Goal: Task Accomplishment & Management: Manage account settings

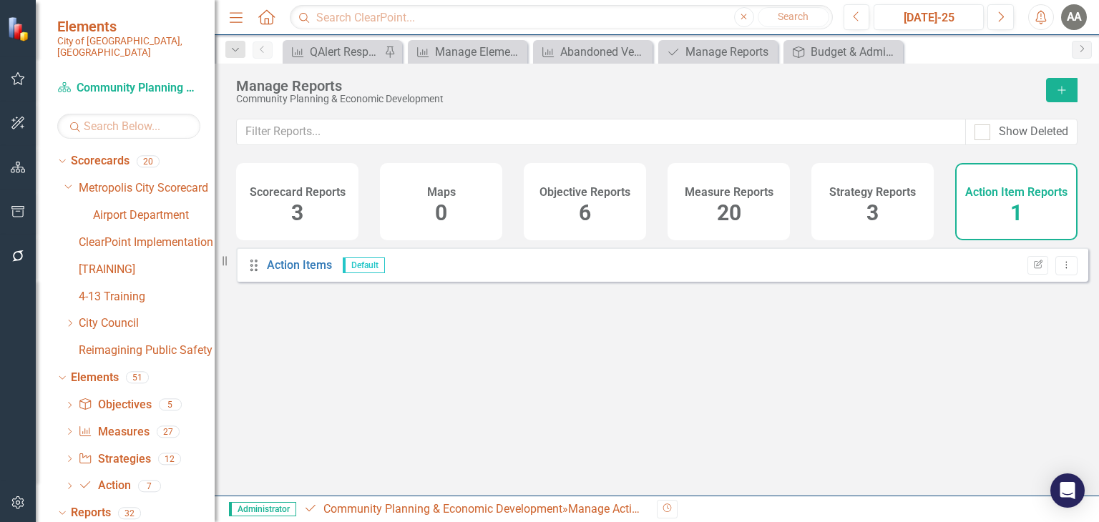
click at [174, 46] on div "Elements City of Olympia, WA" at bounding box center [125, 38] width 179 height 77
click at [17, 163] on icon "button" at bounding box center [18, 167] width 15 height 11
click at [62, 156] on icon "Dropdown" at bounding box center [61, 161] width 8 height 10
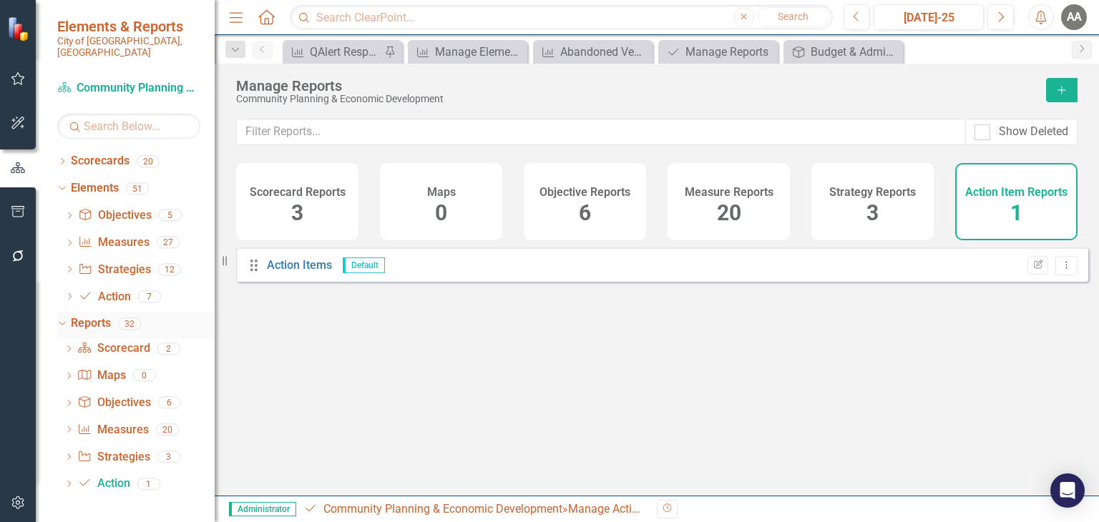
click at [66, 318] on div "Dropdown" at bounding box center [60, 323] width 12 height 10
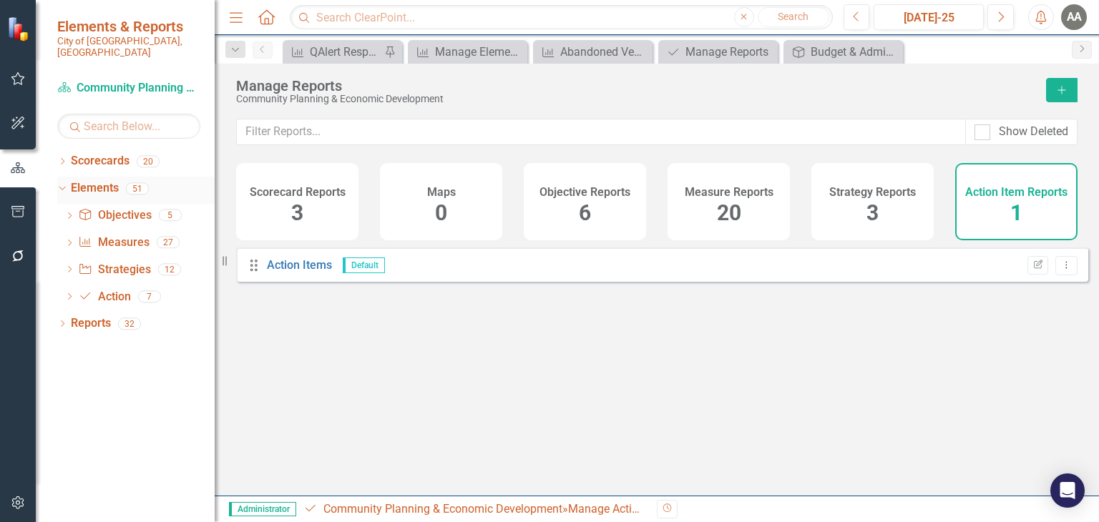
click at [59, 183] on icon "Dropdown" at bounding box center [61, 188] width 8 height 10
click at [58, 186] on icon "Dropdown" at bounding box center [62, 190] width 10 height 8
click at [63, 157] on div "Dropdown" at bounding box center [62, 163] width 10 height 12
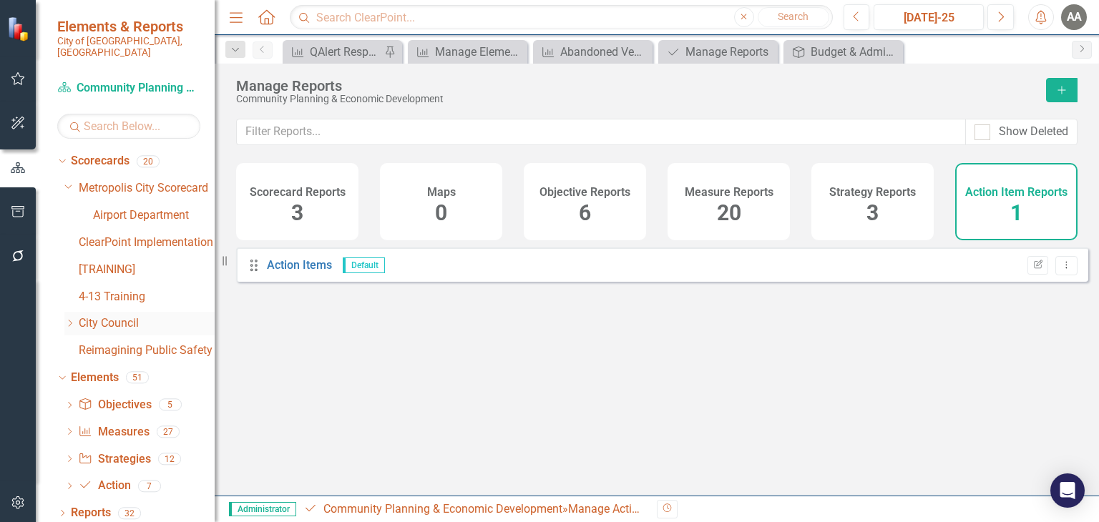
click at [72, 319] on icon "Dropdown" at bounding box center [69, 323] width 11 height 9
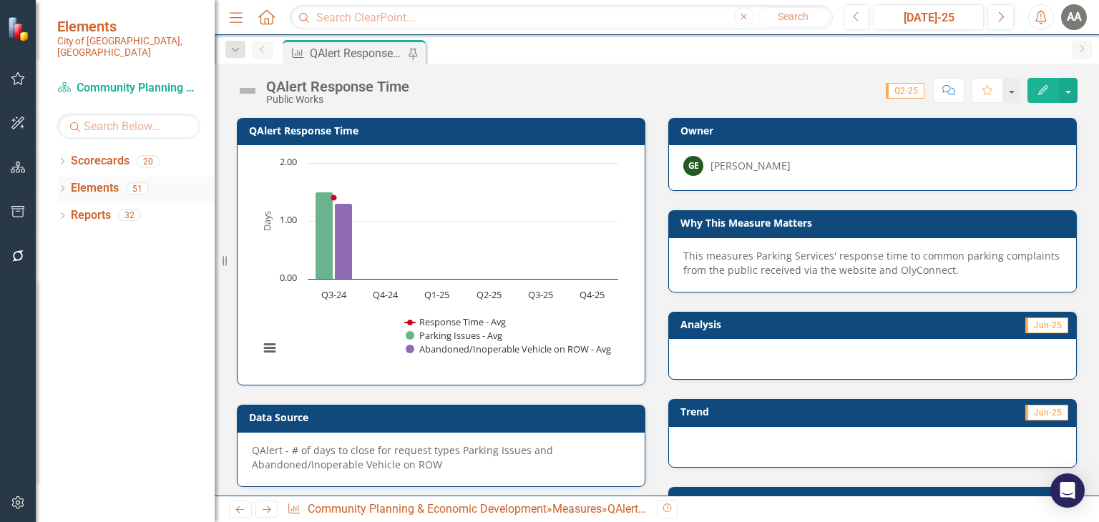
click at [61, 185] on div "Dropdown" at bounding box center [62, 191] width 10 height 12
click at [61, 159] on icon "Dropdown" at bounding box center [62, 163] width 10 height 8
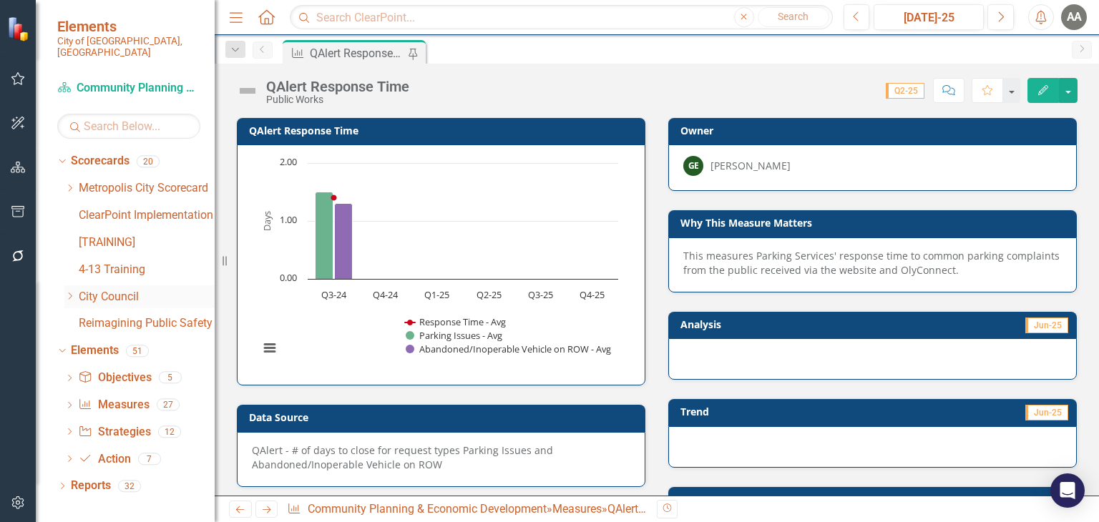
click at [68, 292] on icon "Dropdown" at bounding box center [69, 296] width 11 height 9
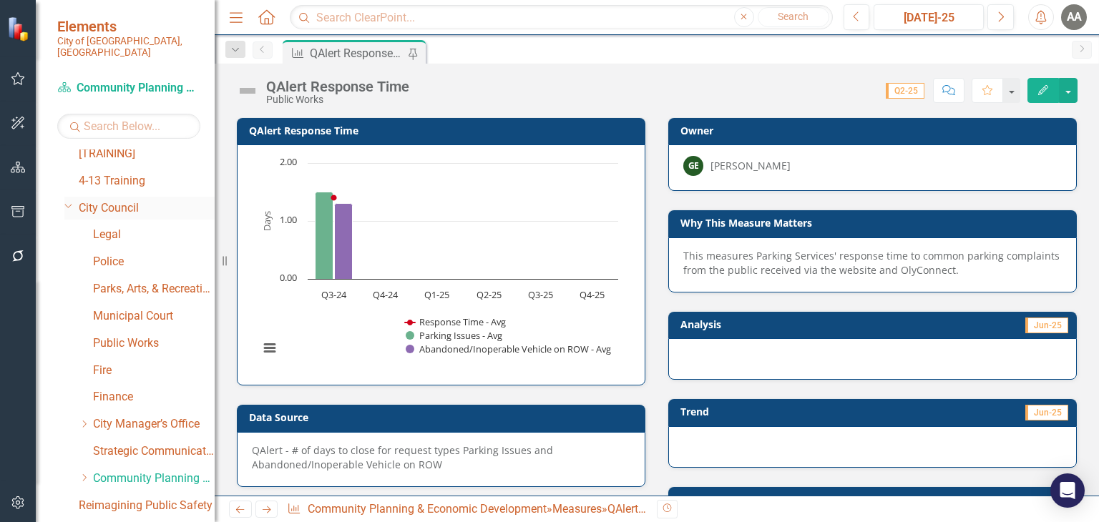
scroll to position [238, 0]
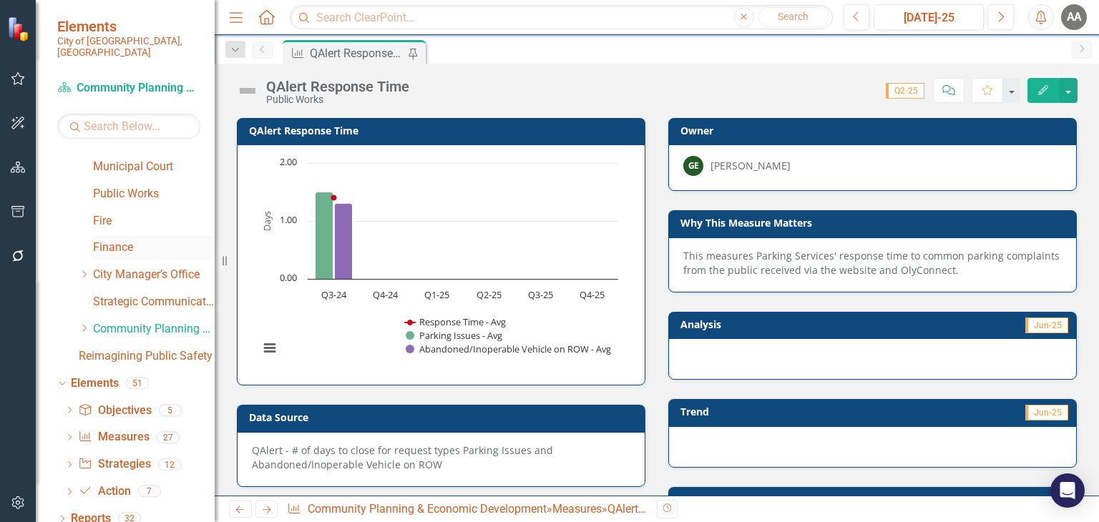
click at [117, 240] on link "Finance" at bounding box center [154, 248] width 122 height 16
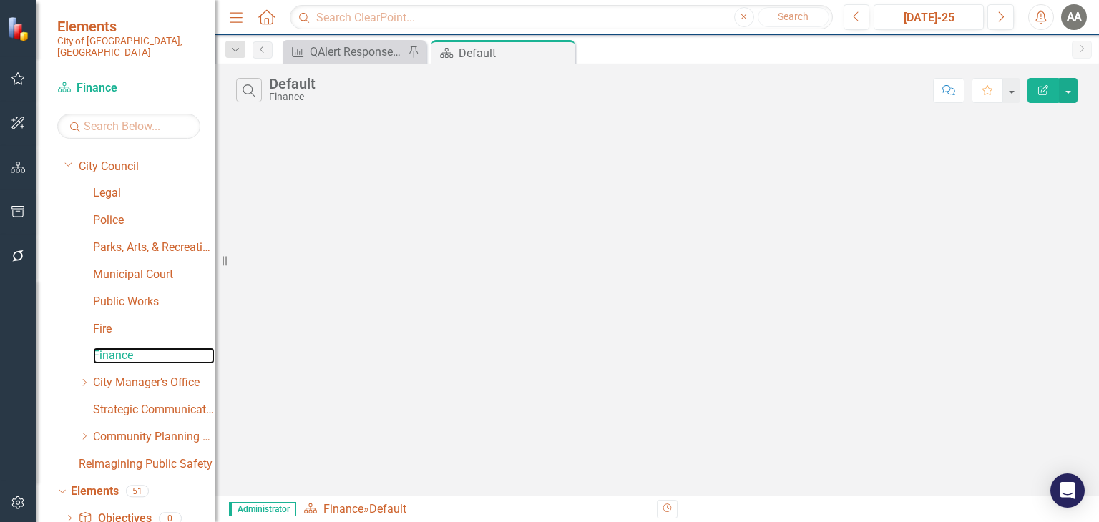
scroll to position [238, 0]
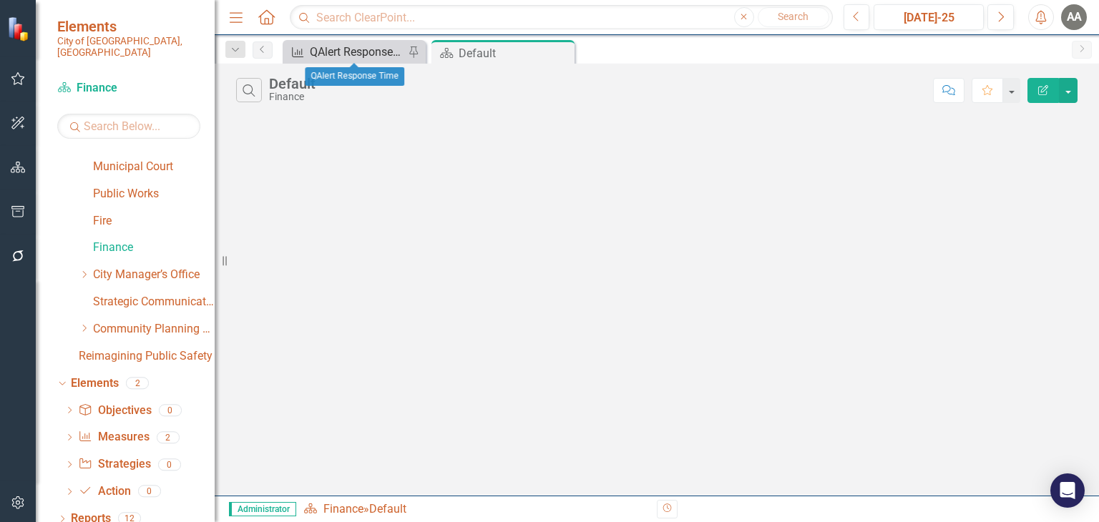
click at [374, 57] on div "QAlert Response Time" at bounding box center [357, 52] width 94 height 18
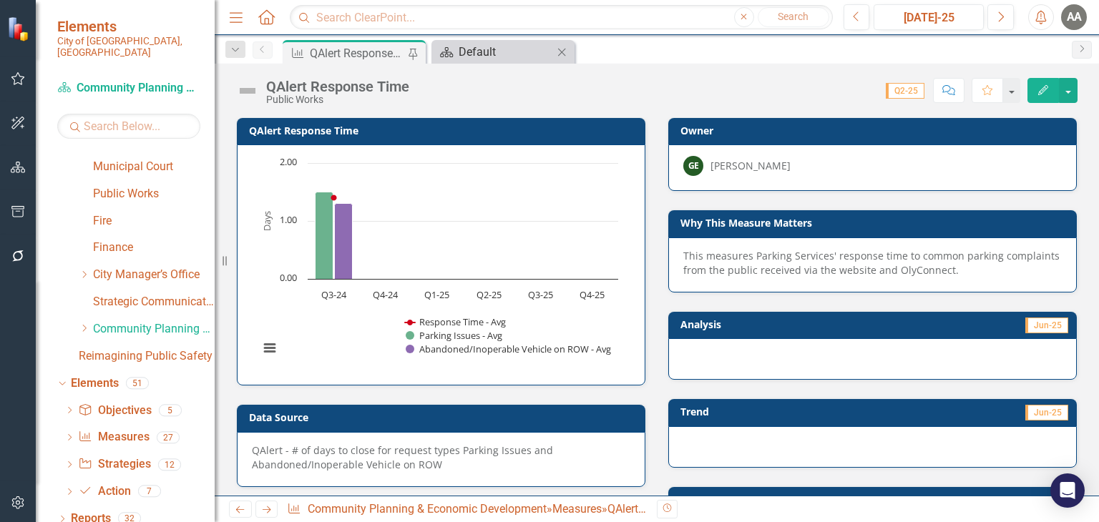
click at [490, 53] on div "Default" at bounding box center [506, 52] width 94 height 18
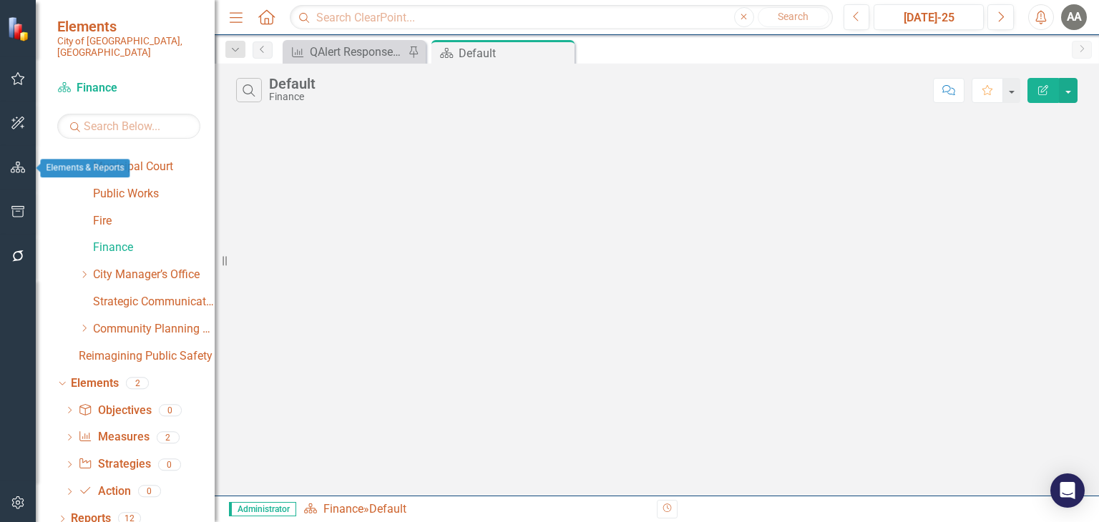
click at [11, 167] on icon "button" at bounding box center [18, 167] width 15 height 11
click at [14, 167] on icon "button" at bounding box center [18, 168] width 16 height 13
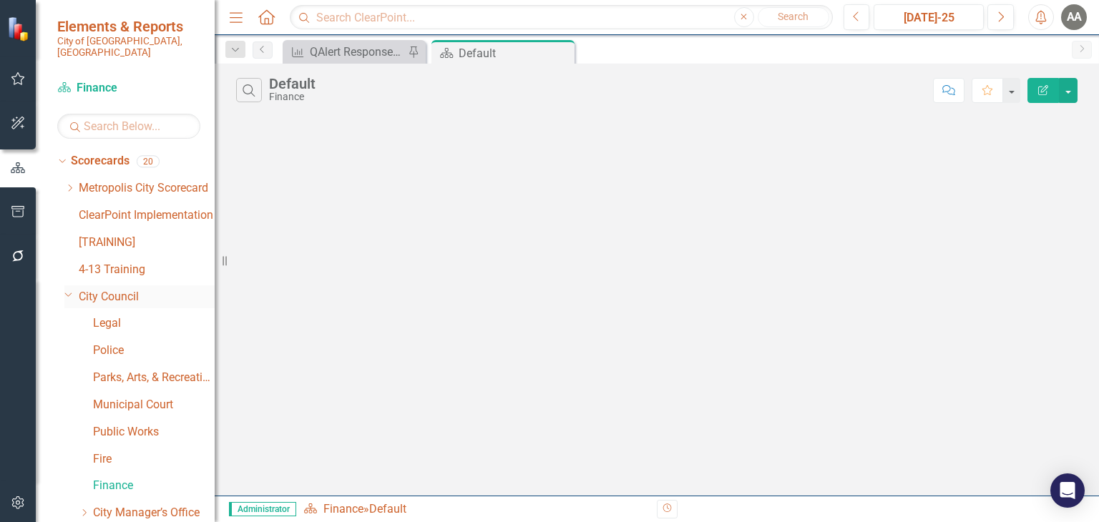
click at [67, 289] on icon "Dropdown" at bounding box center [68, 294] width 9 height 11
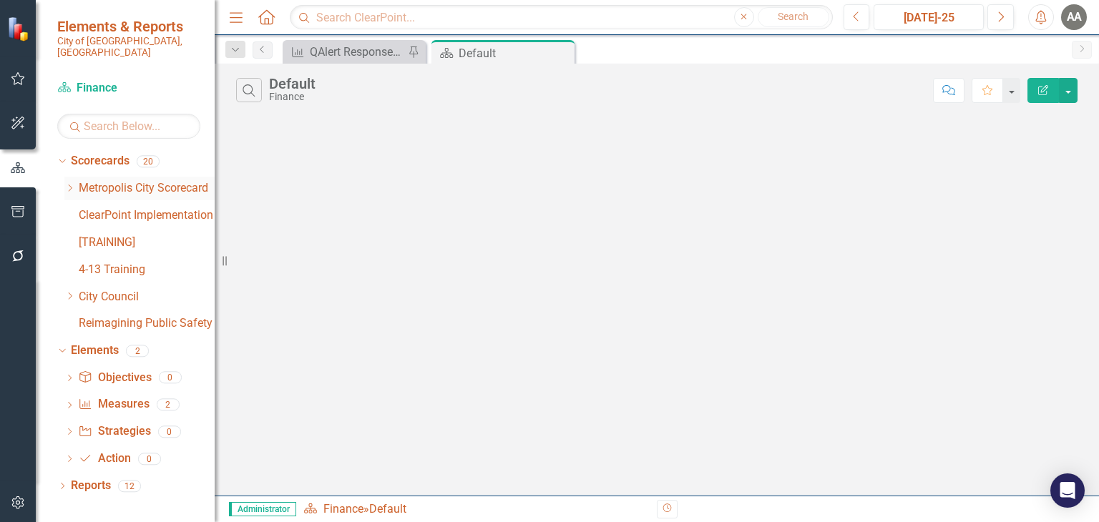
click at [67, 184] on icon "Dropdown" at bounding box center [69, 188] width 11 height 9
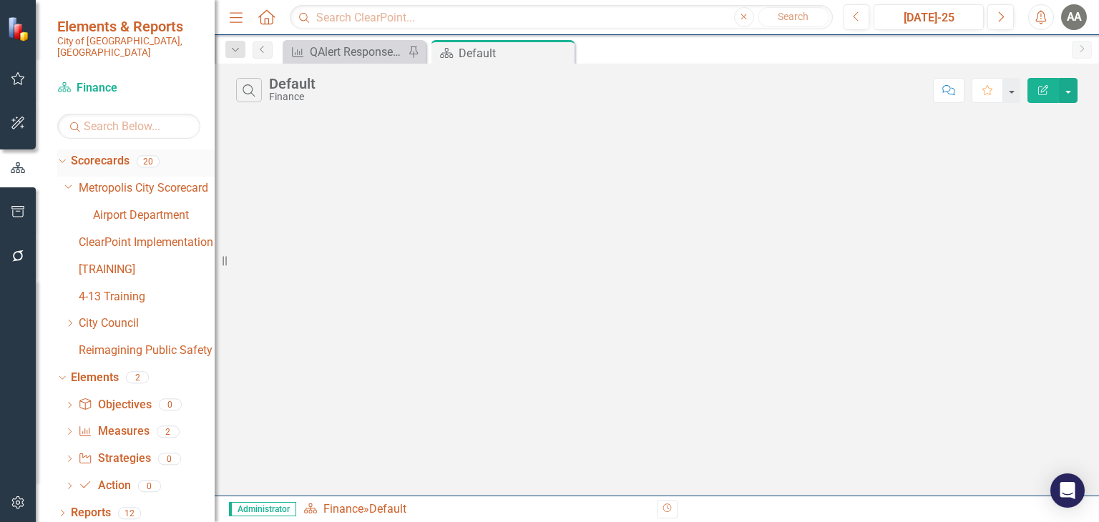
click at [61, 160] on div "Dropdown" at bounding box center [62, 163] width 10 height 7
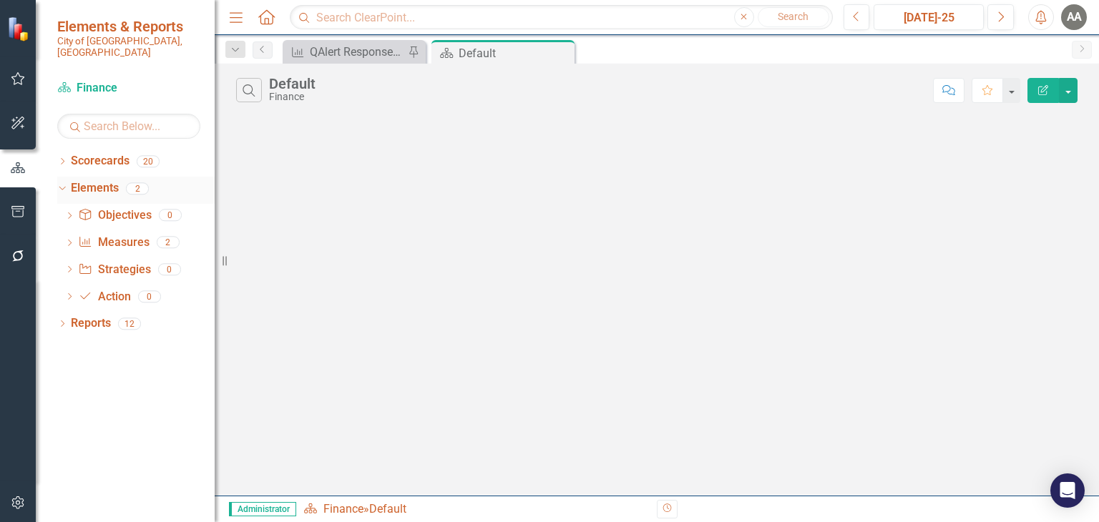
click at [60, 183] on icon "Dropdown" at bounding box center [61, 188] width 8 height 10
click at [61, 186] on icon "Dropdown" at bounding box center [62, 190] width 10 height 8
click at [69, 240] on icon "Dropdown" at bounding box center [69, 244] width 10 height 8
click at [74, 207] on div "Dropdown Objective Objectives 0" at bounding box center [139, 217] width 150 height 27
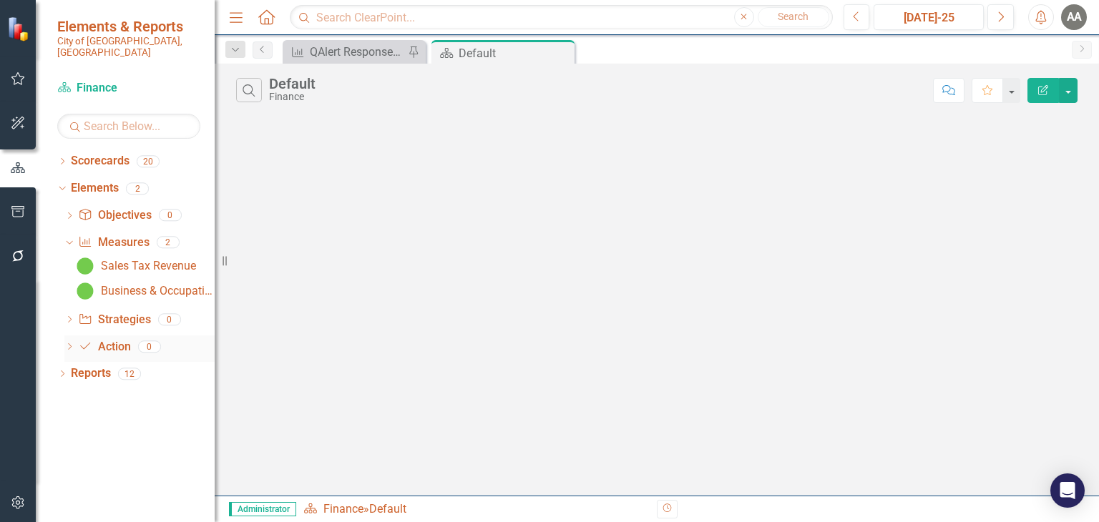
click at [69, 344] on icon "Dropdown" at bounding box center [69, 348] width 10 height 8
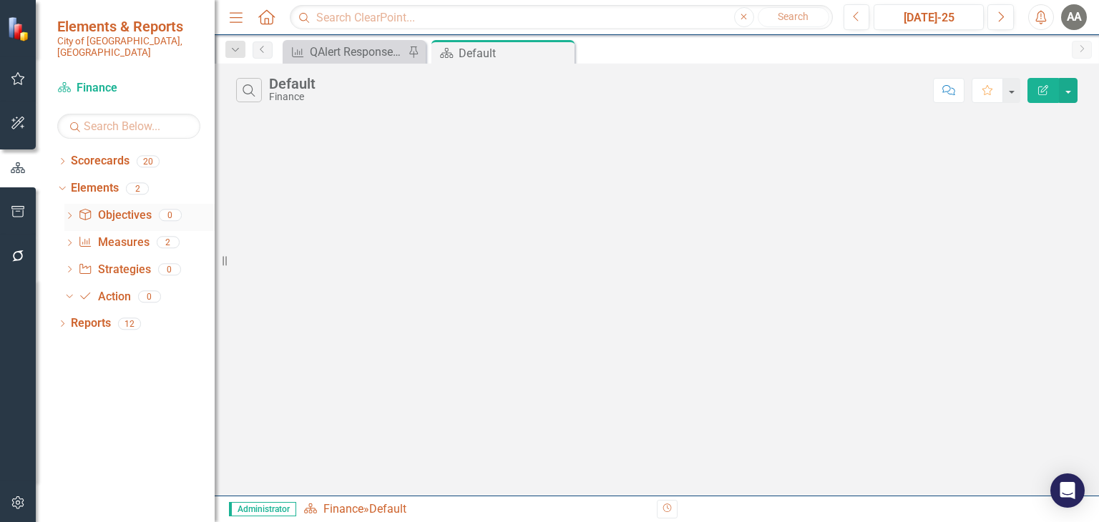
click at [72, 213] on icon "Dropdown" at bounding box center [69, 217] width 10 height 8
click at [63, 183] on icon "Dropdown" at bounding box center [61, 188] width 8 height 10
click at [63, 186] on icon "Dropdown" at bounding box center [62, 190] width 10 height 8
click at [66, 157] on div "Dropdown" at bounding box center [62, 163] width 10 height 12
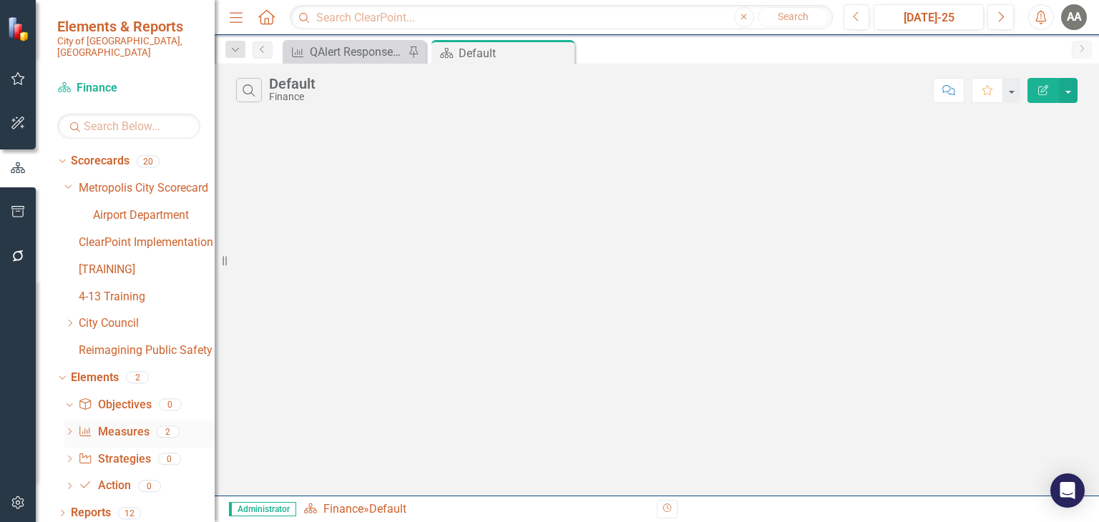
click at [107, 424] on link "Measure Measures" at bounding box center [113, 432] width 71 height 16
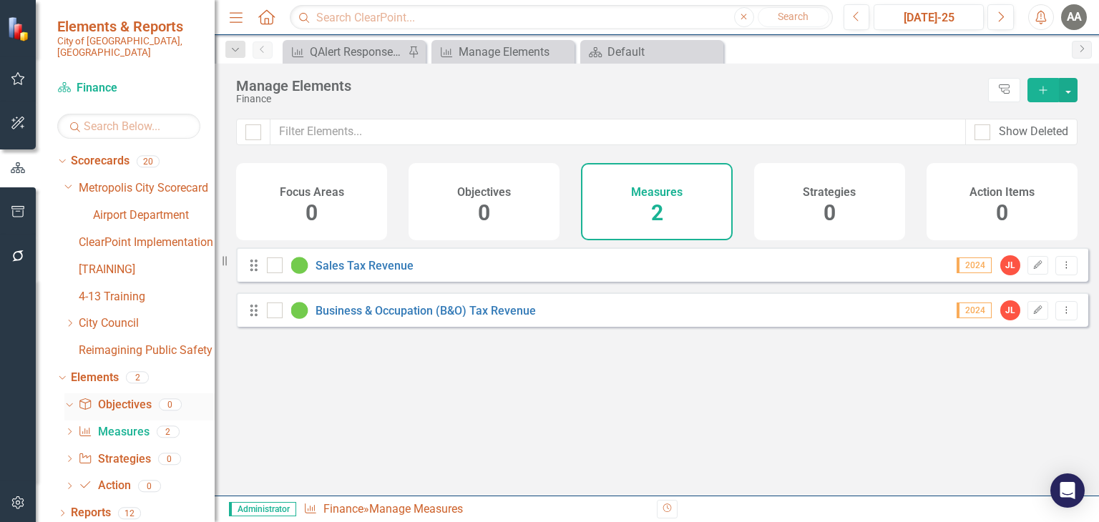
click at [119, 397] on link "Objective Objectives" at bounding box center [114, 405] width 73 height 16
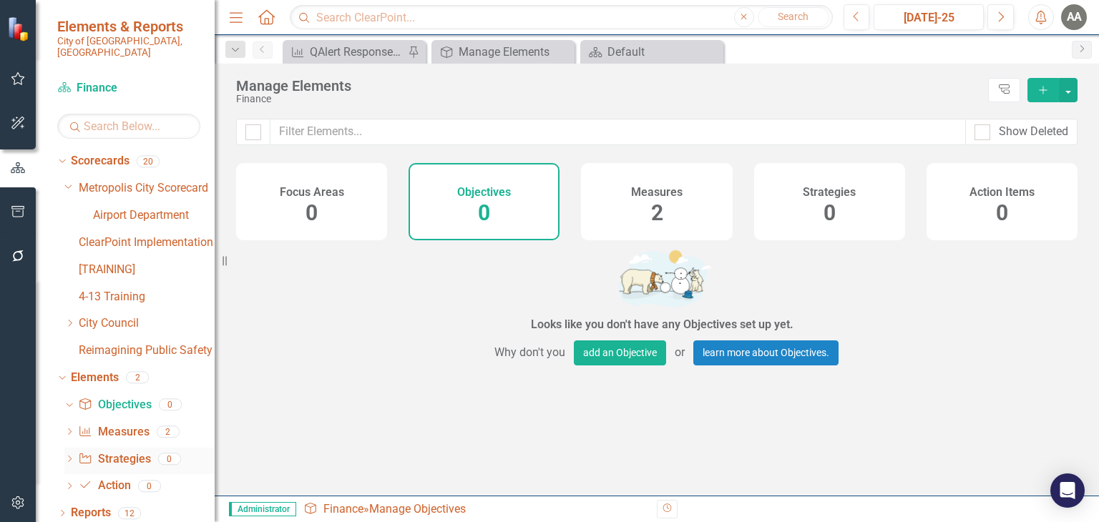
click at [125, 451] on link "Strategy Strategies" at bounding box center [114, 459] width 72 height 16
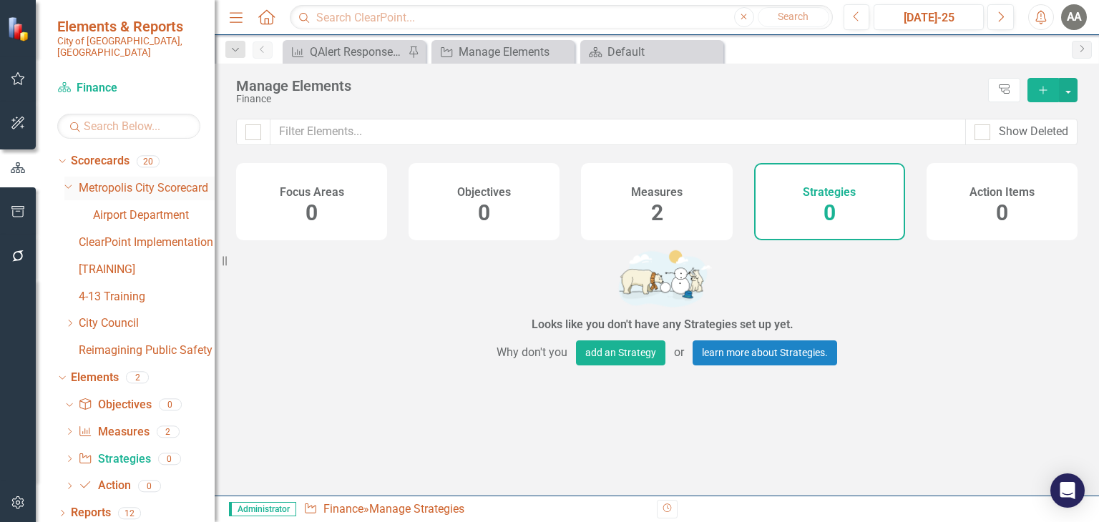
click at [116, 180] on link "Metropolis City Scorecard" at bounding box center [147, 188] width 136 height 16
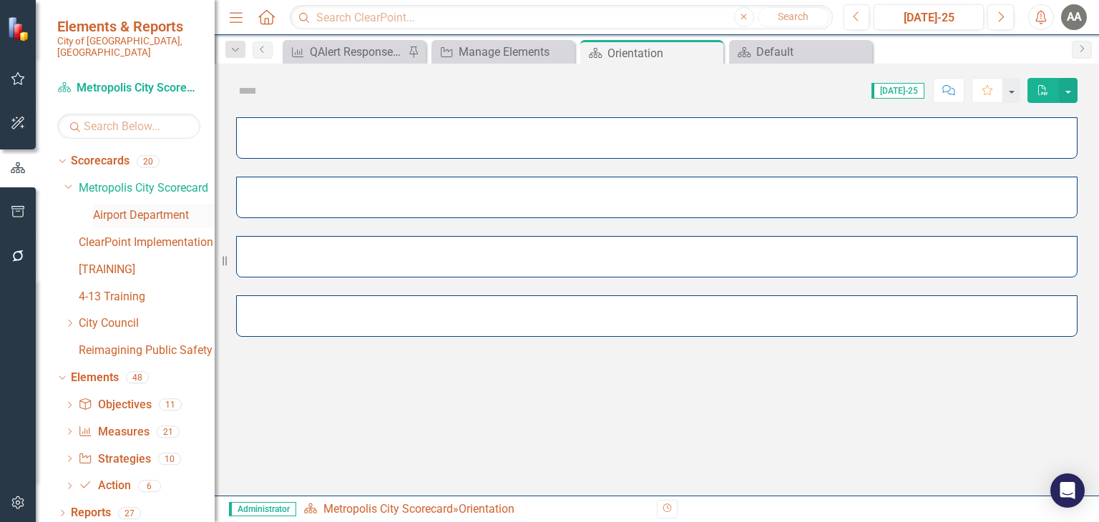
click at [117, 210] on link "Airport Department" at bounding box center [154, 215] width 122 height 16
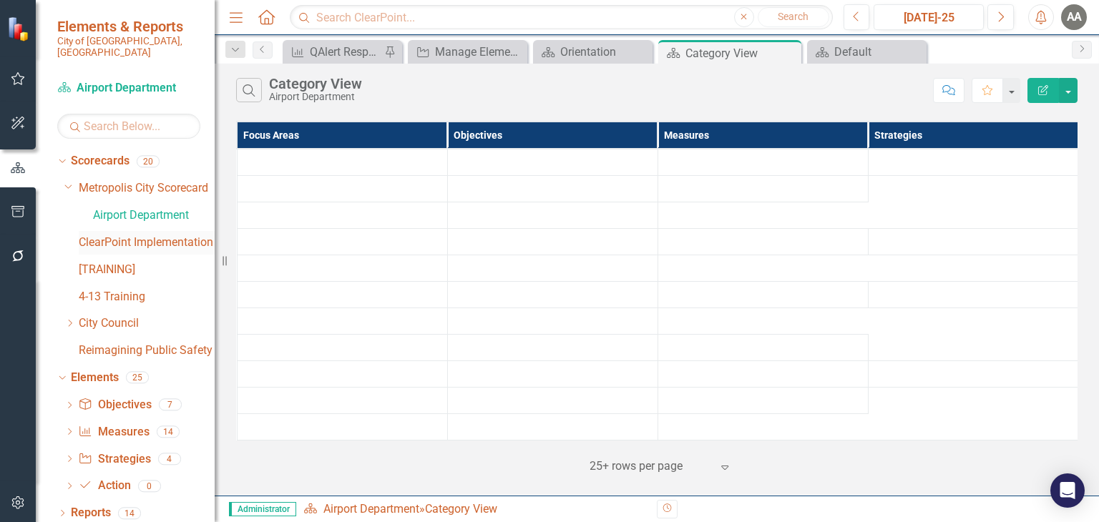
click at [125, 239] on div "ClearPoint Implementation" at bounding box center [147, 243] width 136 height 24
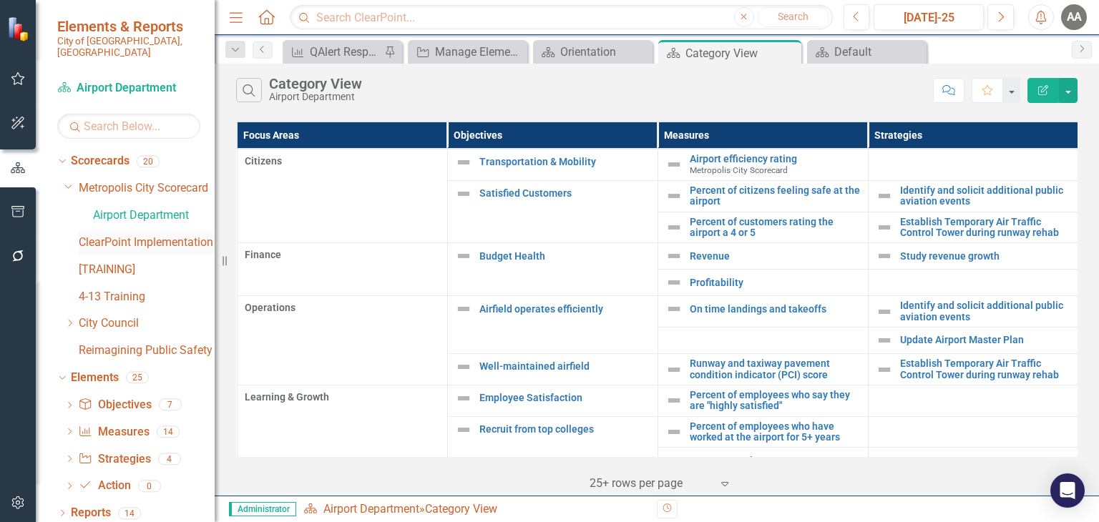
click at [132, 235] on link "ClearPoint Implementation" at bounding box center [147, 243] width 136 height 16
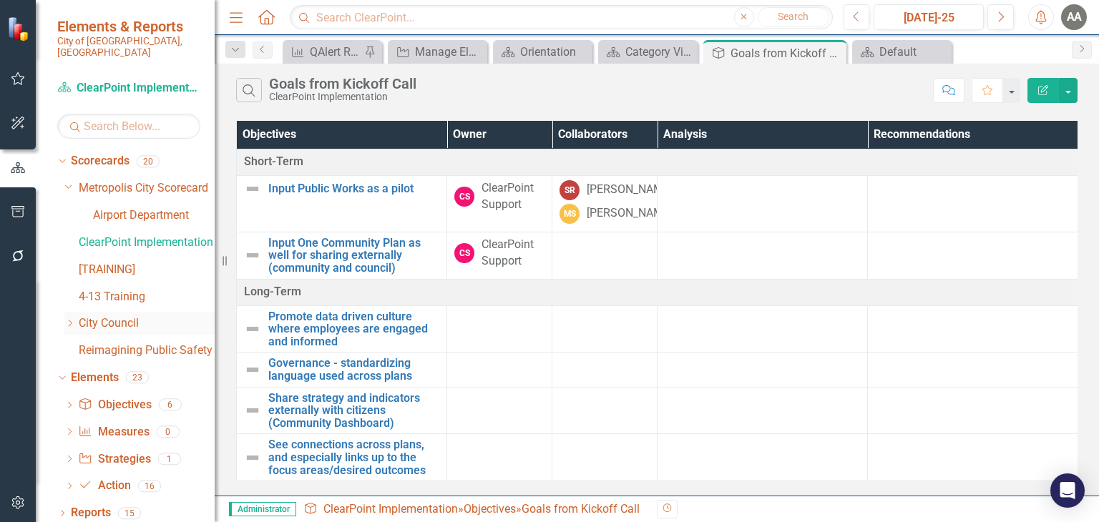
click at [74, 319] on icon "Dropdown" at bounding box center [69, 323] width 11 height 9
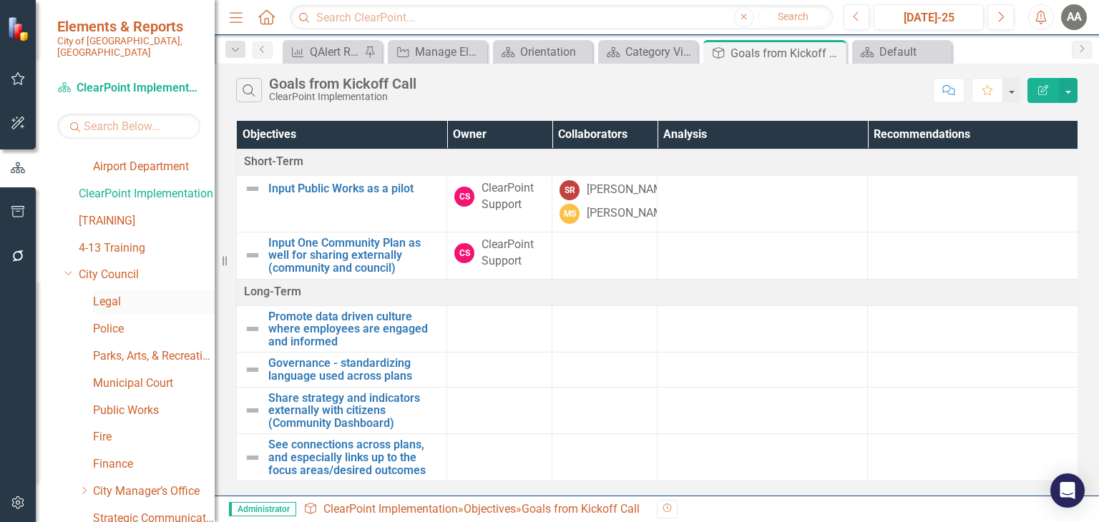
scroll to position [143, 0]
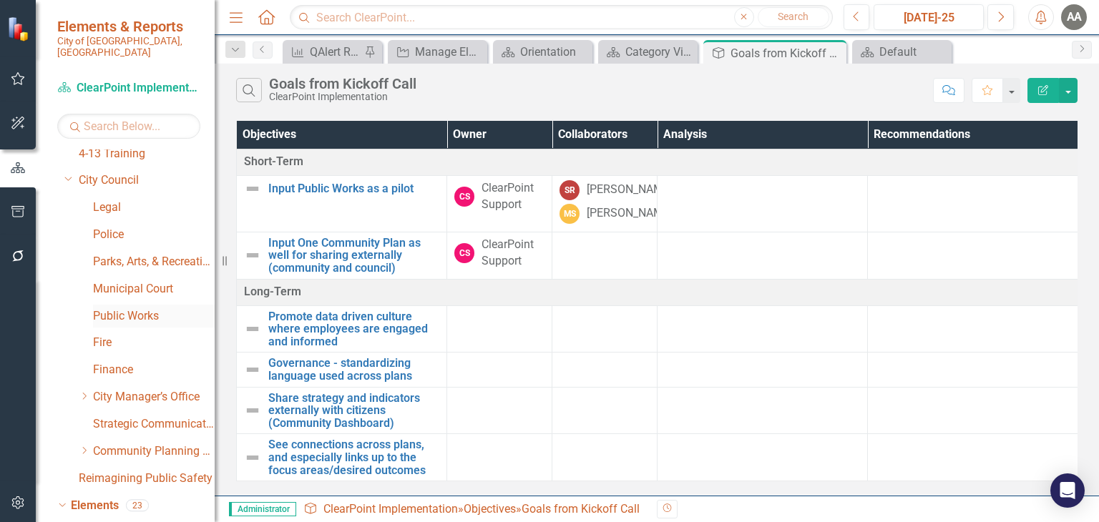
click at [119, 308] on link "Public Works" at bounding box center [154, 316] width 122 height 16
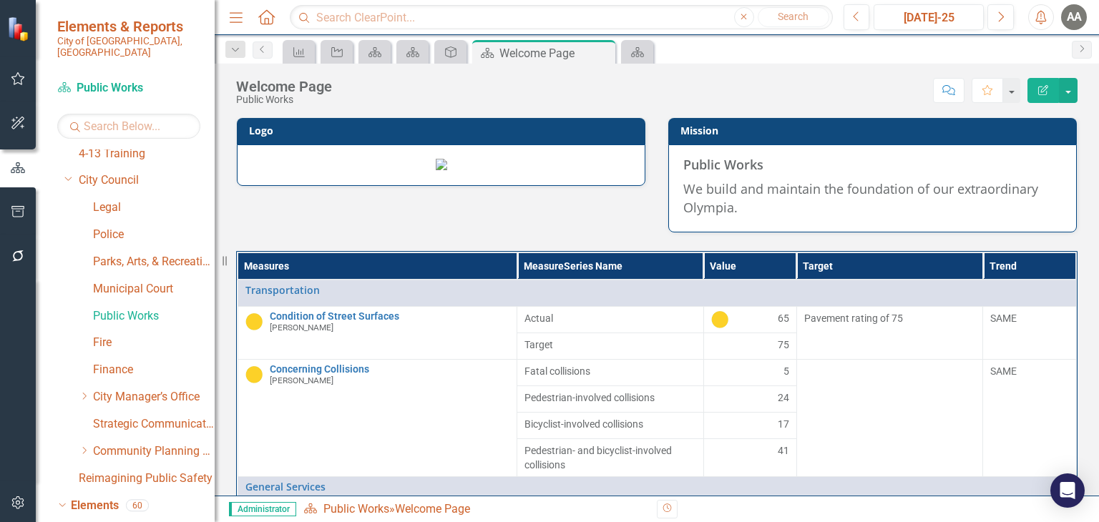
click at [830, 182] on span "We build and maintain the foundation of our extraordinary Olympia." at bounding box center [860, 198] width 355 height 36
click at [941, 199] on p "We build and maintain the foundation of our extraordinary Olympia." at bounding box center [872, 196] width 378 height 39
click at [15, 122] on icon "button" at bounding box center [18, 122] width 15 height 11
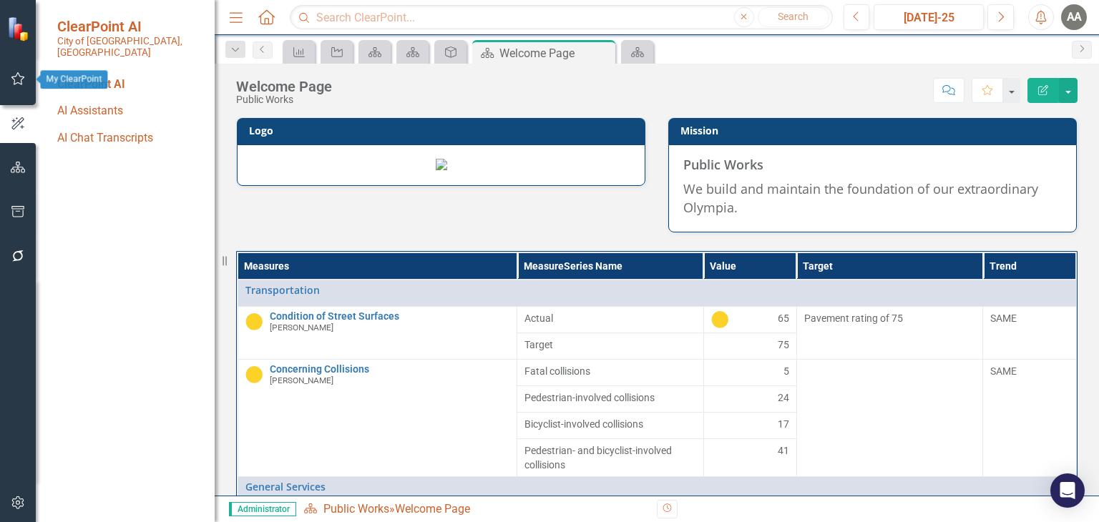
click at [17, 79] on icon "button" at bounding box center [18, 78] width 15 height 11
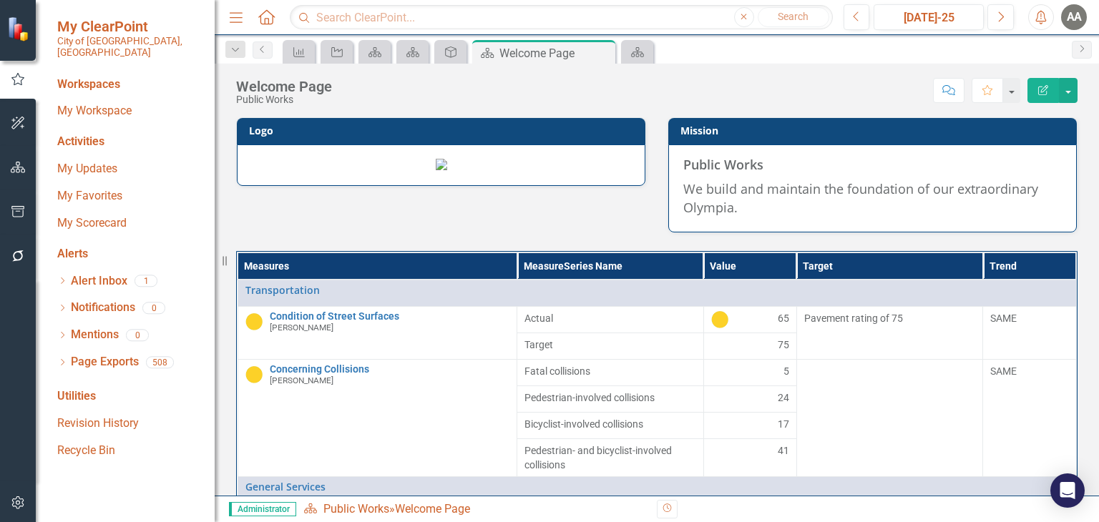
click at [73, 77] on div "Workspaces" at bounding box center [88, 85] width 63 height 16
click at [18, 121] on icon "button" at bounding box center [18, 122] width 15 height 11
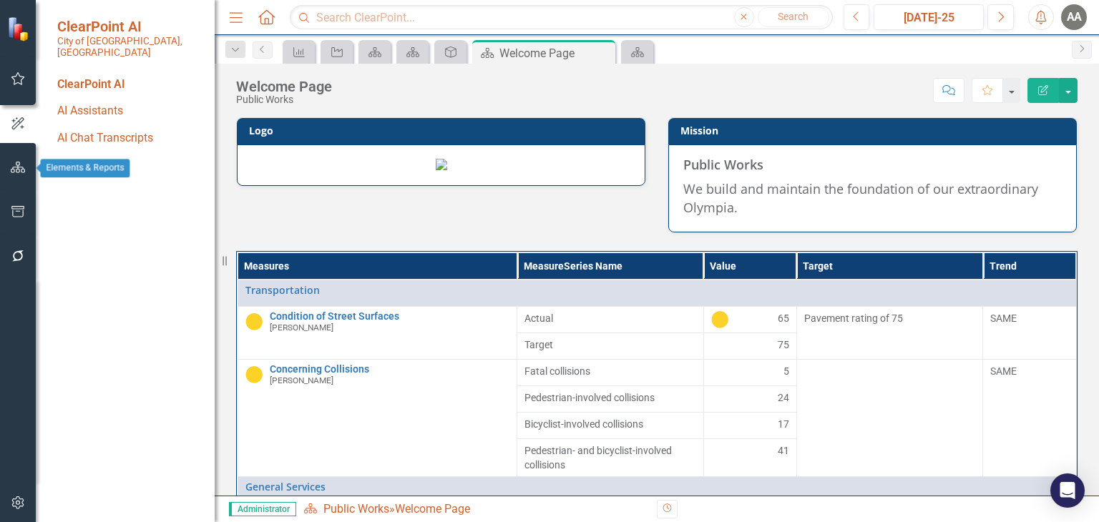
click at [21, 164] on icon "button" at bounding box center [18, 167] width 15 height 11
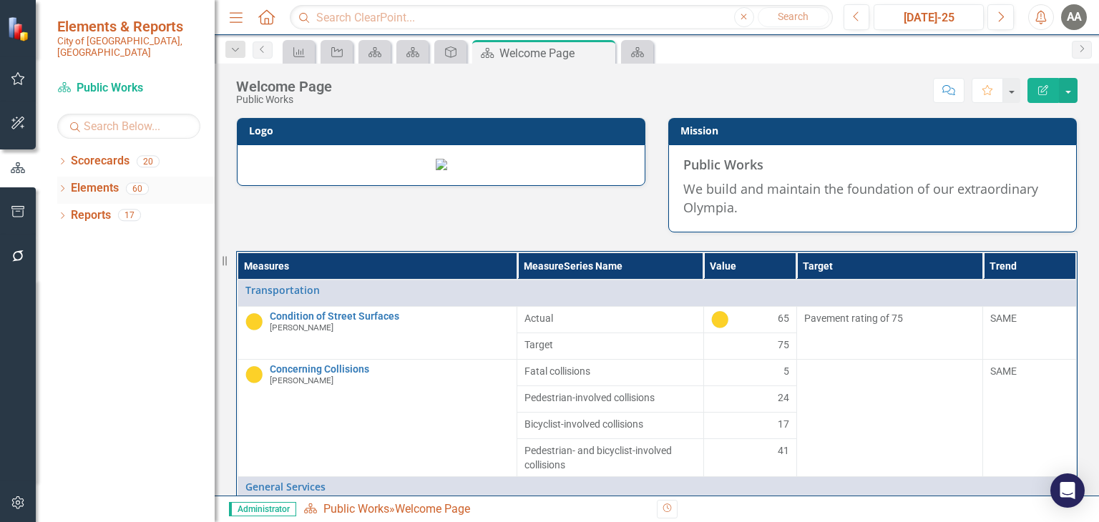
click at [64, 185] on div "Dropdown" at bounding box center [62, 191] width 10 height 12
click at [70, 238] on div "Dropdown" at bounding box center [69, 244] width 10 height 12
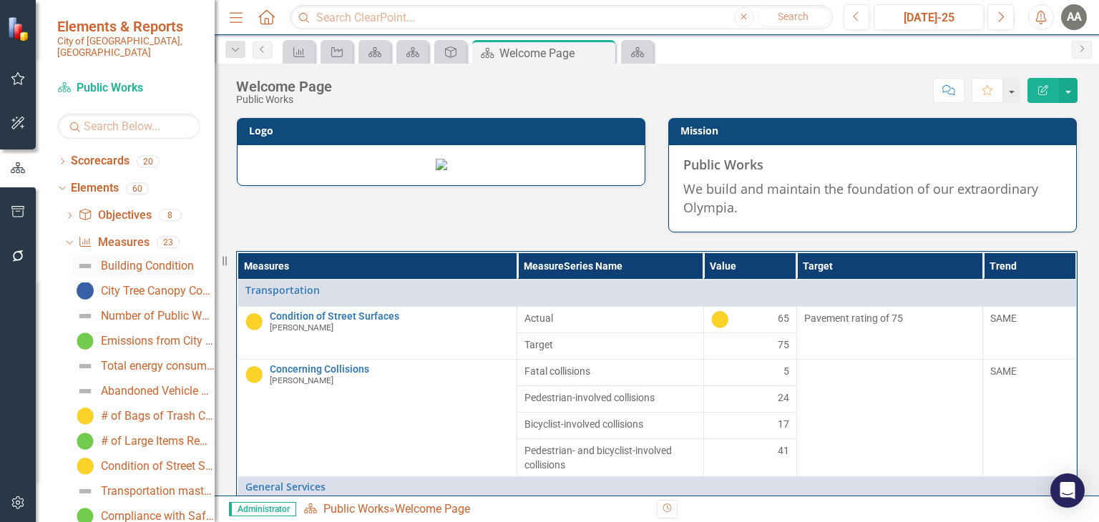
click at [154, 260] on div "Building Condition" at bounding box center [147, 266] width 93 height 13
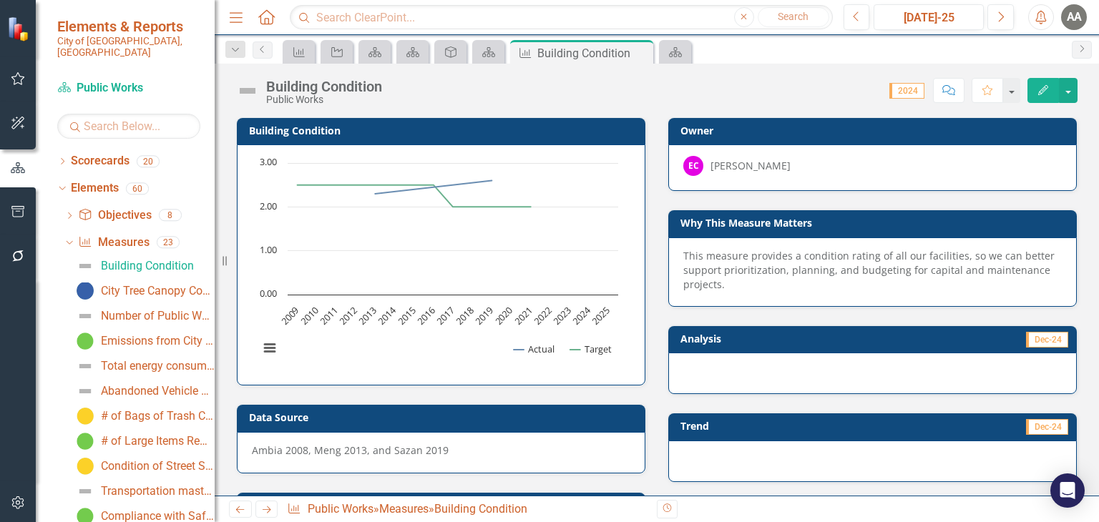
click at [1043, 89] on icon "Edit" at bounding box center [1043, 90] width 13 height 10
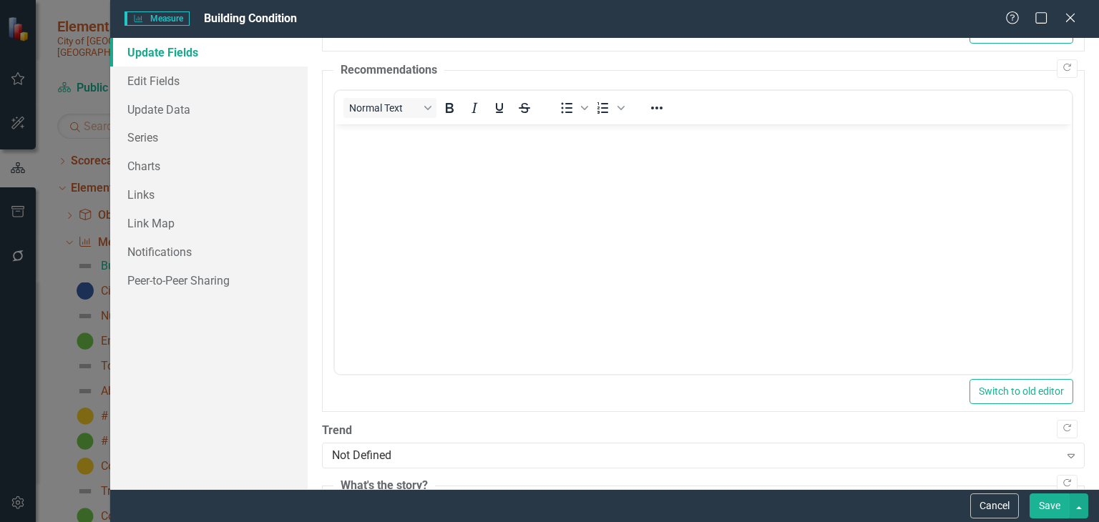
scroll to position [713, 0]
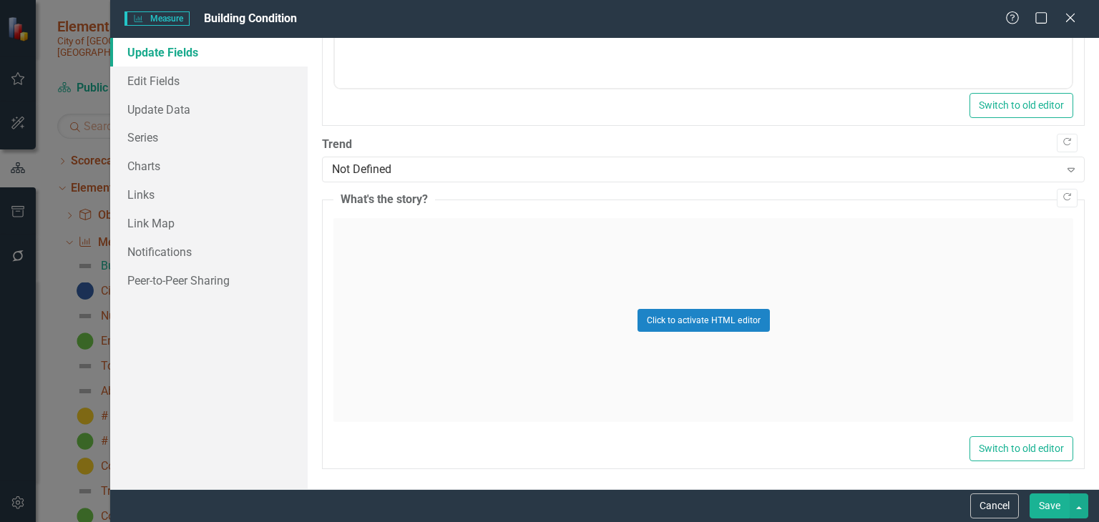
click at [1049, 509] on button "Save" at bounding box center [1049, 506] width 40 height 25
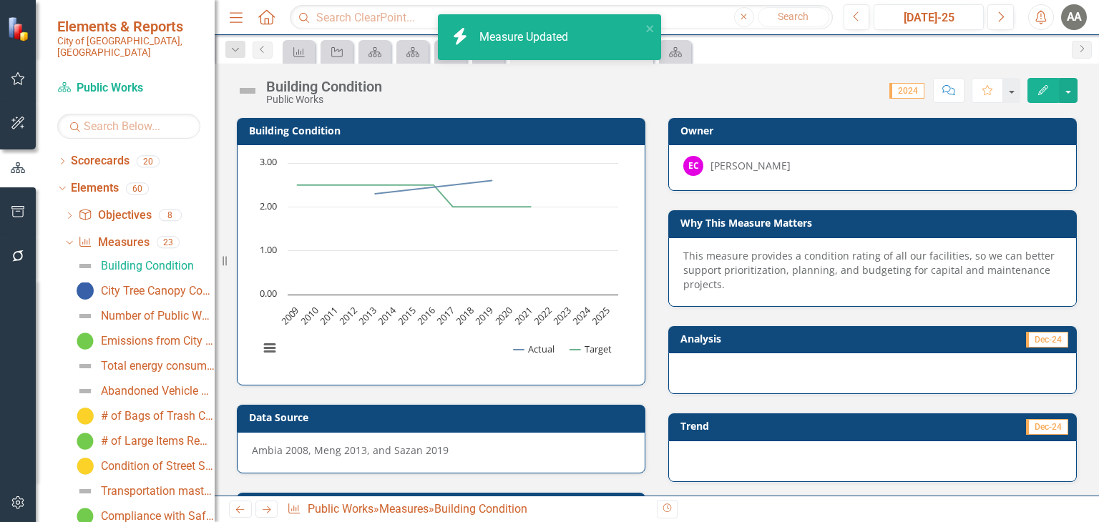
click at [1027, 260] on span "This measure provides a condition rating of all our facilities, so we can bette…" at bounding box center [868, 270] width 371 height 42
click at [1039, 89] on icon "Edit" at bounding box center [1043, 90] width 13 height 10
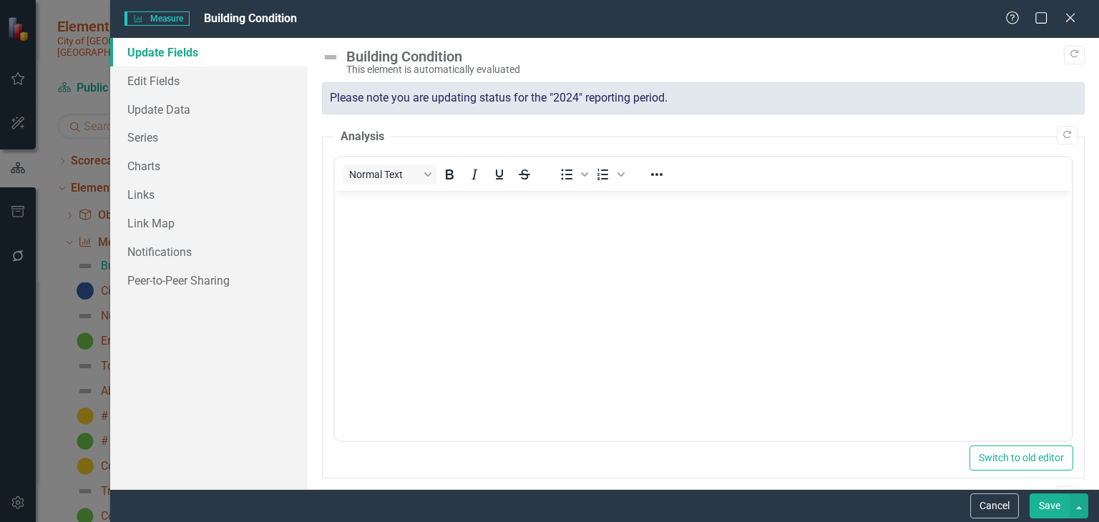
scroll to position [0, 0]
click at [1072, 18] on icon "Close" at bounding box center [1070, 18] width 18 height 14
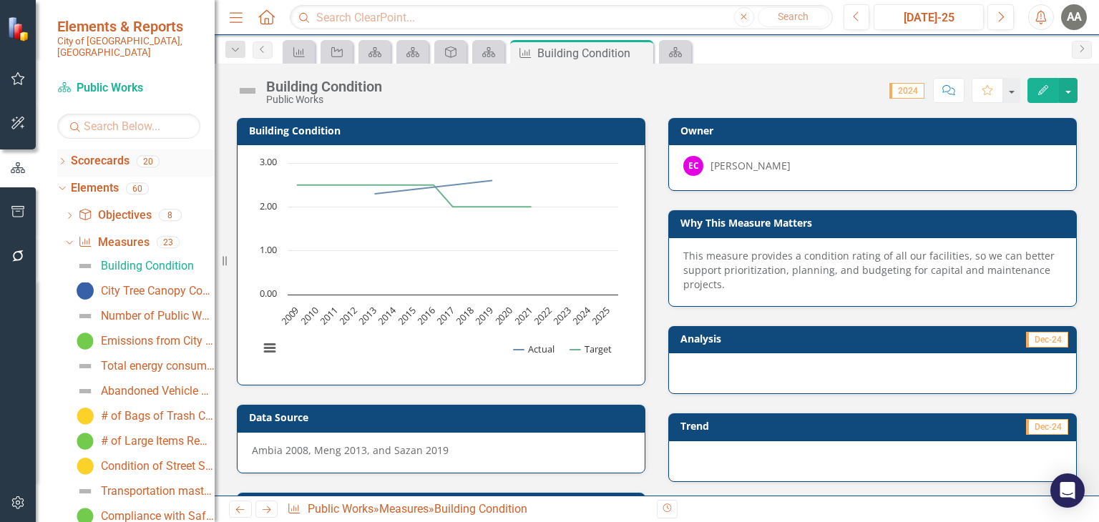
click at [62, 159] on icon "Dropdown" at bounding box center [62, 163] width 10 height 8
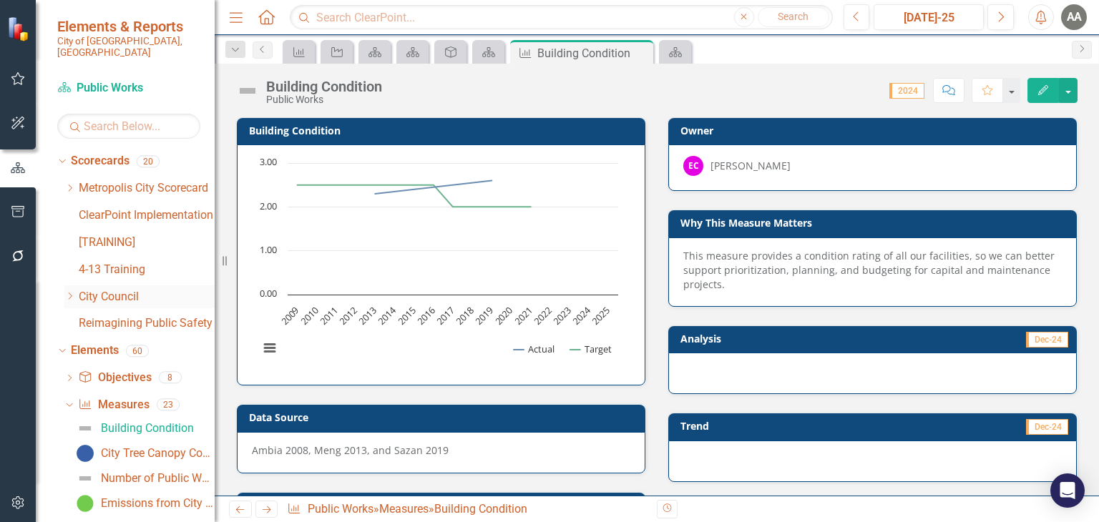
click at [70, 292] on icon "Dropdown" at bounding box center [69, 296] width 11 height 9
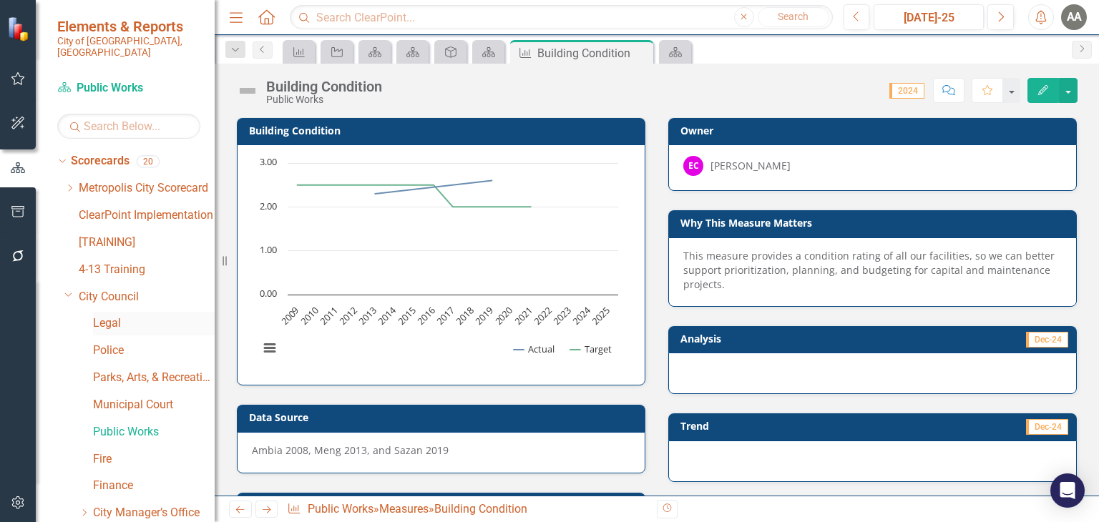
click at [111, 315] on link "Legal" at bounding box center [154, 323] width 122 height 16
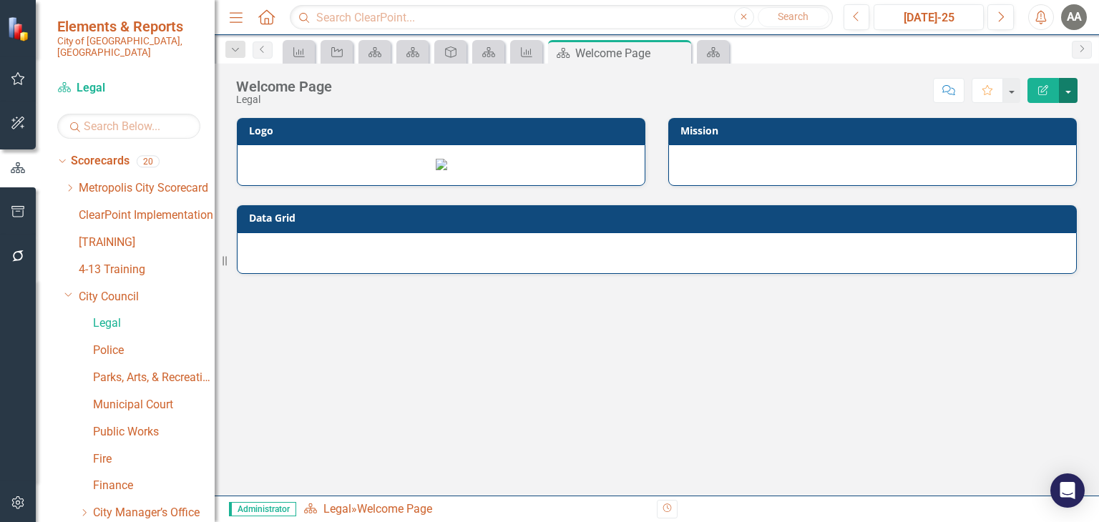
click at [1070, 93] on button "button" at bounding box center [1068, 90] width 19 height 25
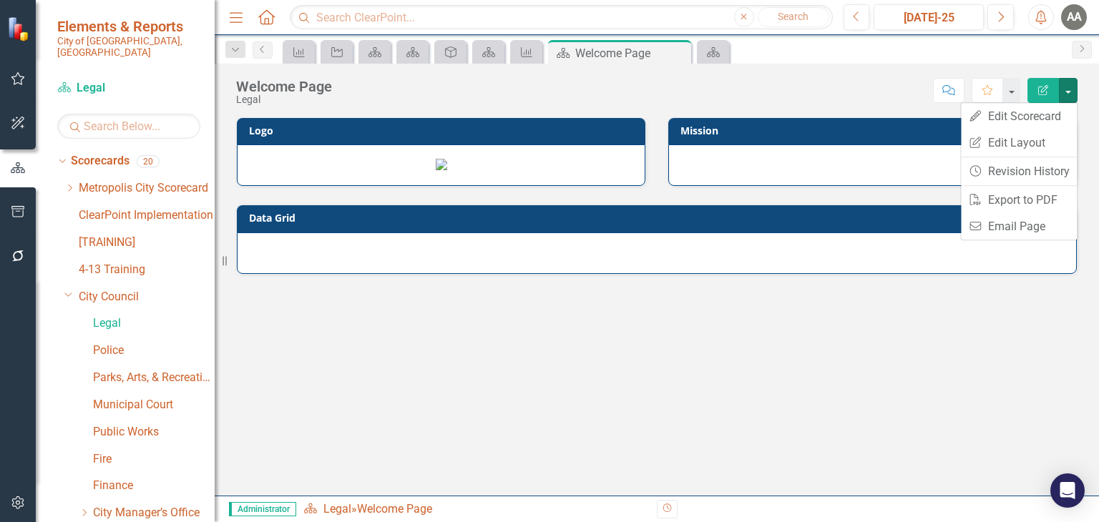
click at [872, 187] on div "Logo Mission" at bounding box center [656, 142] width 863 height 87
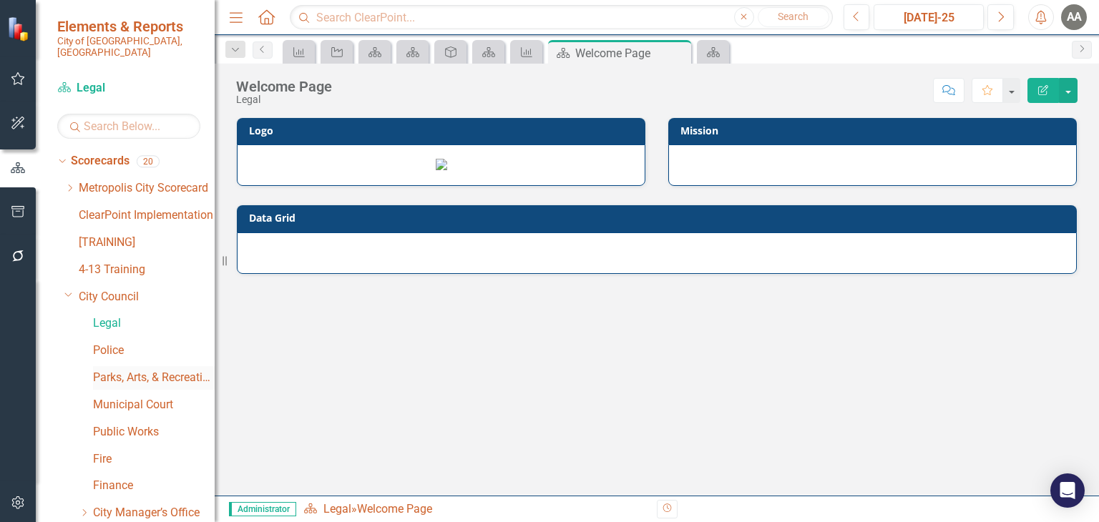
click at [134, 373] on link "Parks, Arts, & Recreation" at bounding box center [154, 378] width 122 height 16
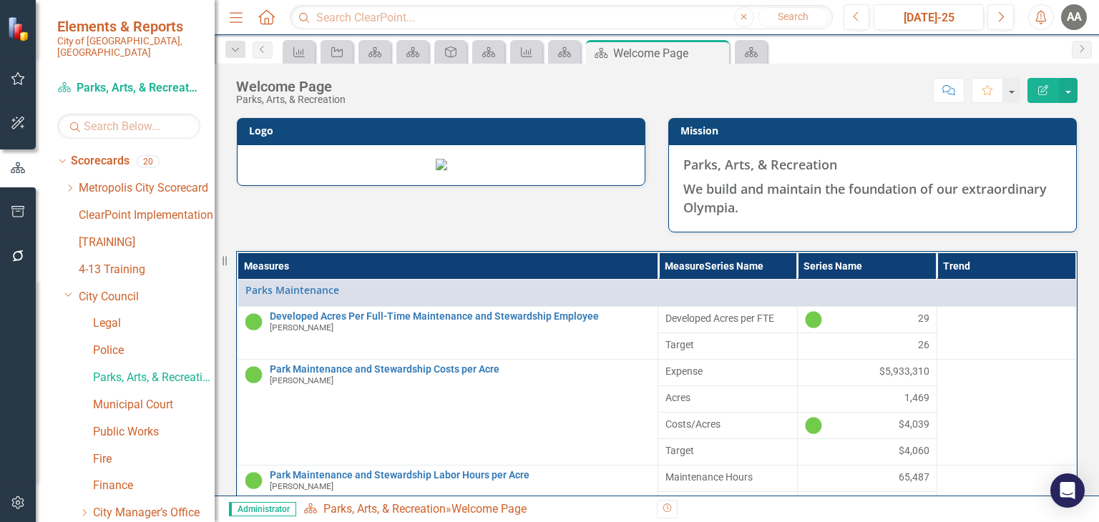
click at [1037, 90] on icon "Edit Report" at bounding box center [1043, 90] width 13 height 10
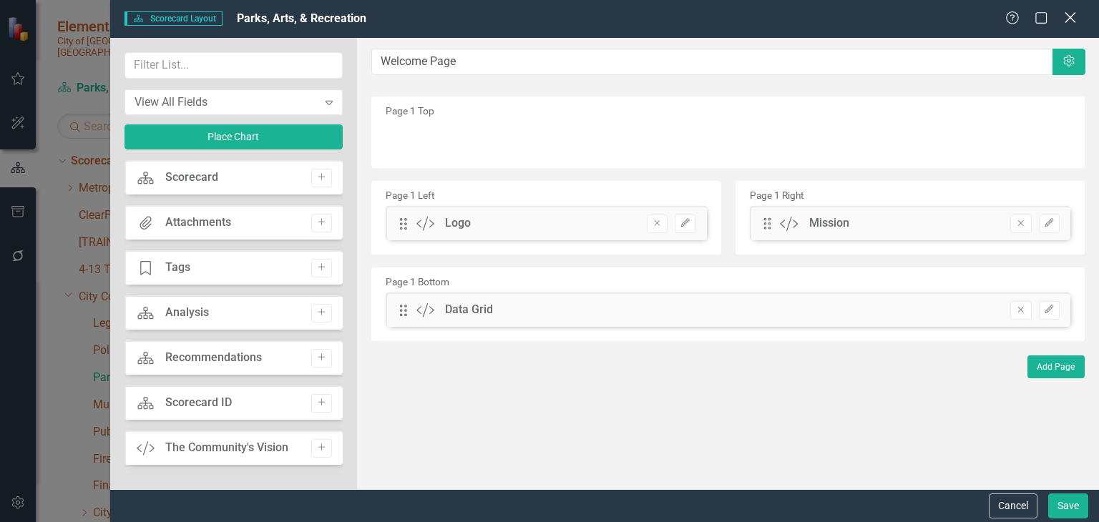
click at [1069, 21] on icon "Close" at bounding box center [1070, 18] width 18 height 14
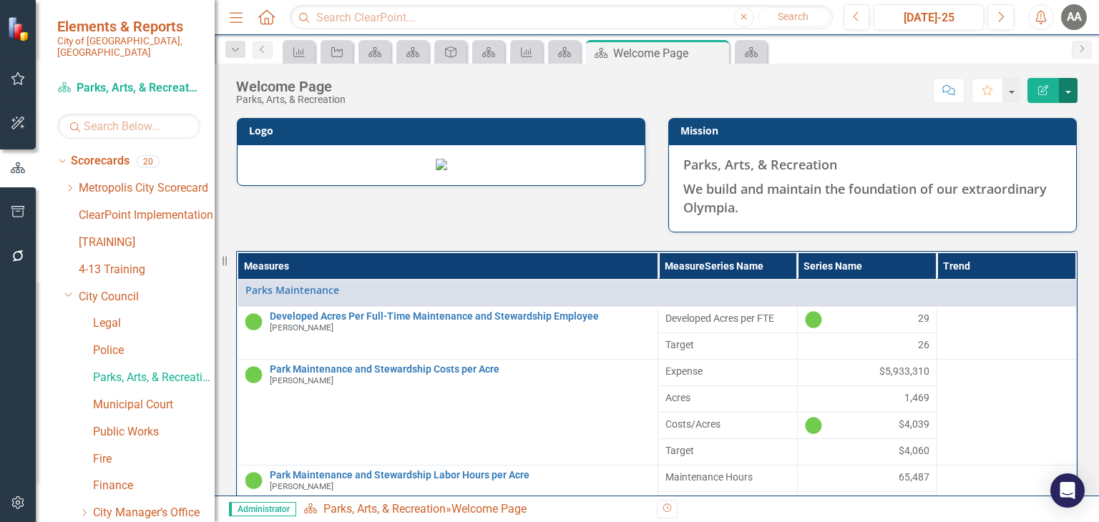
click at [1070, 95] on button "button" at bounding box center [1068, 90] width 19 height 25
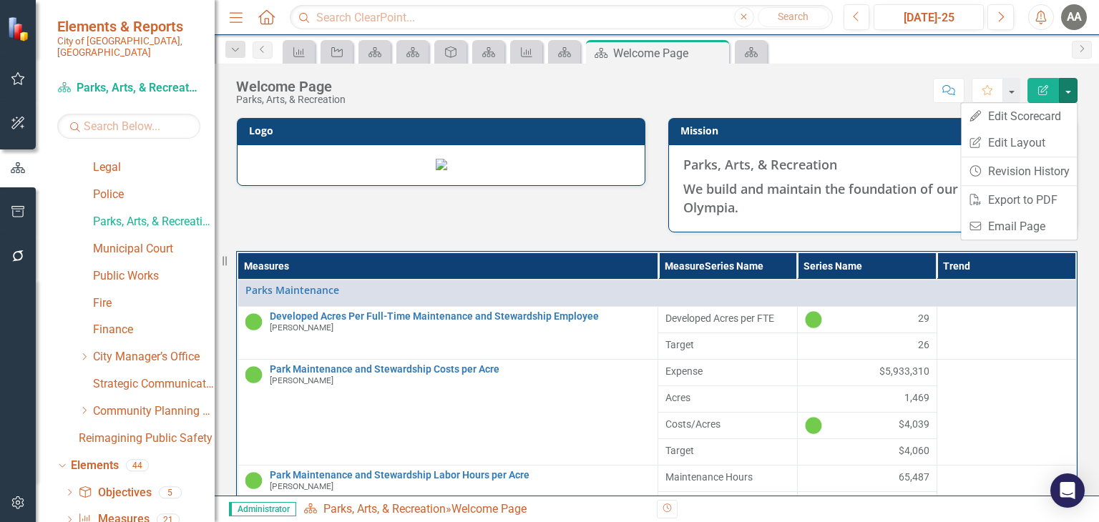
scroll to position [238, 0]
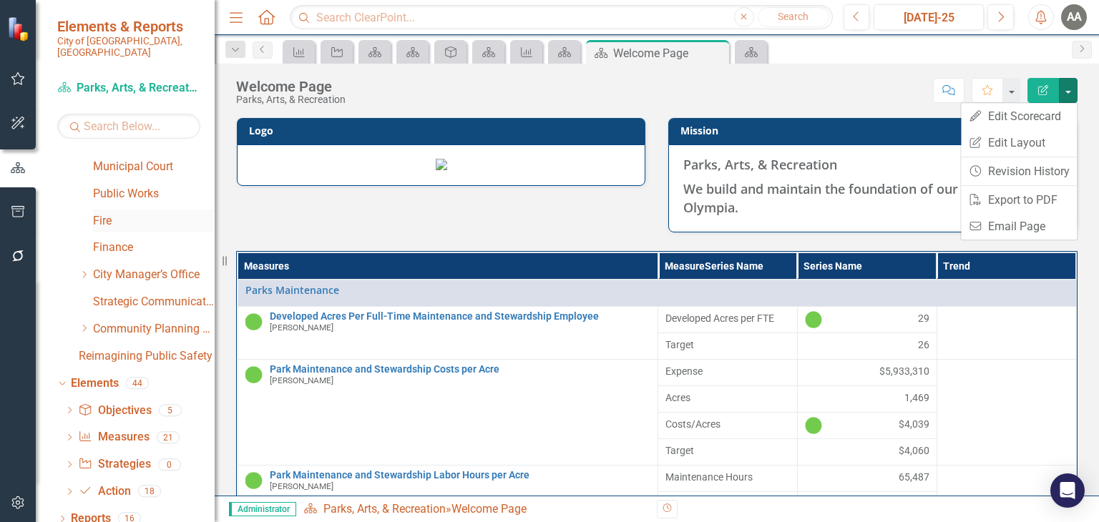
click at [97, 213] on link "Fire" at bounding box center [154, 221] width 122 height 16
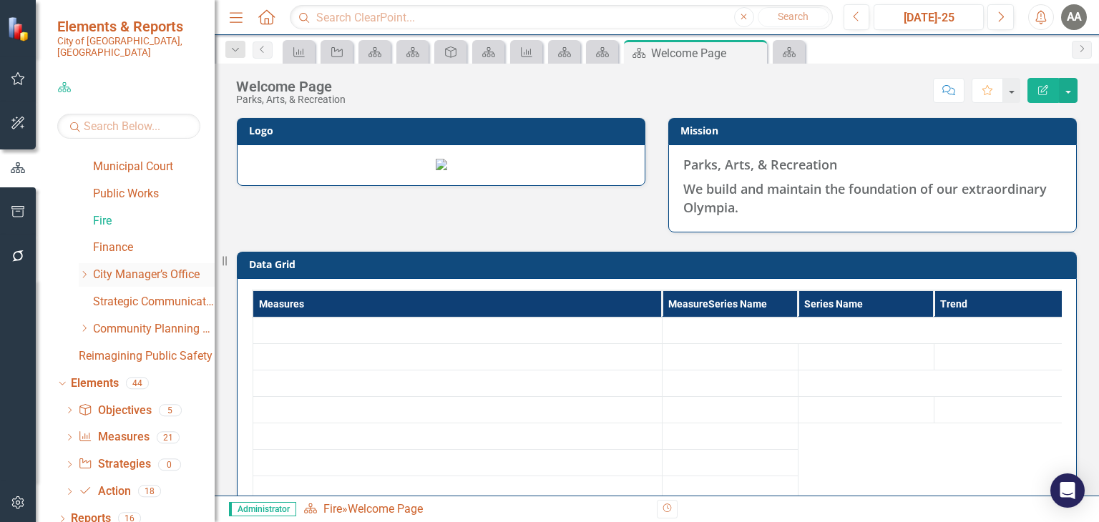
click at [87, 270] on icon "Dropdown" at bounding box center [84, 274] width 11 height 9
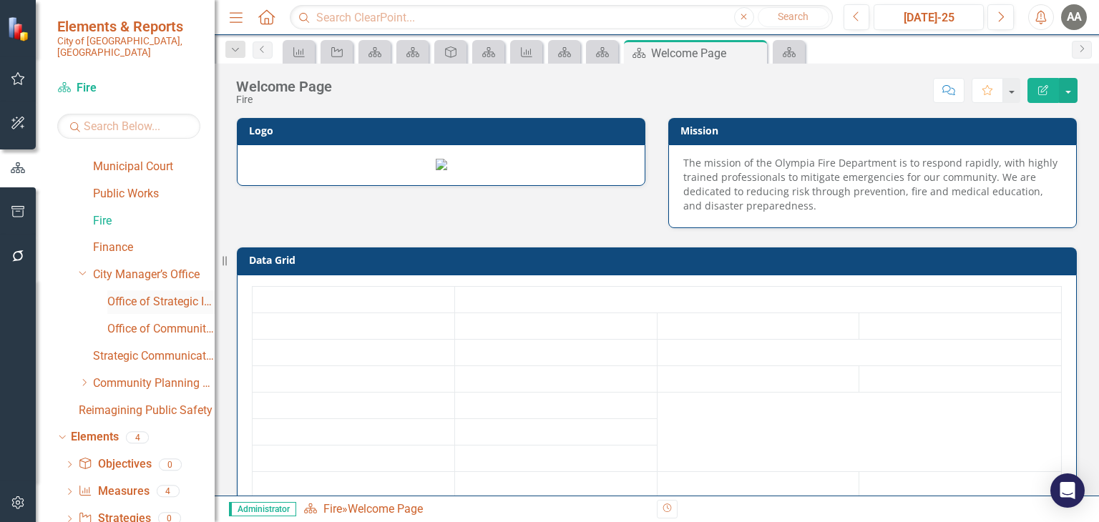
scroll to position [238, 0]
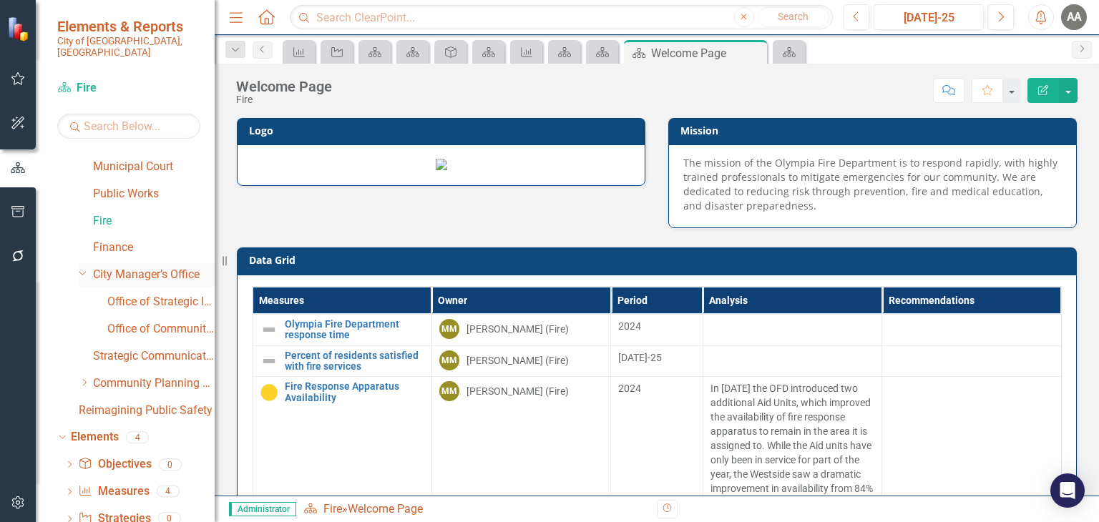
click at [132, 267] on link "City Manager’s Office" at bounding box center [154, 275] width 122 height 16
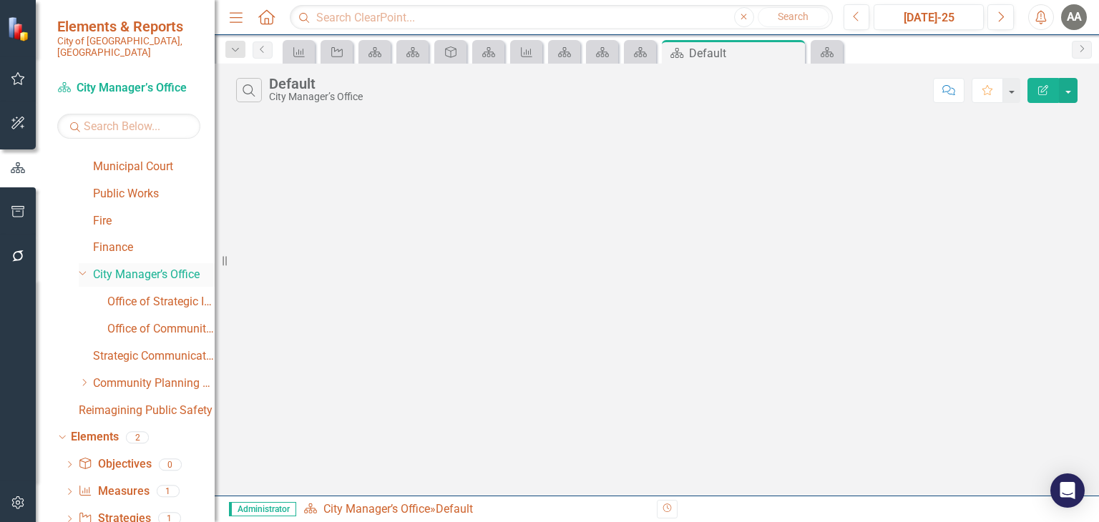
scroll to position [293, 0]
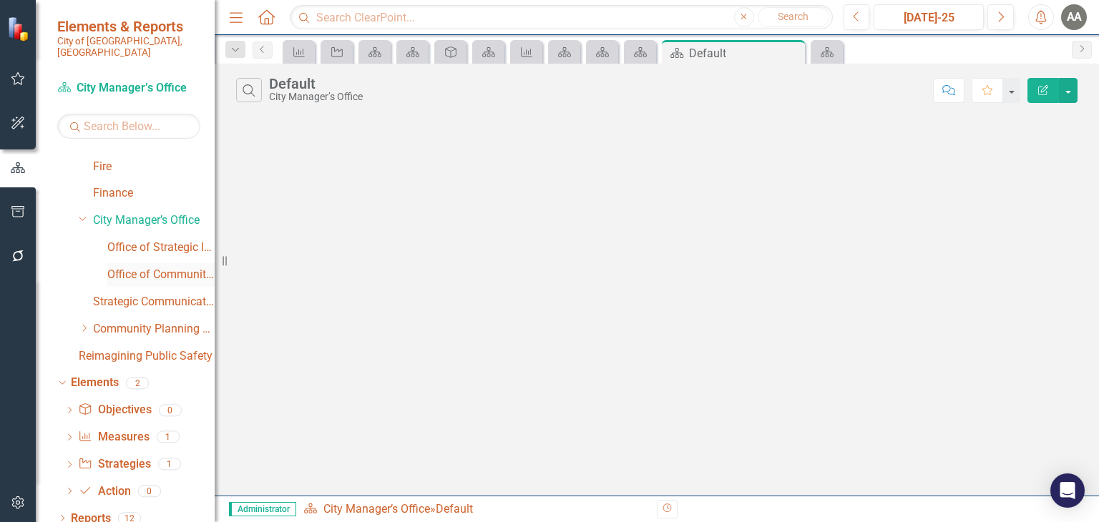
click at [149, 267] on link "Office of Community Vitality" at bounding box center [160, 275] width 107 height 16
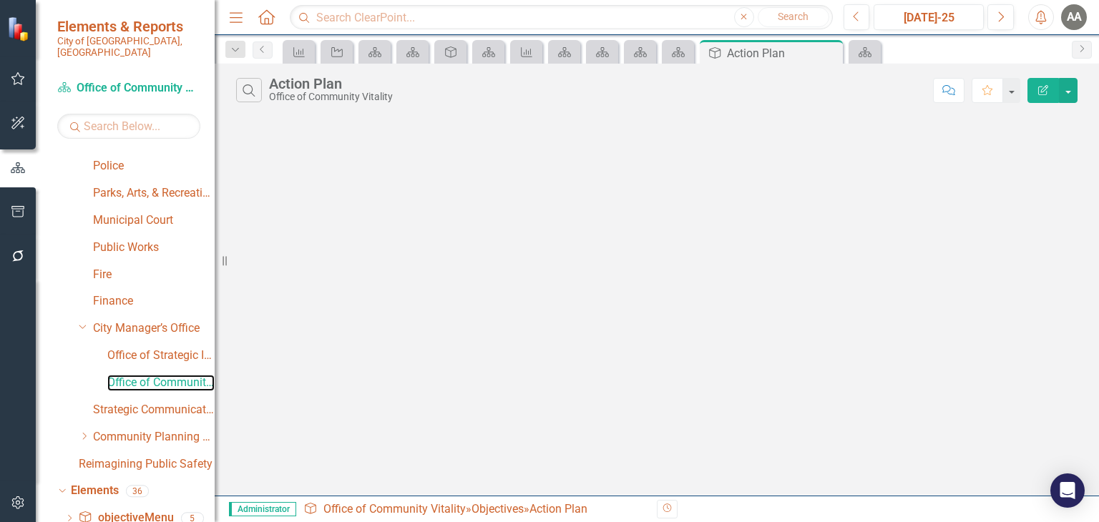
scroll to position [293, 0]
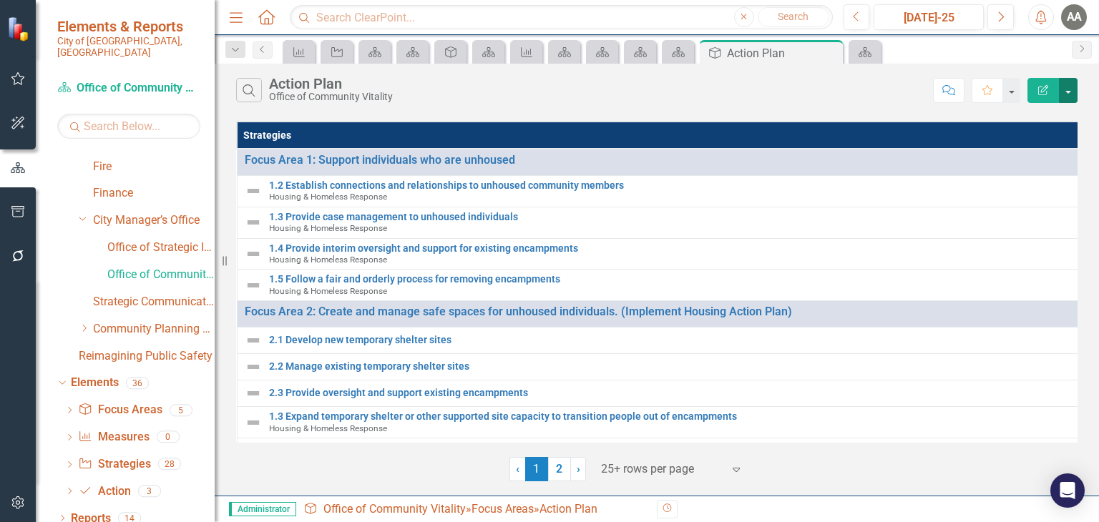
click at [1070, 87] on button "button" at bounding box center [1068, 90] width 19 height 25
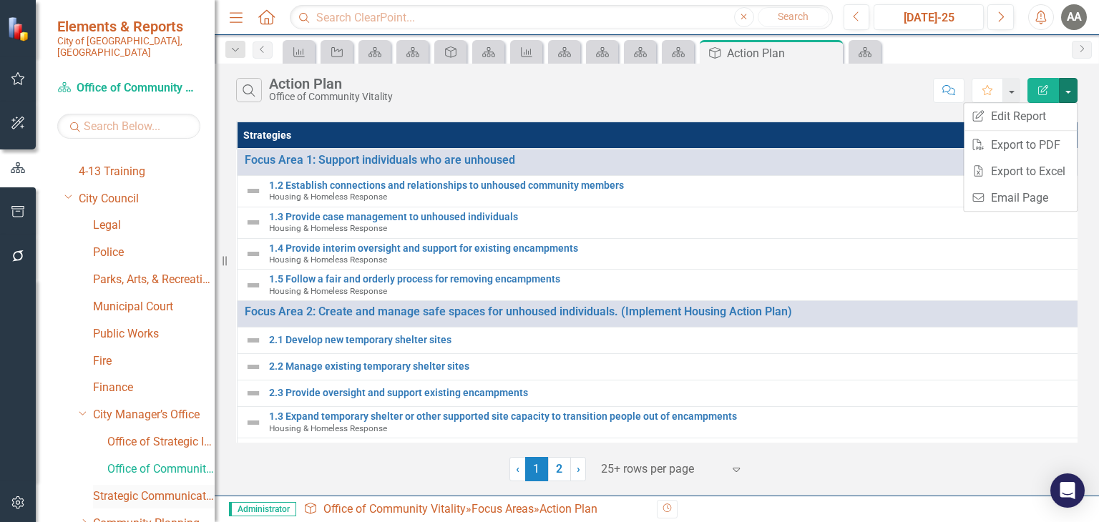
scroll to position [0, 0]
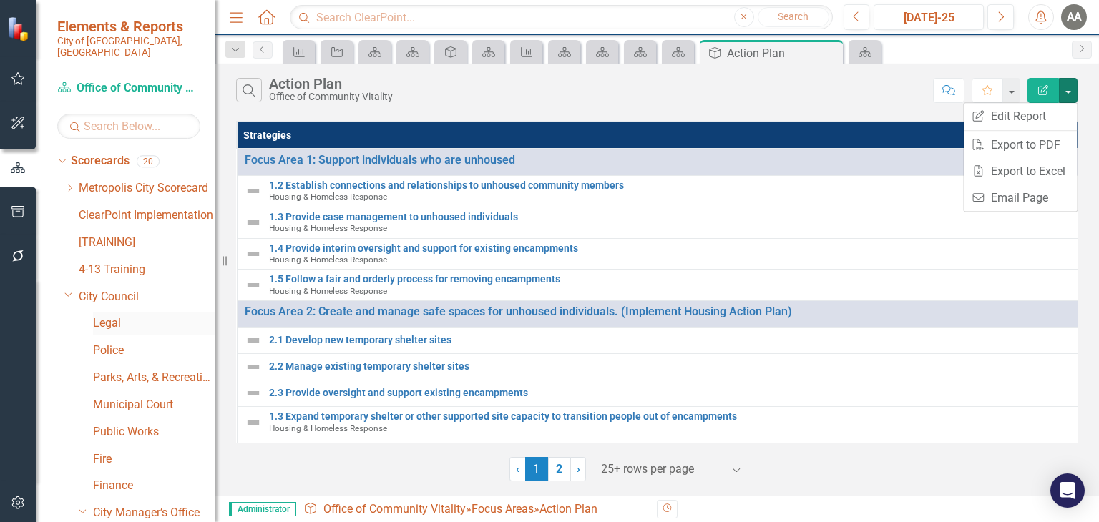
click at [120, 321] on div "Legal" at bounding box center [154, 324] width 122 height 24
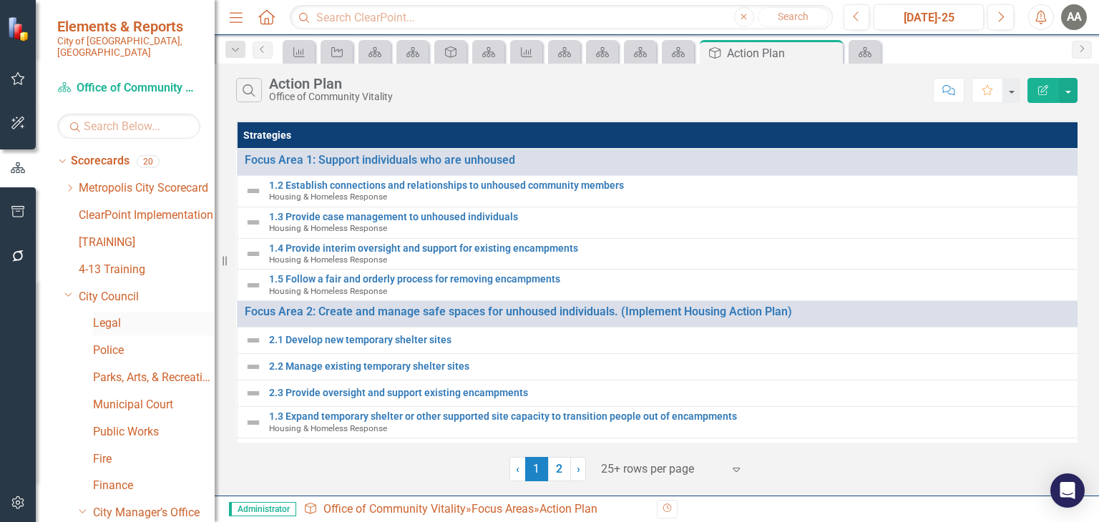
click at [117, 315] on link "Legal" at bounding box center [154, 323] width 122 height 16
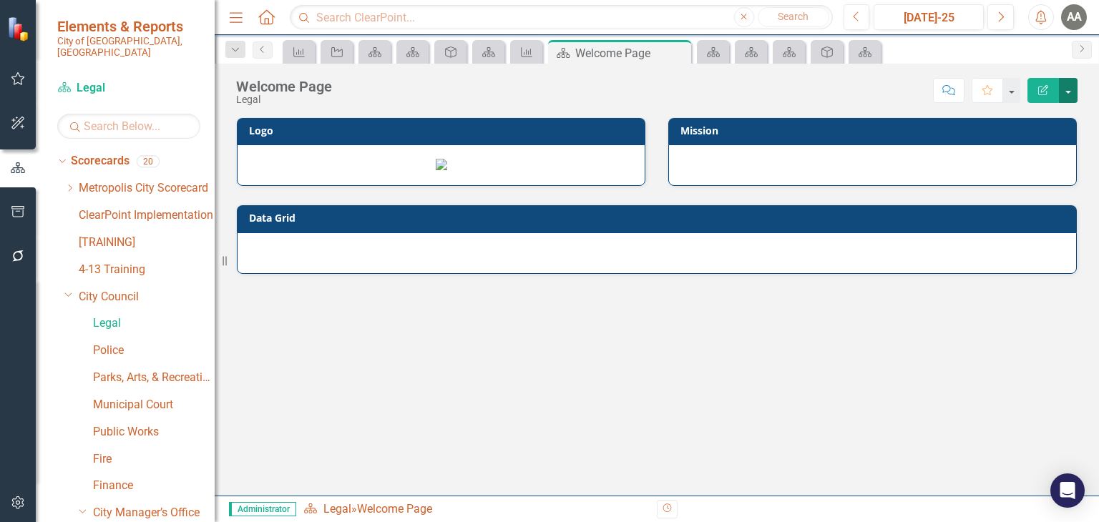
click at [1070, 92] on button "button" at bounding box center [1068, 90] width 19 height 25
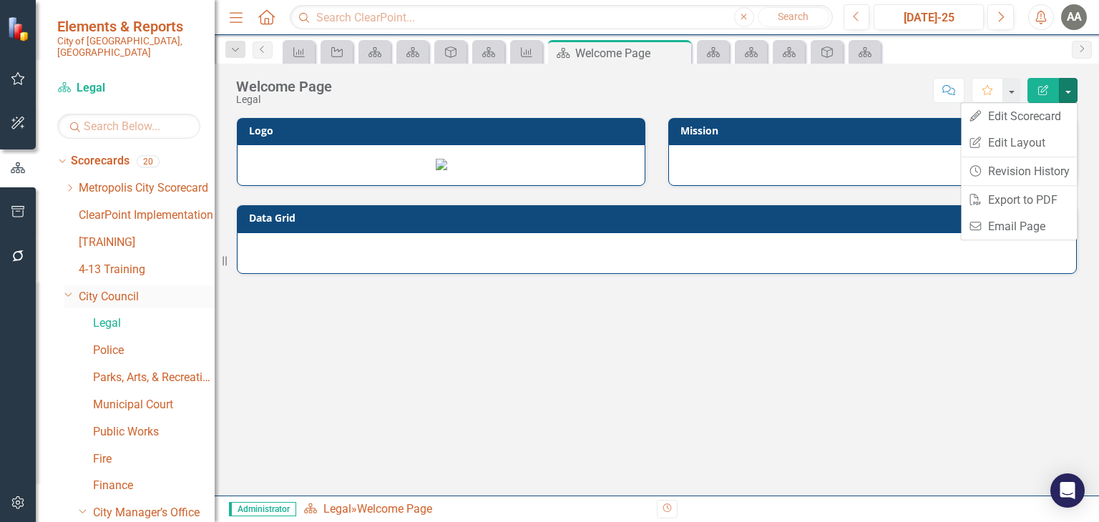
click at [71, 288] on div "Dropdown City Council" at bounding box center [139, 297] width 150 height 24
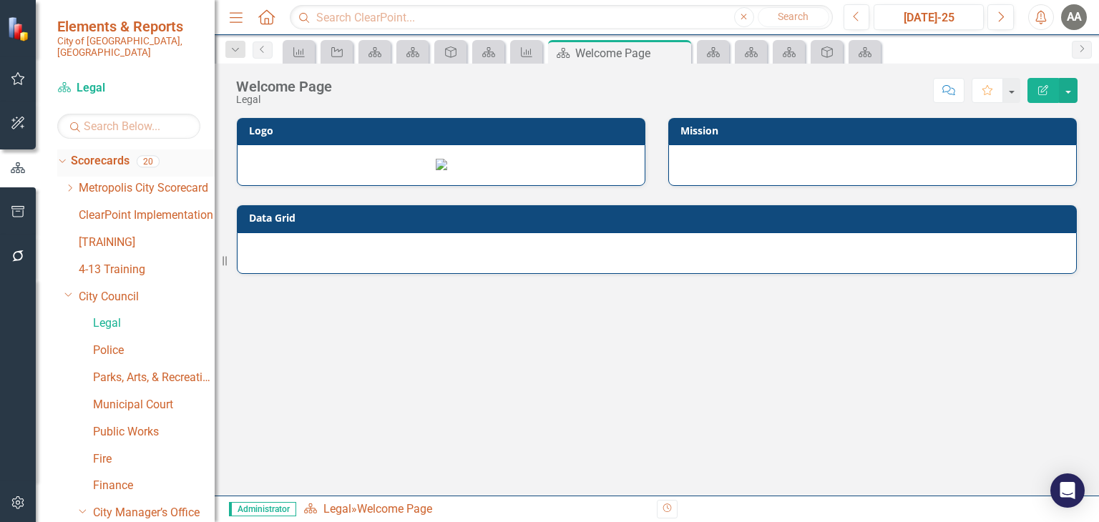
click at [60, 156] on icon "Dropdown" at bounding box center [61, 161] width 8 height 10
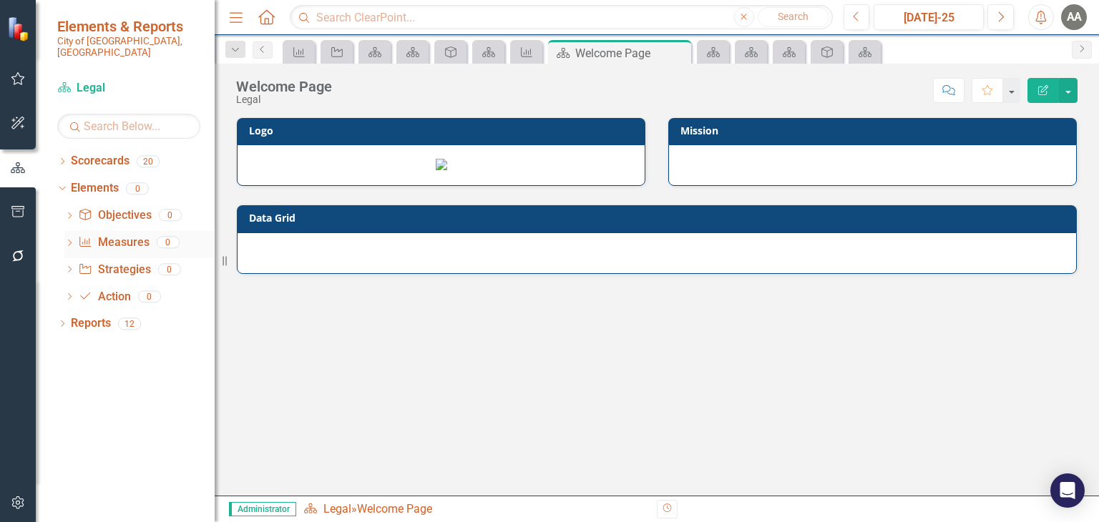
click at [126, 235] on link "Measure Measures" at bounding box center [113, 243] width 71 height 16
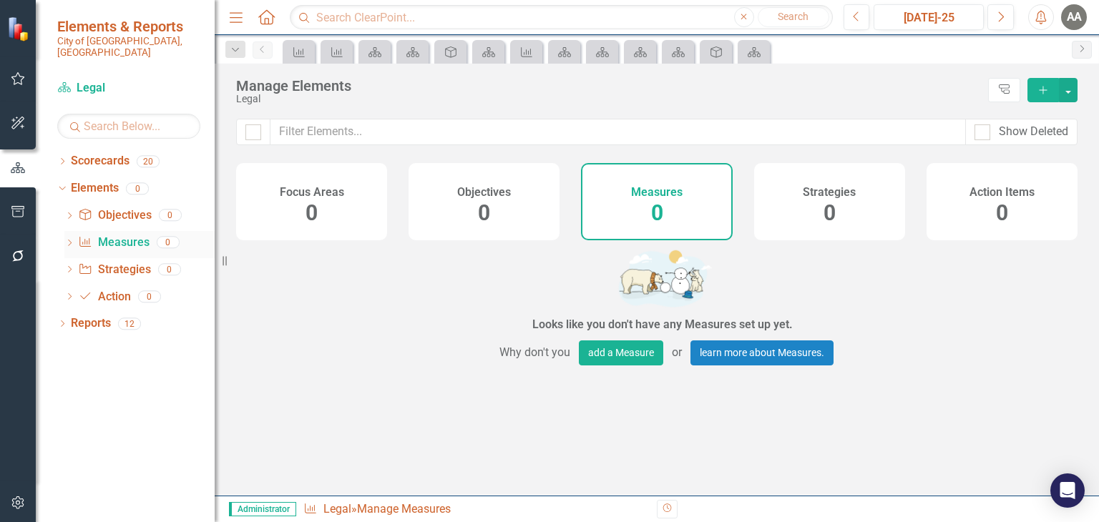
click at [70, 240] on icon "Dropdown" at bounding box center [69, 244] width 10 height 8
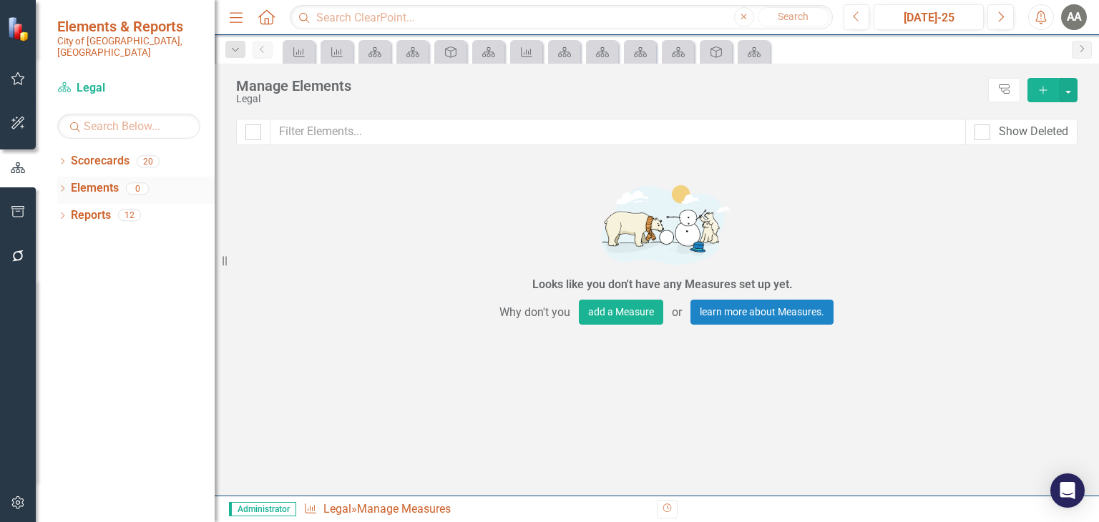
click at [64, 186] on icon "Dropdown" at bounding box center [62, 190] width 10 height 8
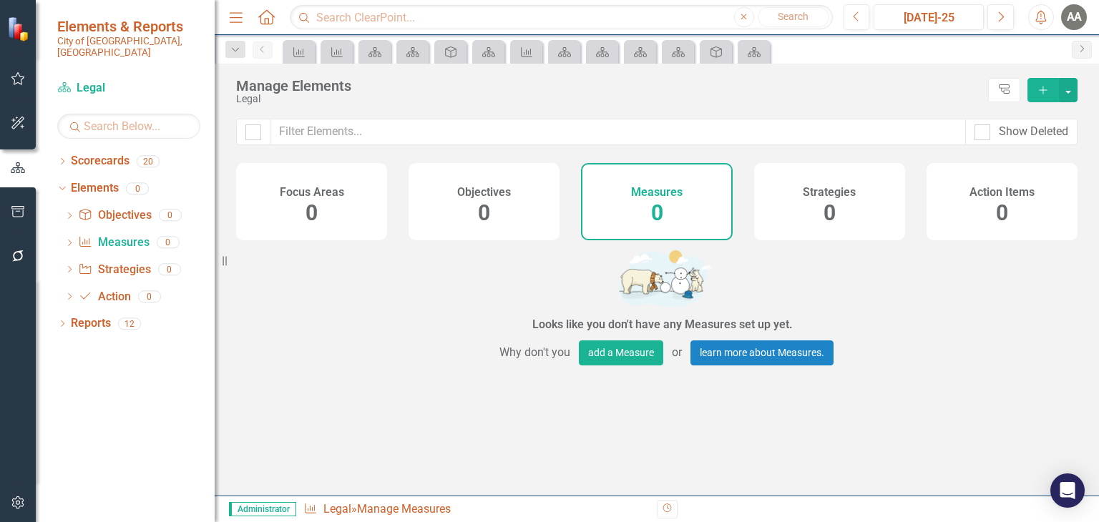
click at [63, 232] on div "Dropdown Objective Objectives 0 Dropdown Measure Measures 0 Dropdown Strategy S…" at bounding box center [135, 258] width 157 height 108
click at [116, 235] on link "Measure Measures" at bounding box center [113, 243] width 71 height 16
click at [69, 240] on icon "Dropdown" at bounding box center [69, 244] width 10 height 8
click at [120, 235] on link "Measure Measures" at bounding box center [113, 243] width 71 height 16
click at [251, 100] on div "Legal" at bounding box center [608, 99] width 745 height 11
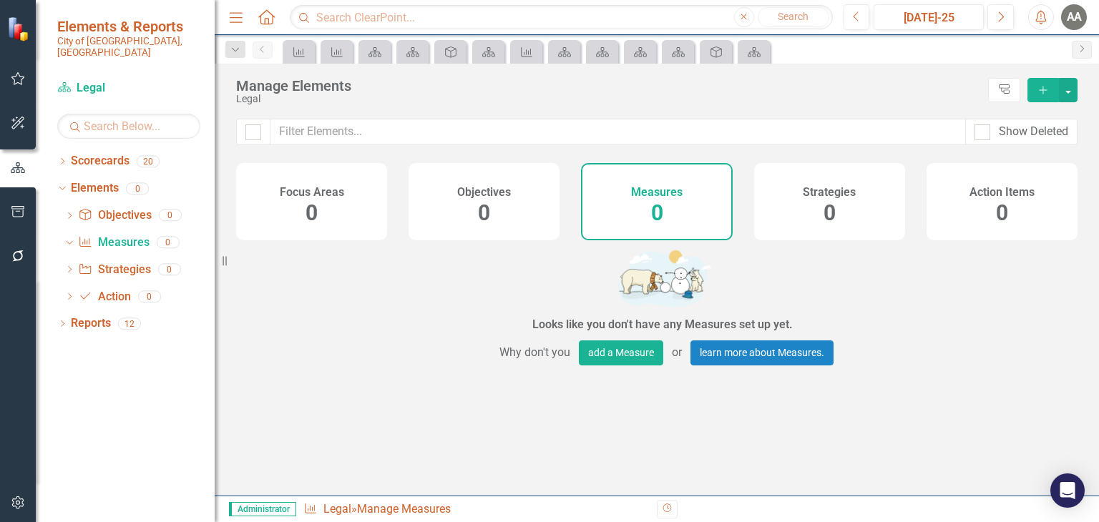
click at [1040, 89] on icon "Add" at bounding box center [1043, 90] width 13 height 10
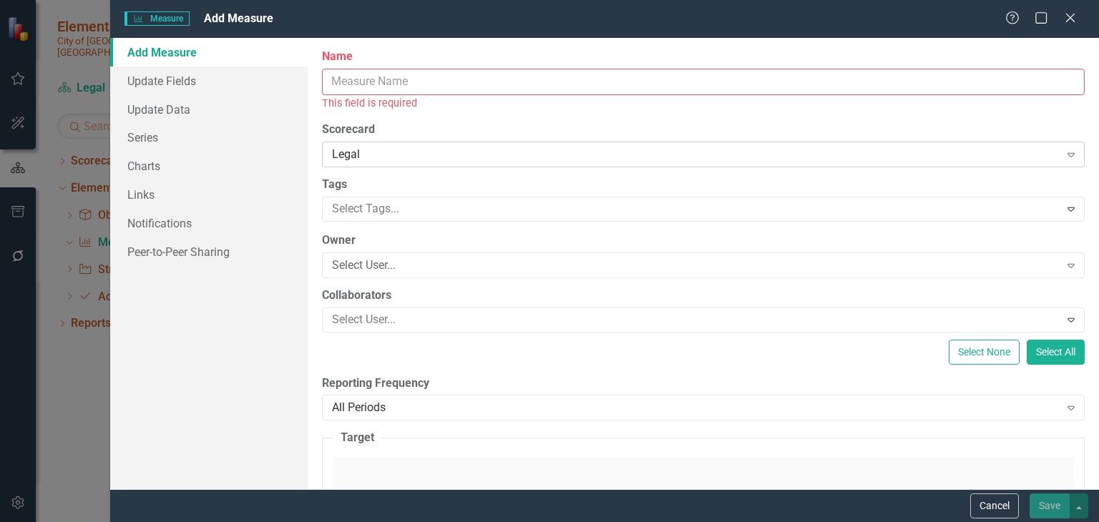
click at [569, 150] on div "Legal" at bounding box center [695, 155] width 727 height 16
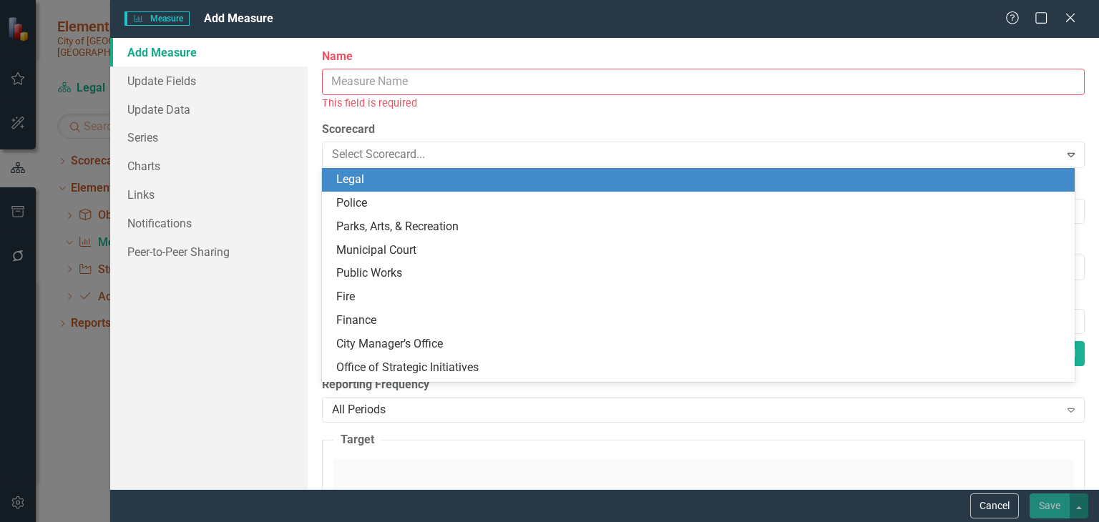
scroll to position [140, 0]
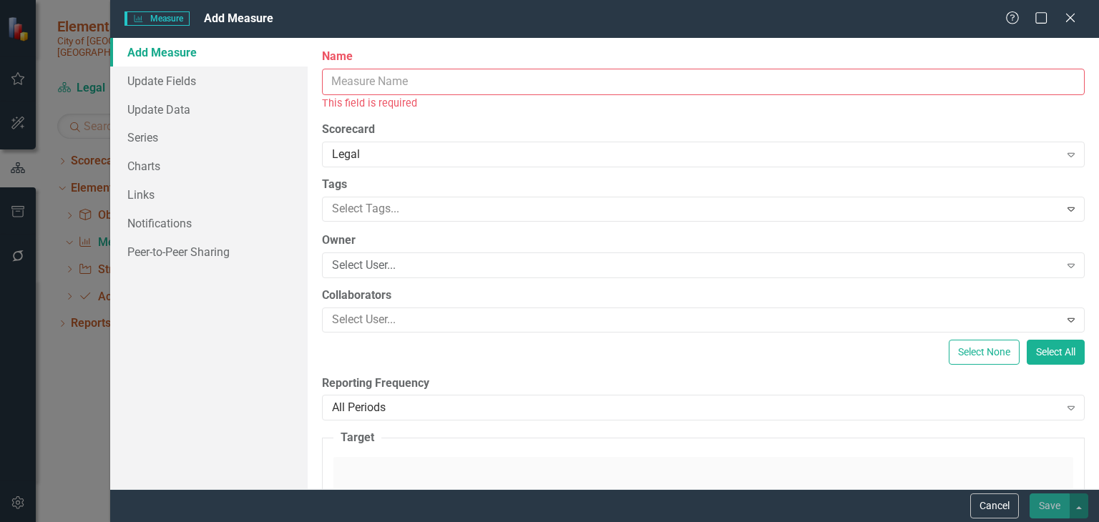
click at [735, 279] on div "ClearPoint Can Do More! How ClearPoint Can Help Close Enterprise plans can auto…" at bounding box center [703, 263] width 791 height 451
click at [1064, 267] on icon "Expand" at bounding box center [1071, 265] width 14 height 11
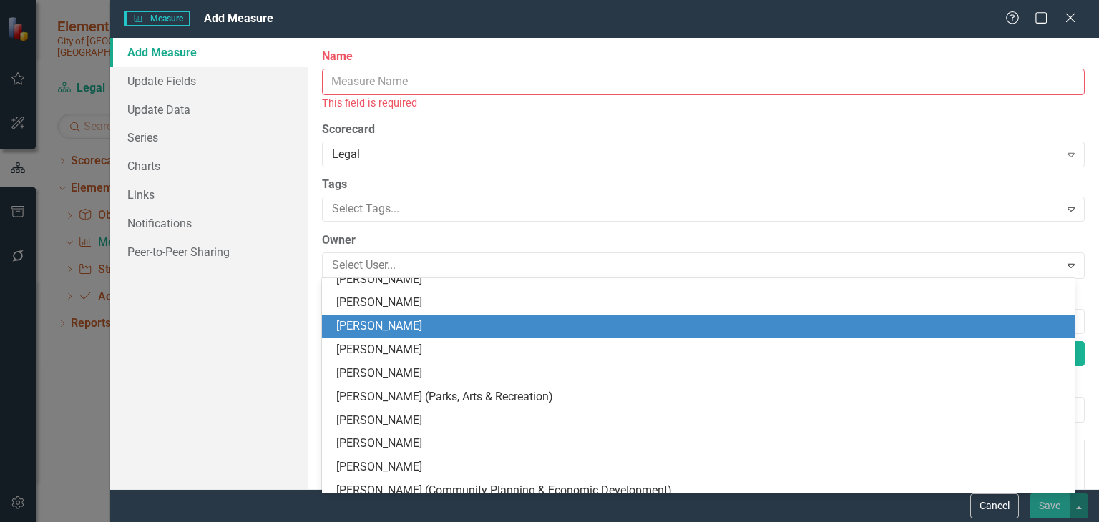
scroll to position [2487, 0]
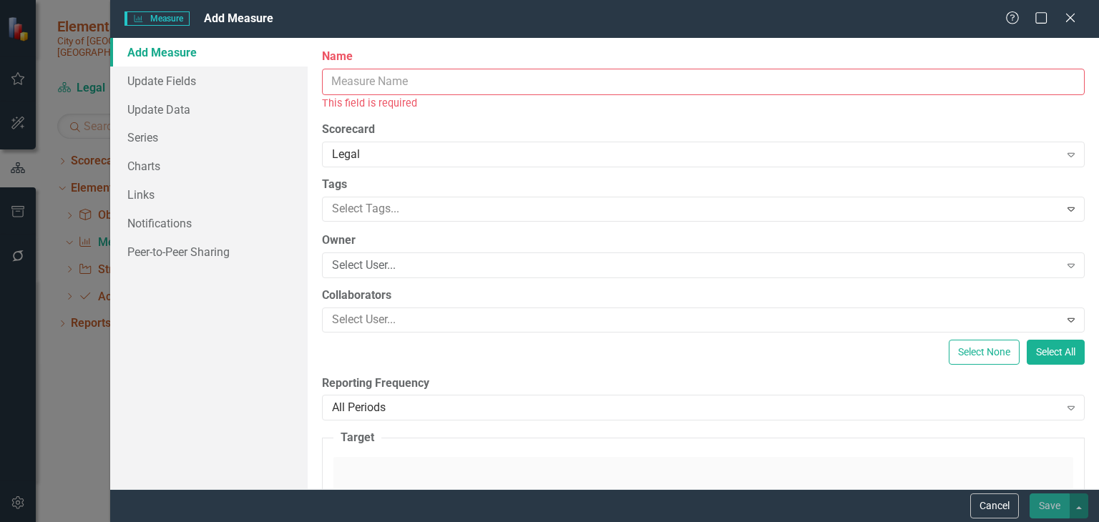
click at [710, 188] on label "Tags" at bounding box center [703, 185] width 763 height 16
click at [624, 313] on div at bounding box center [692, 319] width 733 height 19
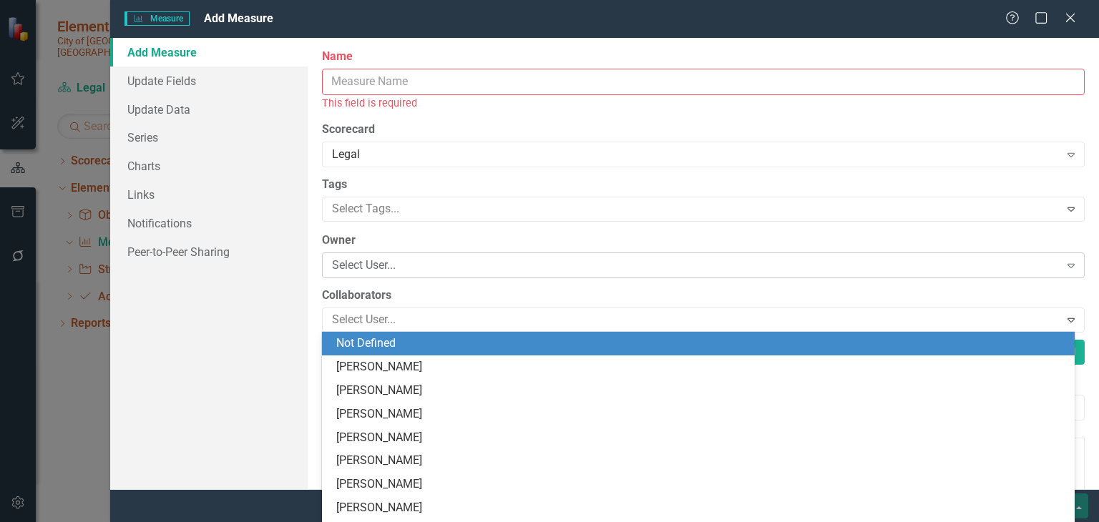
click at [666, 267] on div "Select User..." at bounding box center [695, 265] width 727 height 16
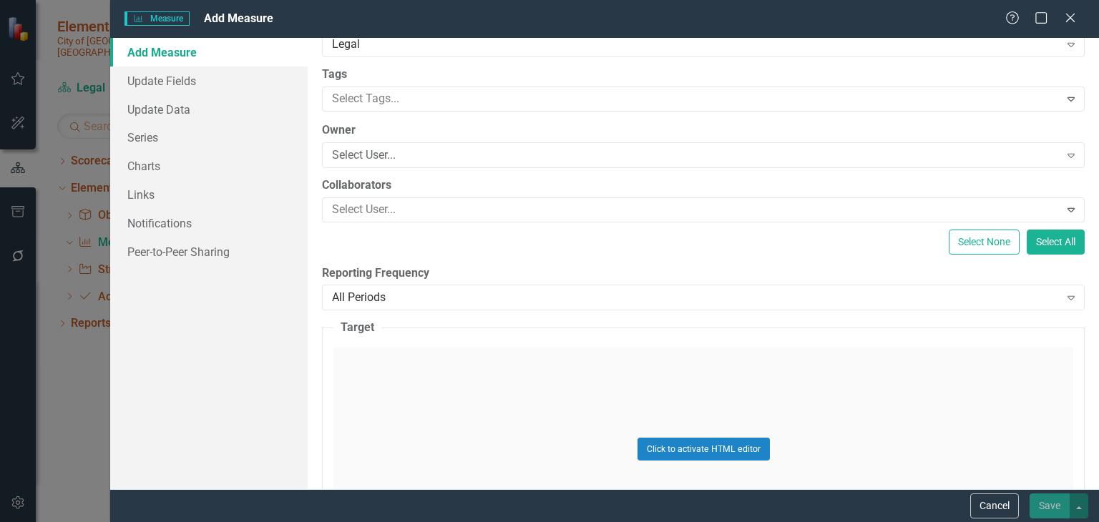
scroll to position [0, 0]
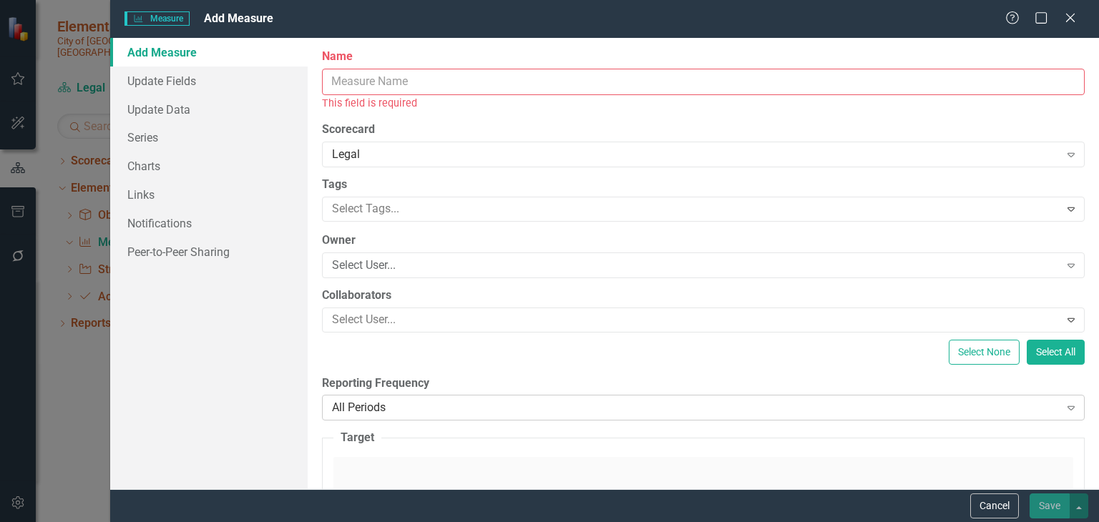
click at [964, 410] on div "All Periods" at bounding box center [695, 408] width 727 height 16
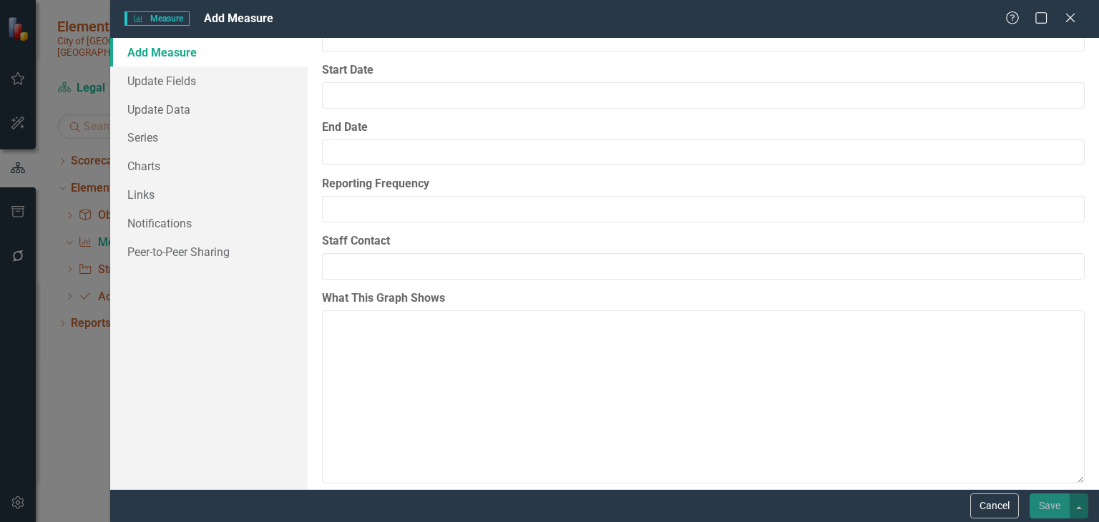
scroll to position [2175, 0]
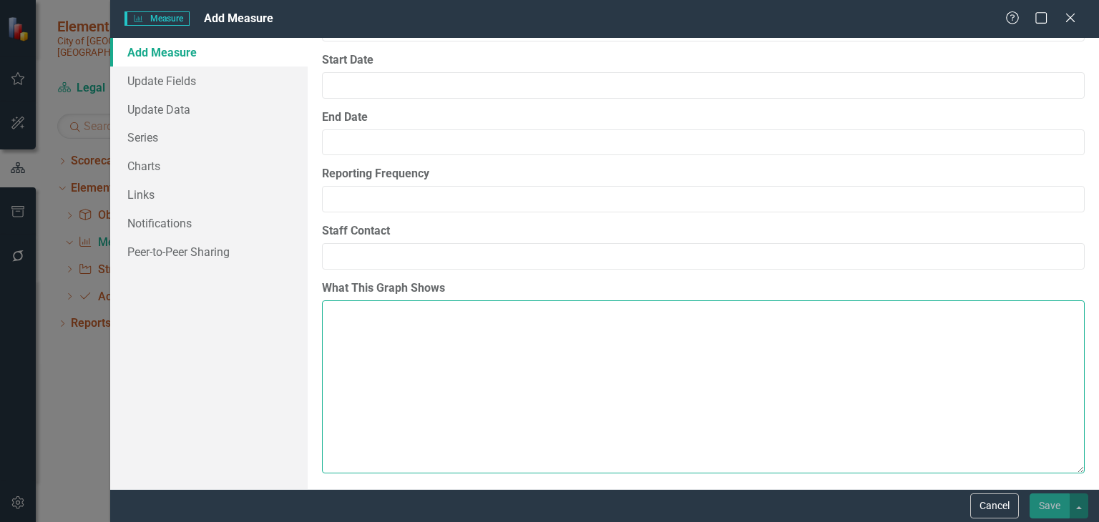
click at [913, 436] on textarea "What This Graph Shows" at bounding box center [703, 386] width 763 height 173
type textarea "t"
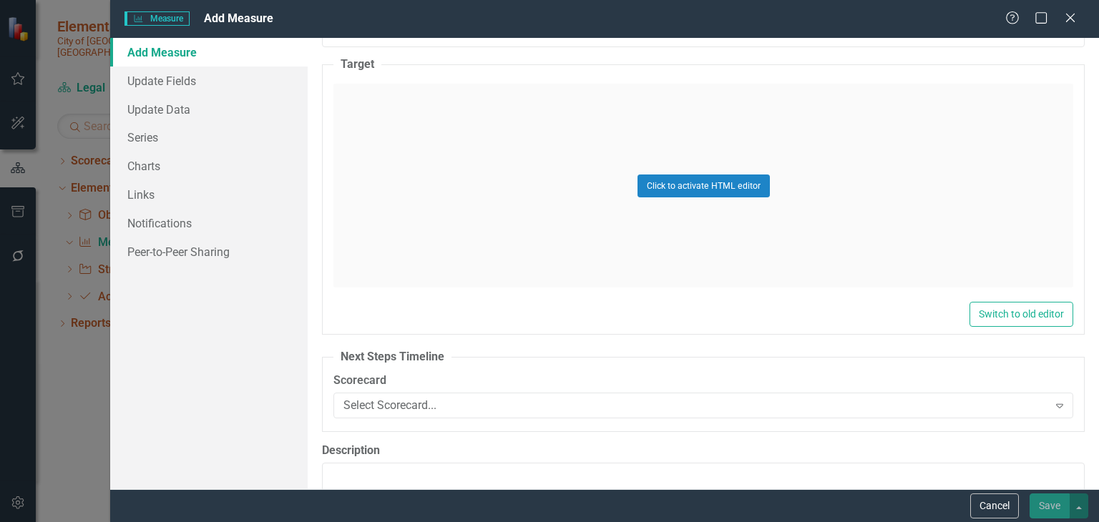
scroll to position [0, 0]
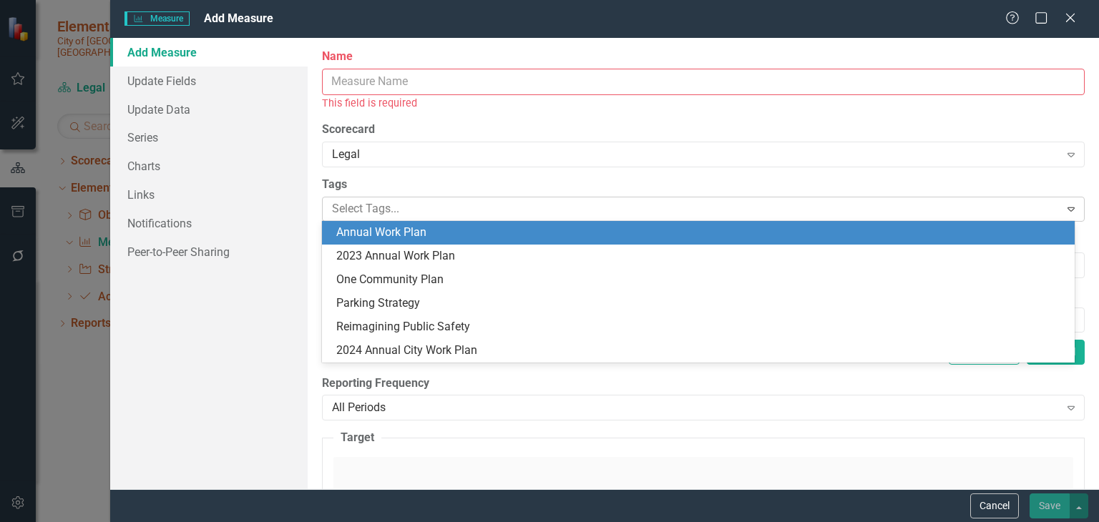
click at [619, 211] on div at bounding box center [692, 209] width 733 height 19
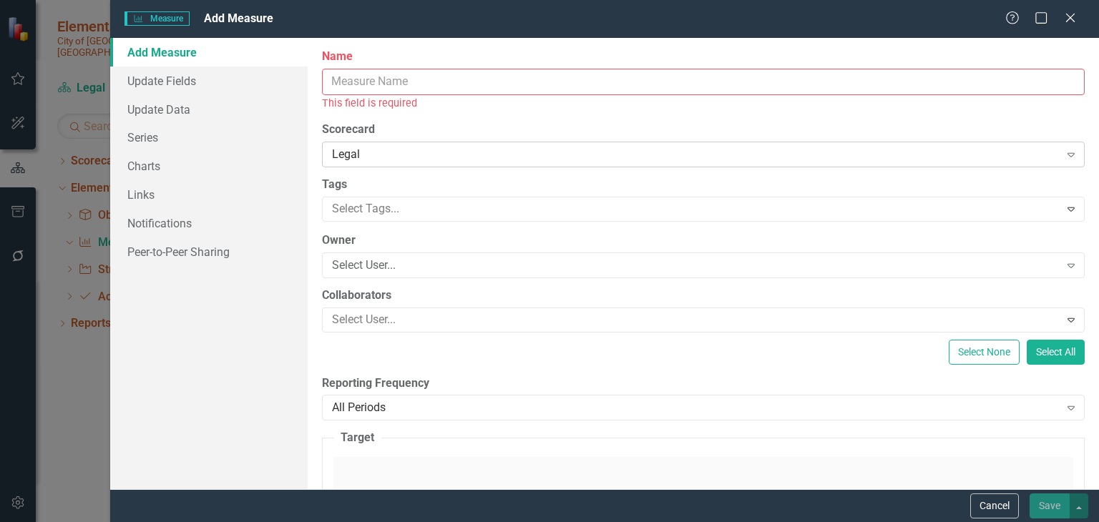
click at [659, 159] on div "Legal" at bounding box center [695, 155] width 727 height 16
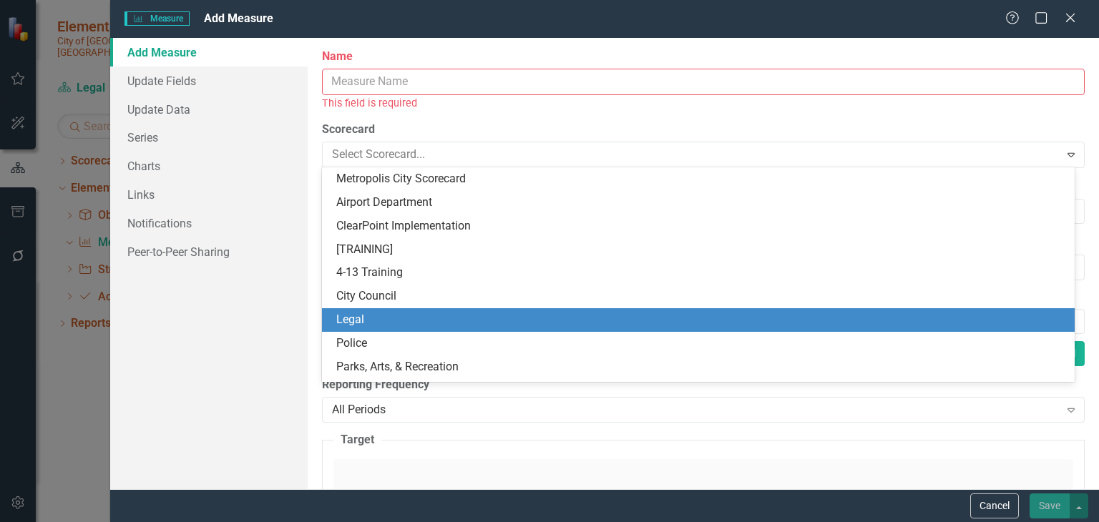
scroll to position [140, 0]
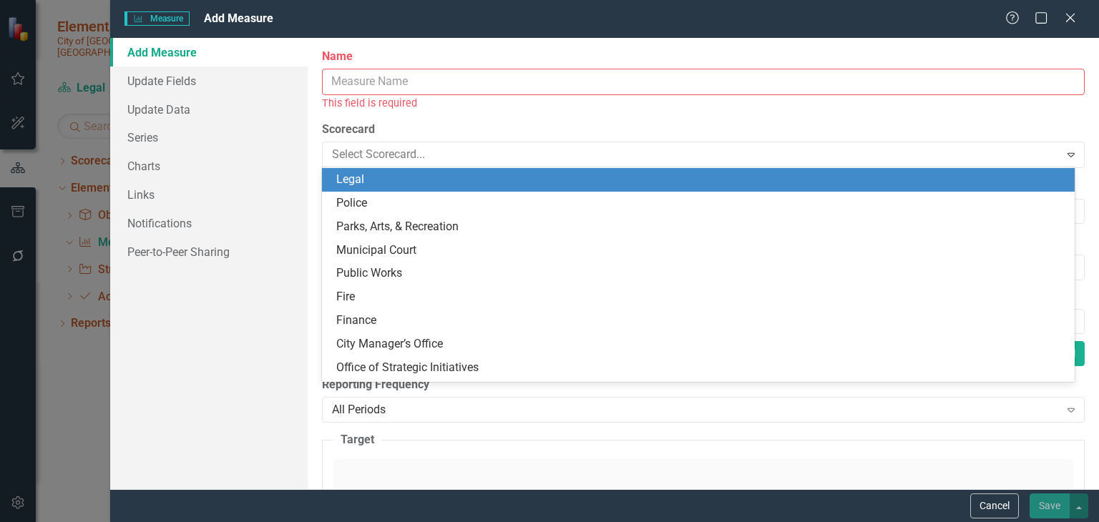
click at [642, 93] on input "Name" at bounding box center [703, 82] width 763 height 26
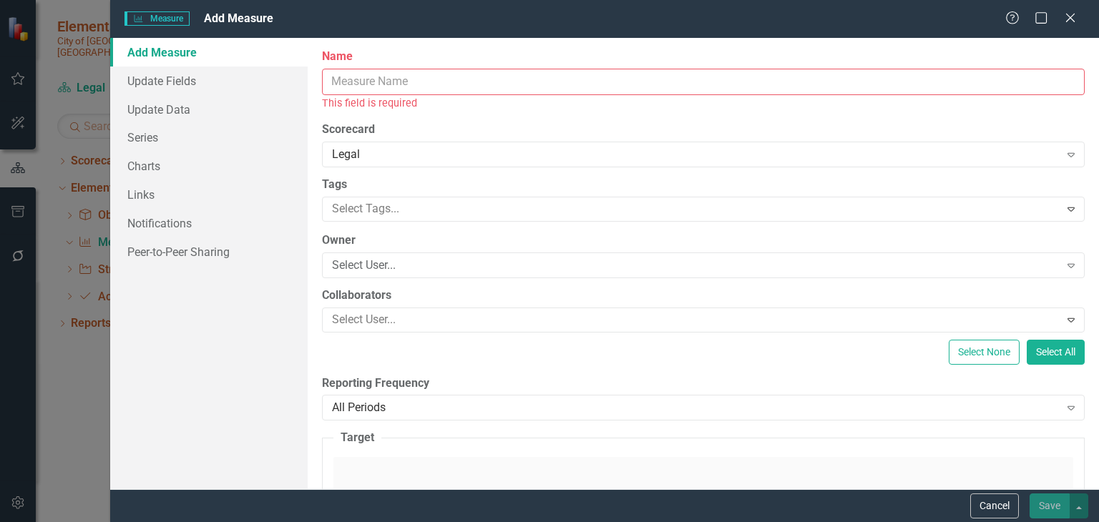
click at [769, 132] on label "Scorecard" at bounding box center [703, 130] width 763 height 16
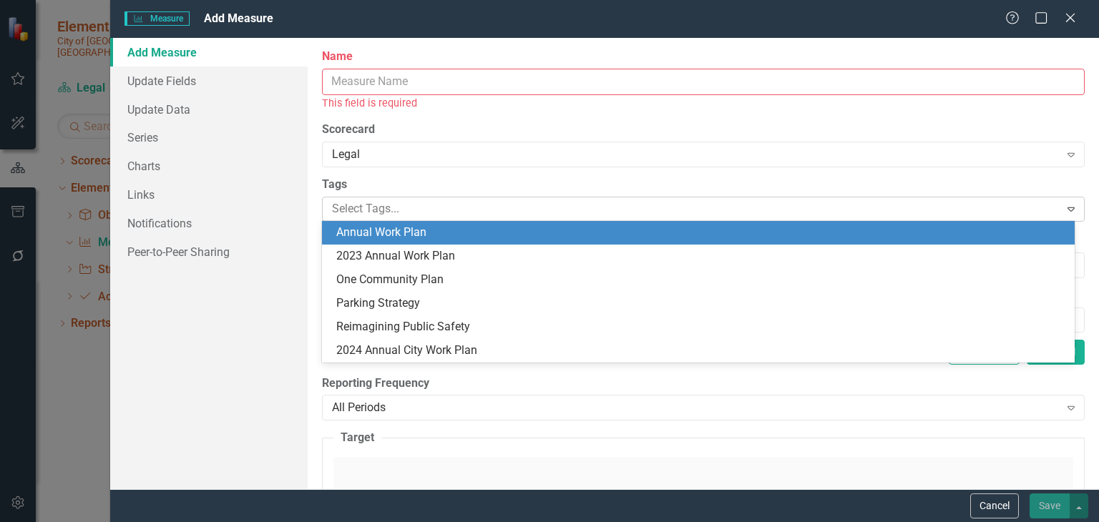
click at [599, 210] on div at bounding box center [692, 209] width 733 height 19
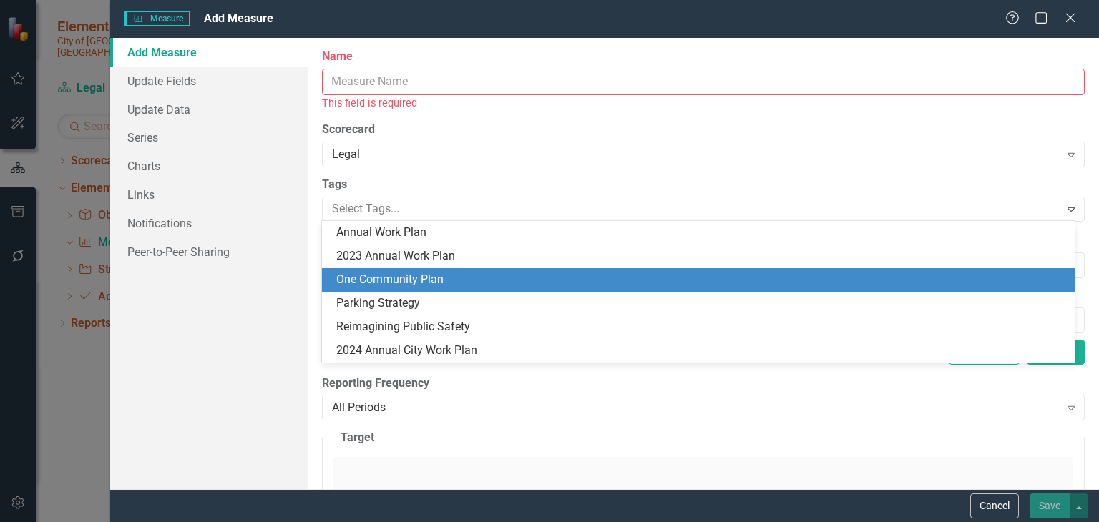
click at [597, 270] on div "One Community Plan" at bounding box center [698, 280] width 753 height 24
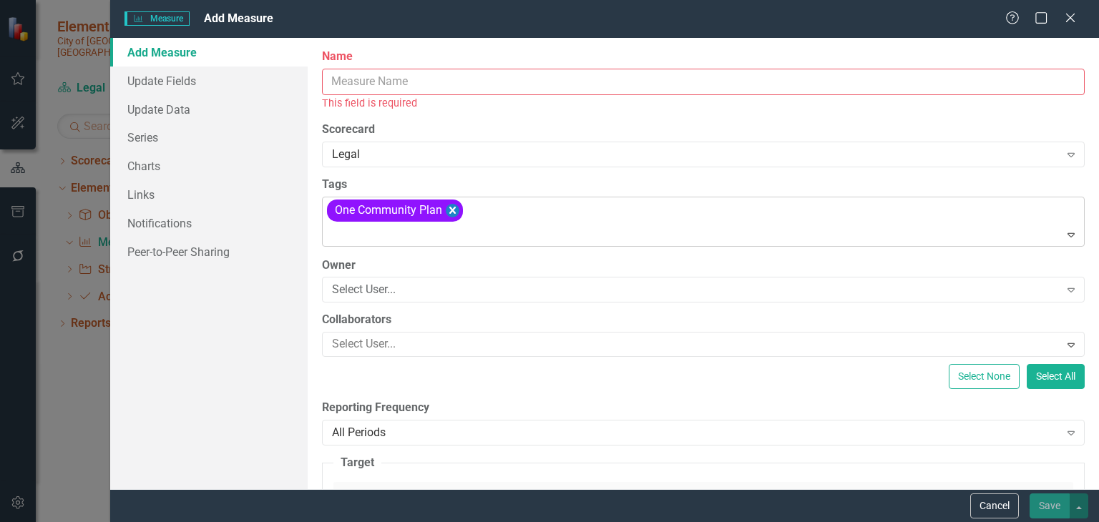
click at [456, 209] on icon "Remove [object Object]" at bounding box center [453, 211] width 14 height 18
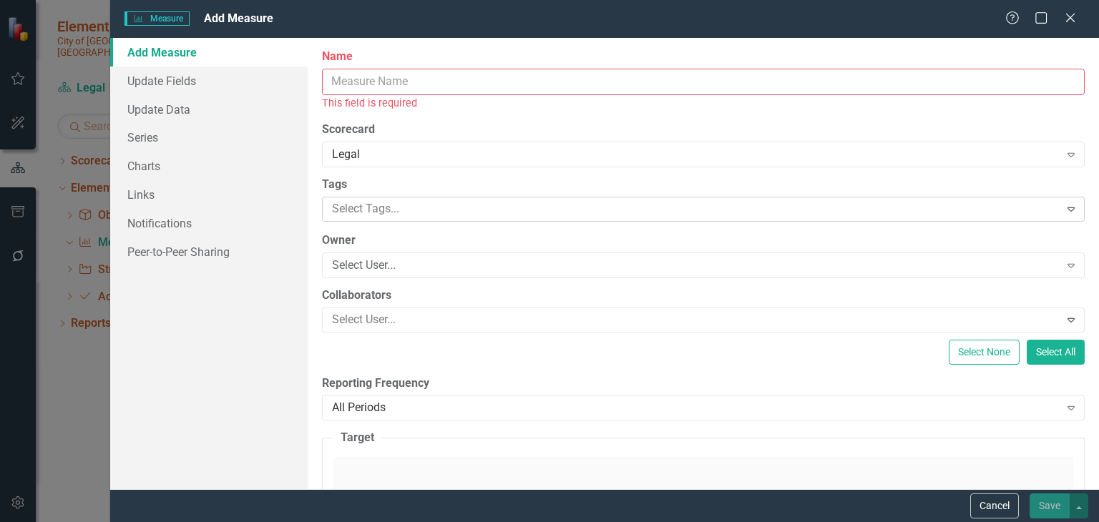
click at [666, 212] on div at bounding box center [692, 209] width 733 height 19
click at [661, 136] on label "Scorecard" at bounding box center [703, 130] width 763 height 16
click at [474, 263] on div "Select User..." at bounding box center [695, 265] width 727 height 16
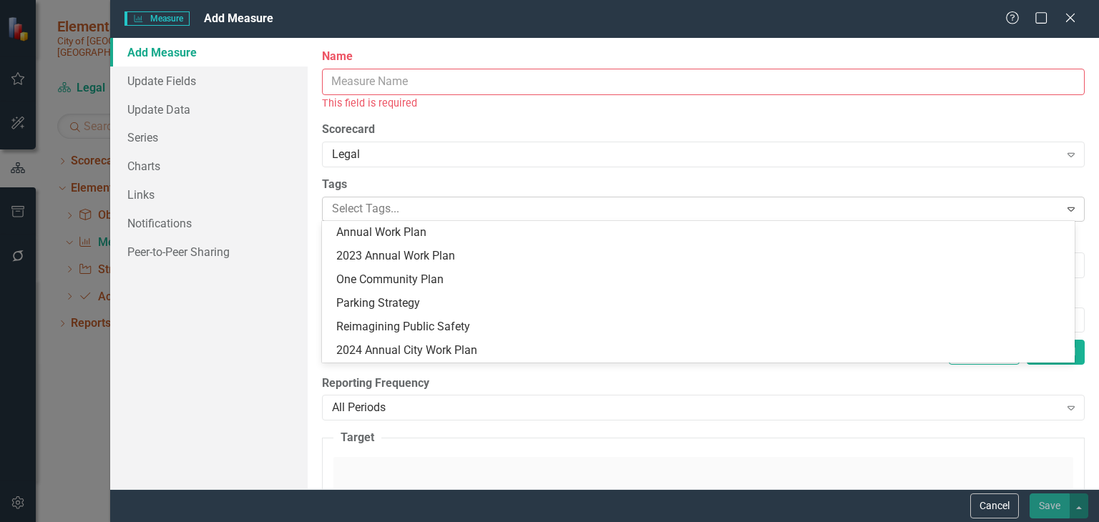
click at [627, 198] on div "Select Tags..." at bounding box center [691, 209] width 733 height 22
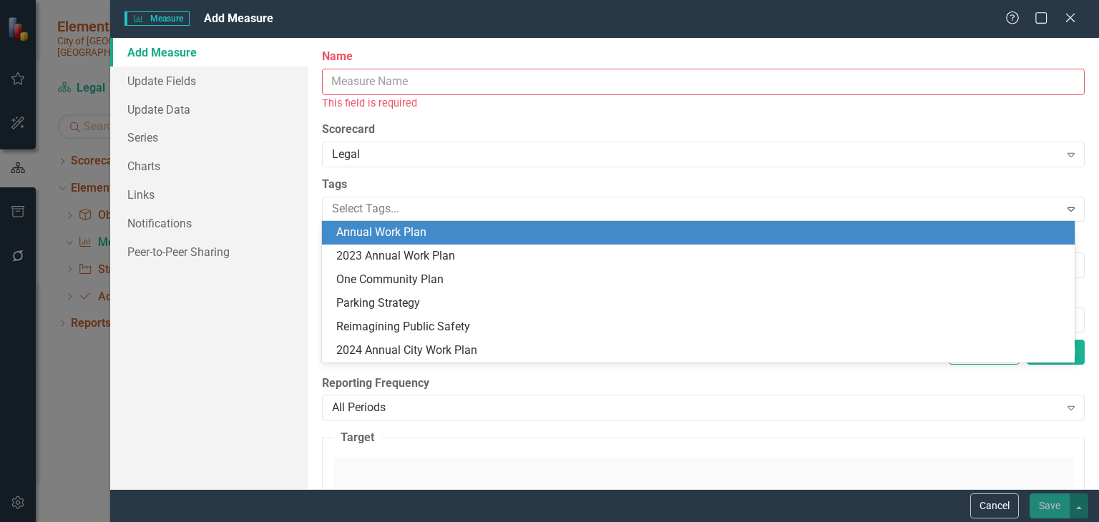
click at [607, 124] on label "Scorecard" at bounding box center [703, 130] width 763 height 16
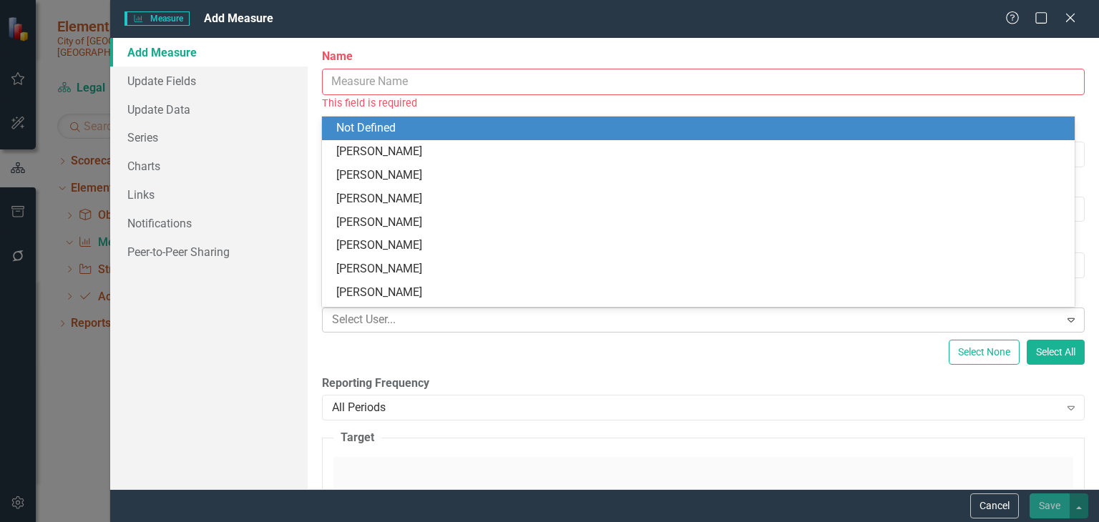
click at [690, 323] on div at bounding box center [692, 319] width 733 height 19
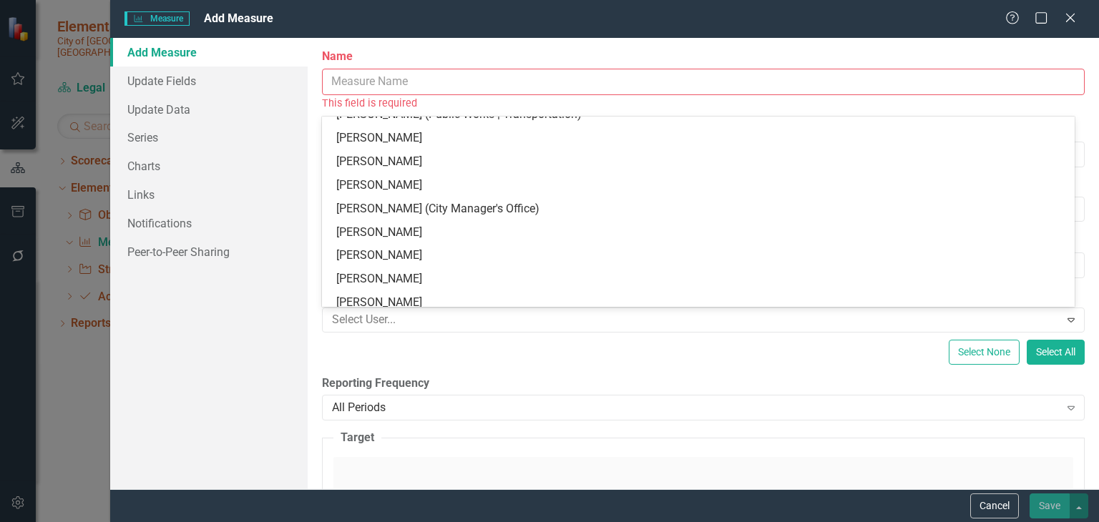
scroll to position [1293, 0]
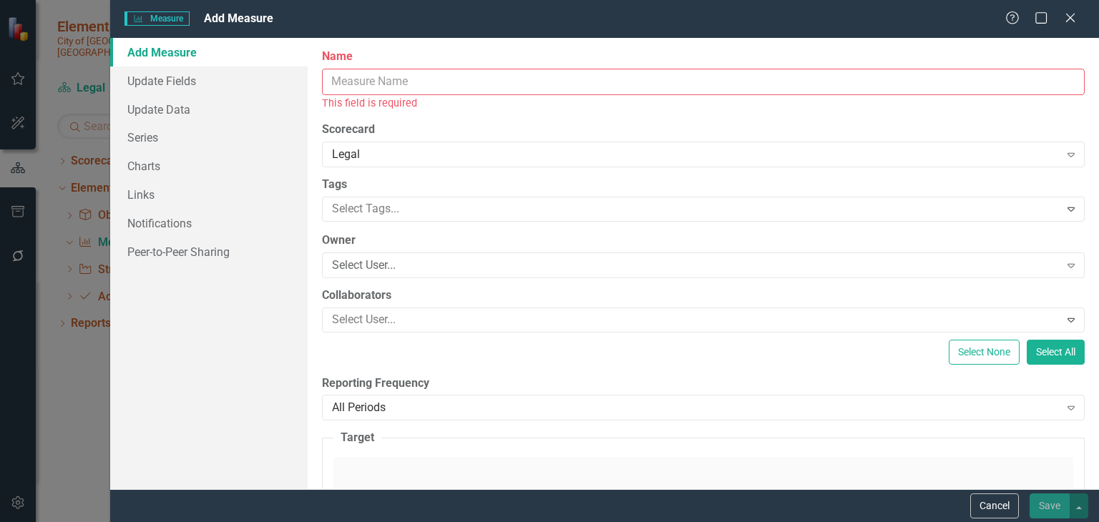
drag, startPoint x: 248, startPoint y: 353, endPoint x: 263, endPoint y: 353, distance: 15.8
click at [246, 353] on div "Add Measure Update Fields Update Data Series Charts Links Notifications Peer-to…" at bounding box center [208, 263] width 197 height 451
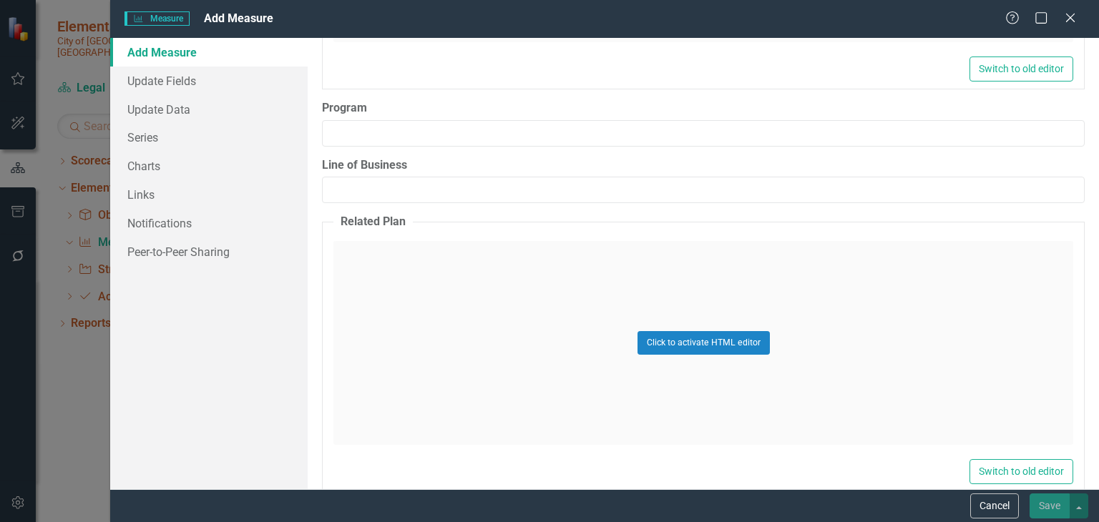
scroll to position [1502, 0]
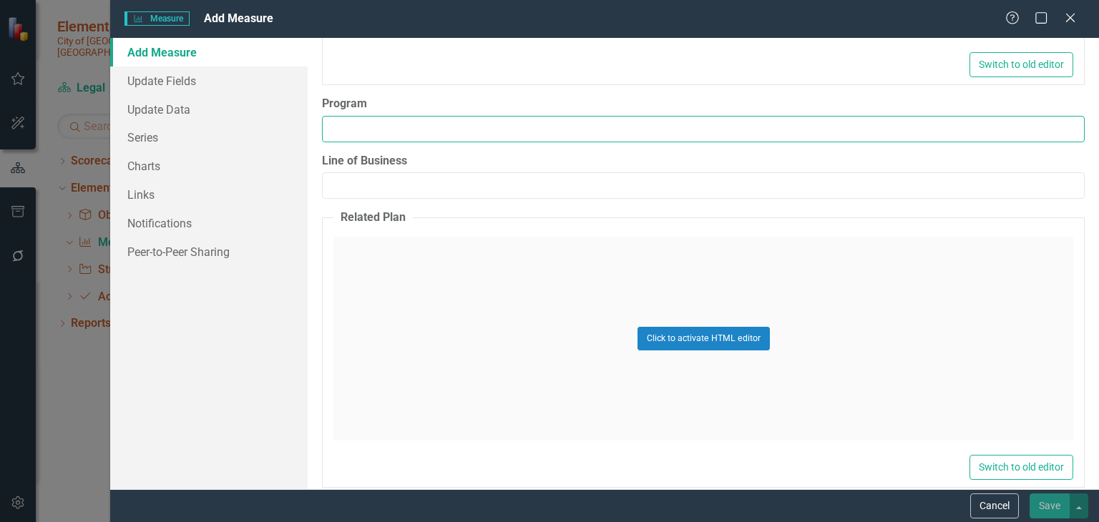
click at [428, 134] on input "Program" at bounding box center [703, 129] width 763 height 26
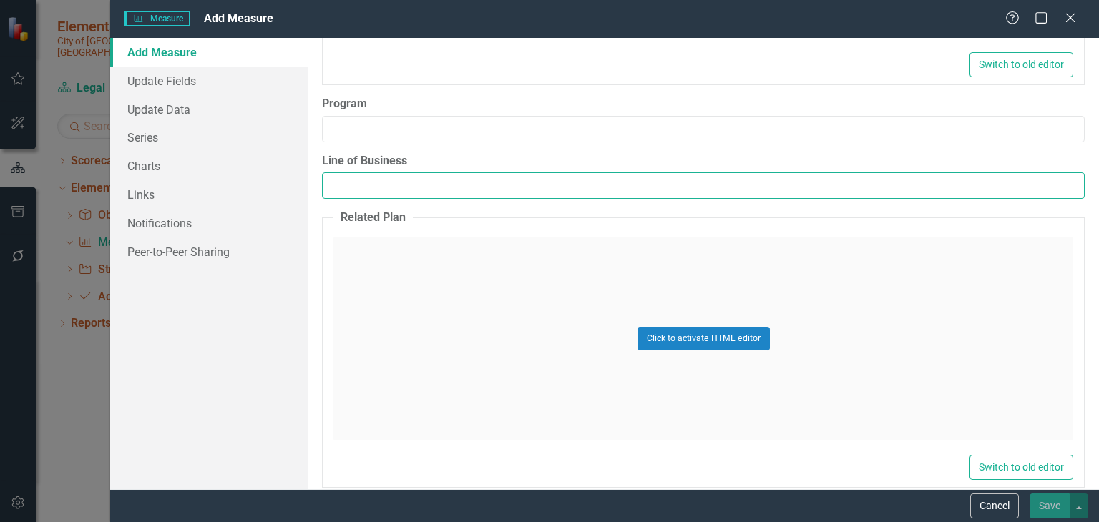
click at [440, 181] on input "Line of Business" at bounding box center [703, 185] width 763 height 26
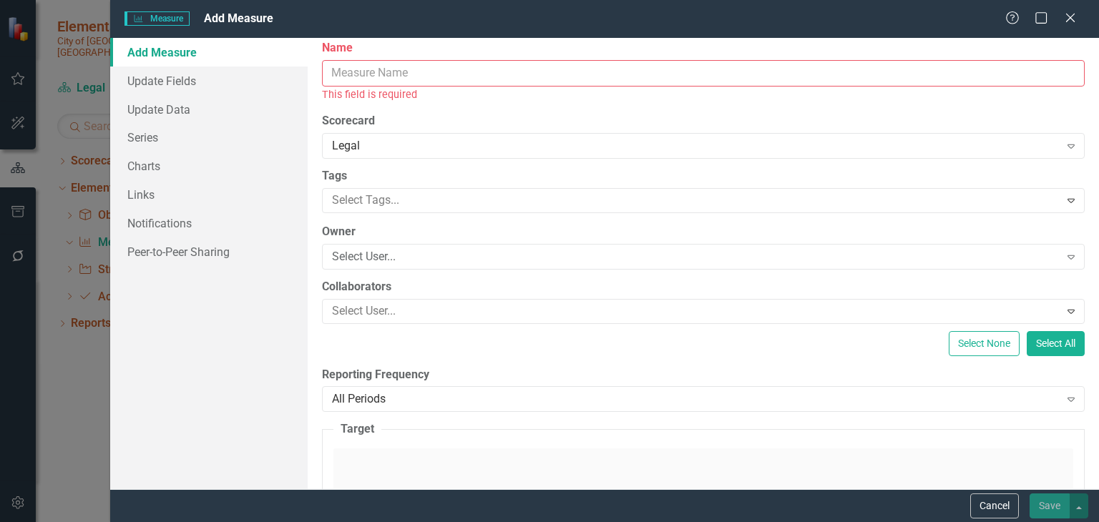
scroll to position [0, 0]
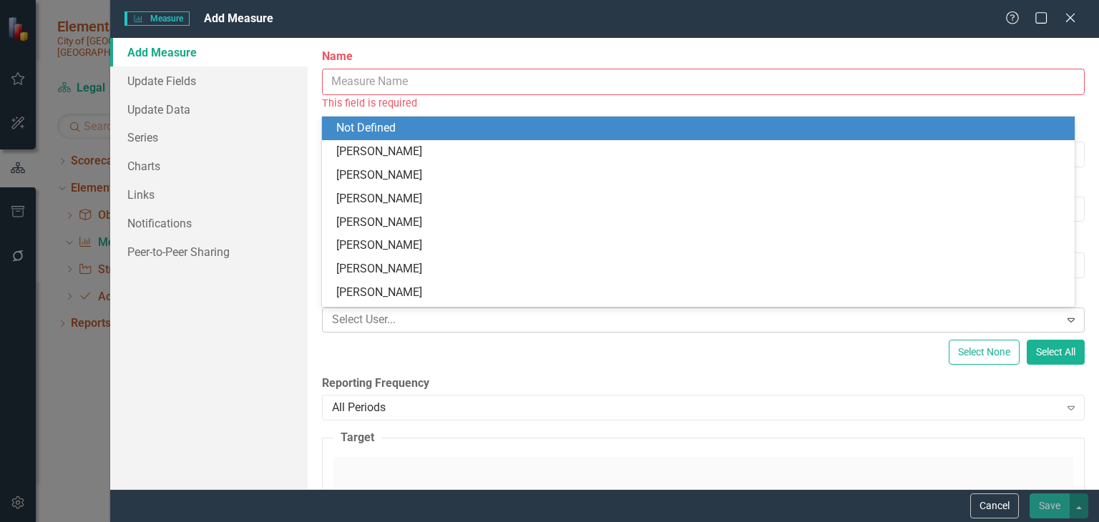
click at [632, 321] on div at bounding box center [692, 319] width 733 height 19
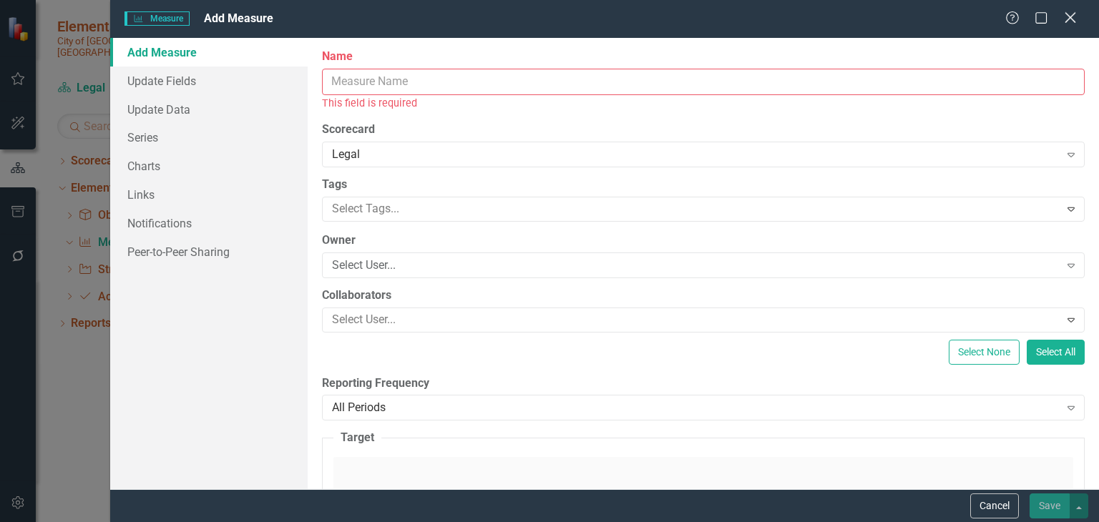
click at [1070, 14] on icon "Close" at bounding box center [1070, 18] width 18 height 14
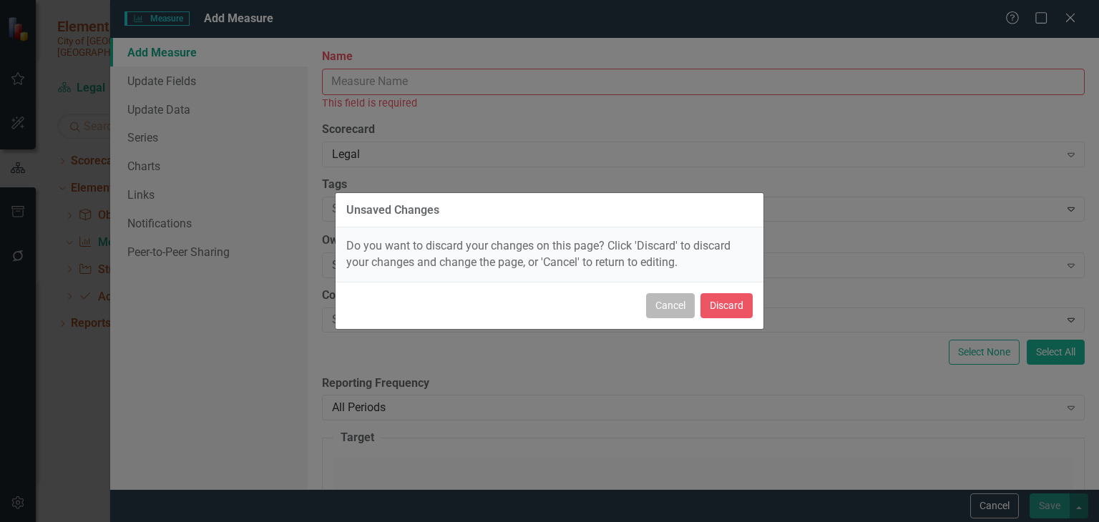
click at [674, 305] on button "Cancel" at bounding box center [670, 305] width 49 height 25
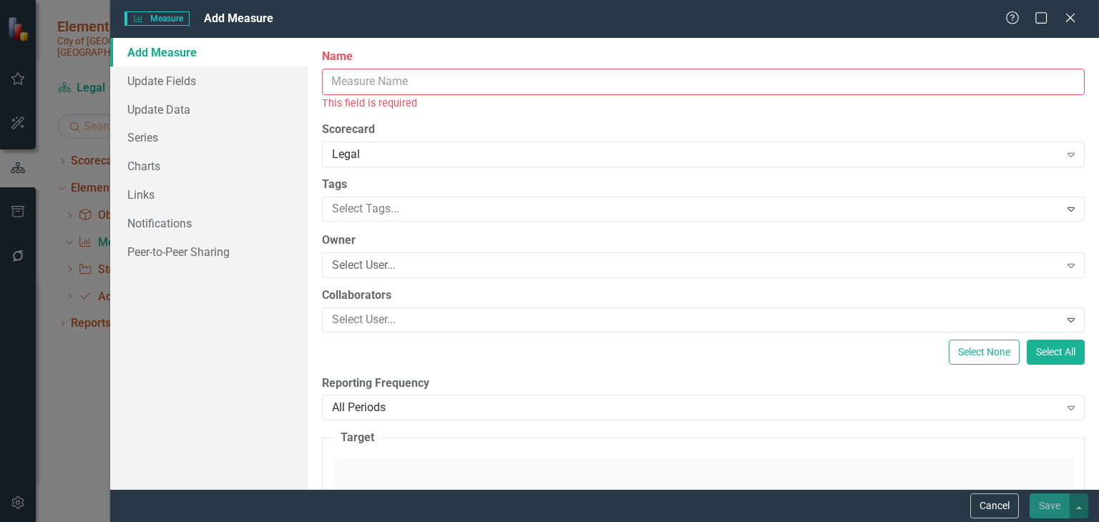
click at [80, 350] on div "Measure Measure Add Measure Help Maximize Close Add Measure Update Fields Updat…" at bounding box center [549, 261] width 1099 height 522
click at [1069, 16] on icon "Close" at bounding box center [1070, 18] width 18 height 14
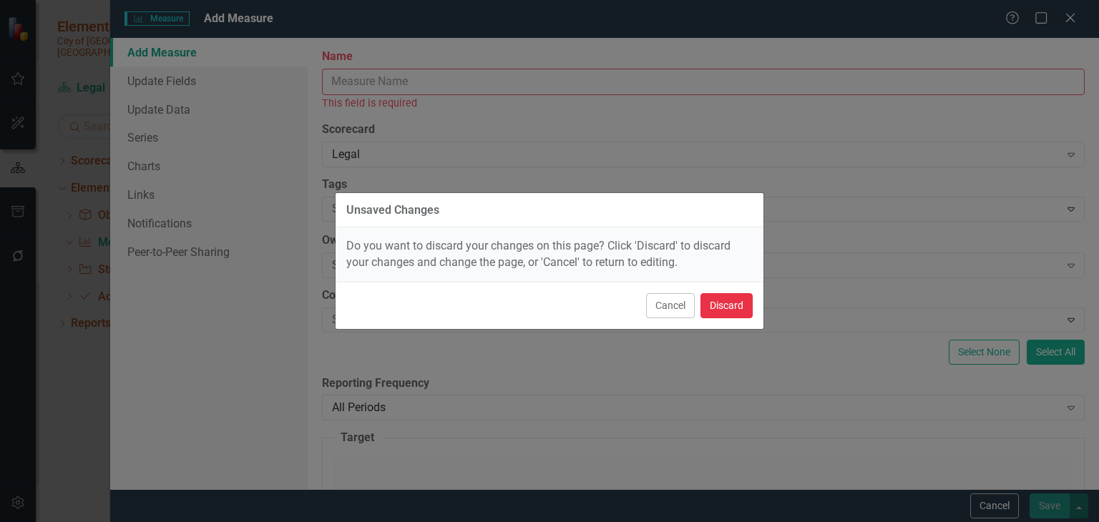
click at [727, 304] on button "Discard" at bounding box center [726, 305] width 52 height 25
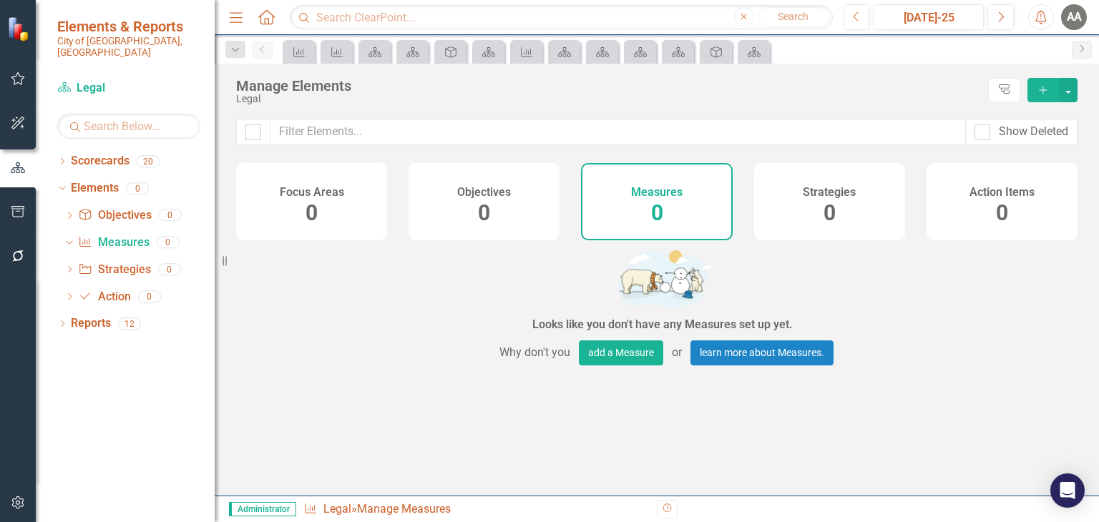
click at [1070, 14] on div "AA" at bounding box center [1074, 17] width 26 height 26
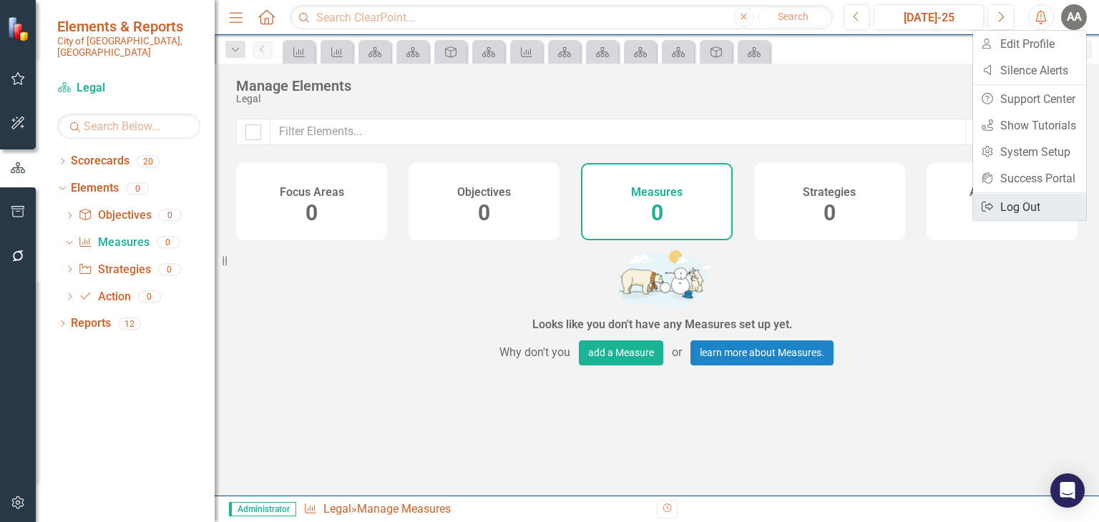
click at [1026, 217] on link "Logout Log Out" at bounding box center [1029, 207] width 113 height 26
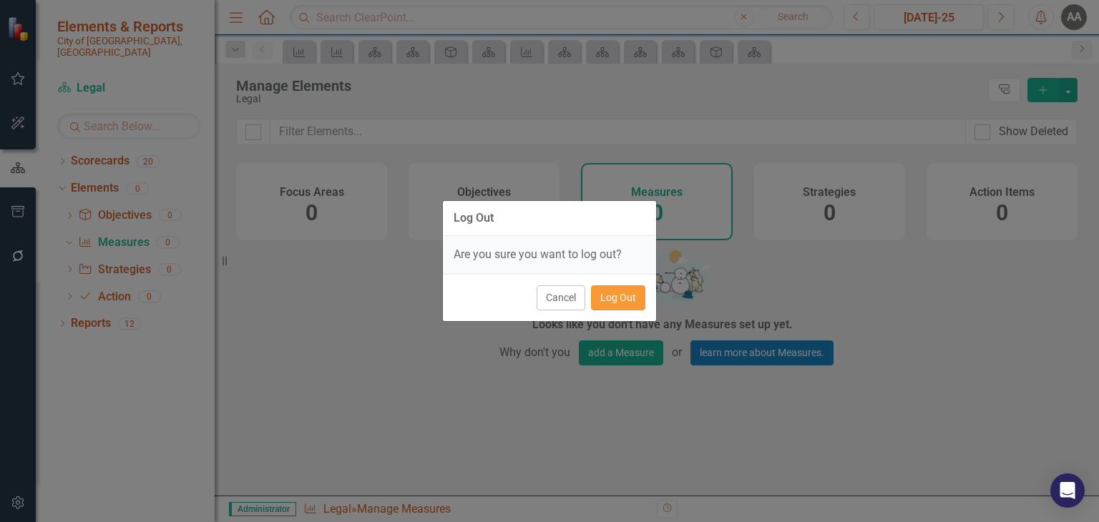
click at [612, 297] on button "Log Out" at bounding box center [618, 297] width 54 height 25
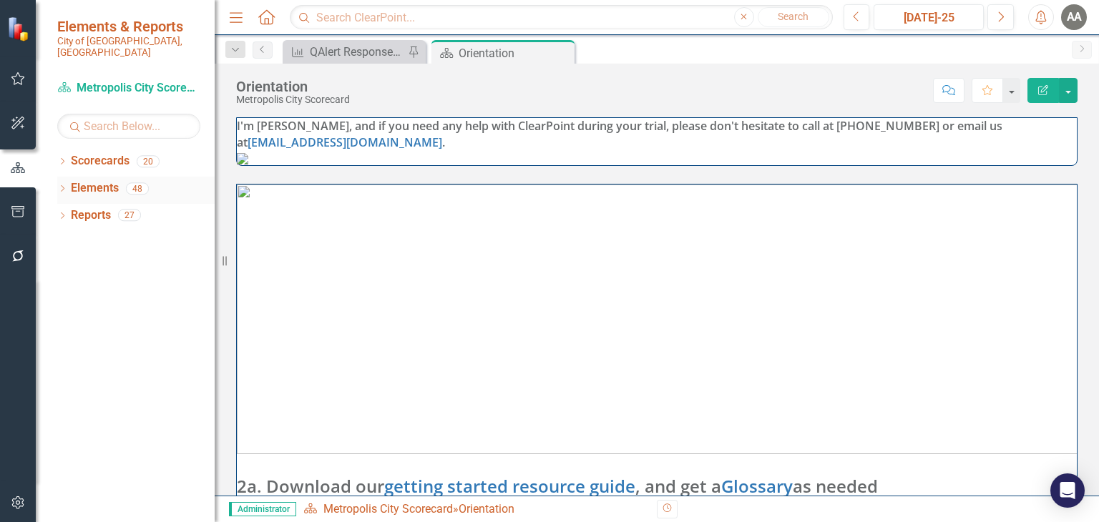
click at [63, 185] on icon at bounding box center [63, 188] width 4 height 6
click at [248, 165] on img at bounding box center [242, 158] width 11 height 11
click at [69, 240] on icon "Dropdown" at bounding box center [69, 244] width 10 height 8
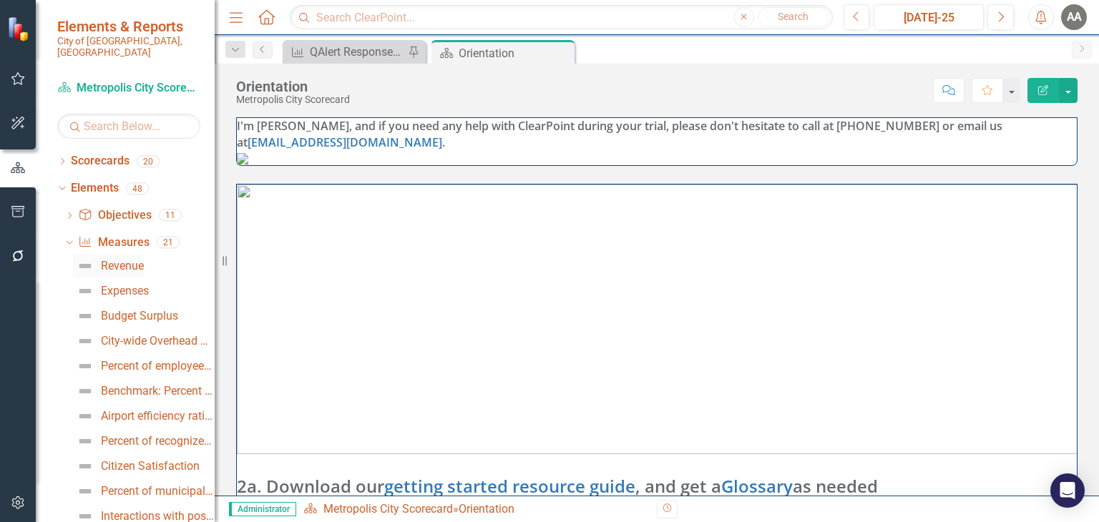
click at [127, 260] on div "Revenue" at bounding box center [122, 266] width 43 height 13
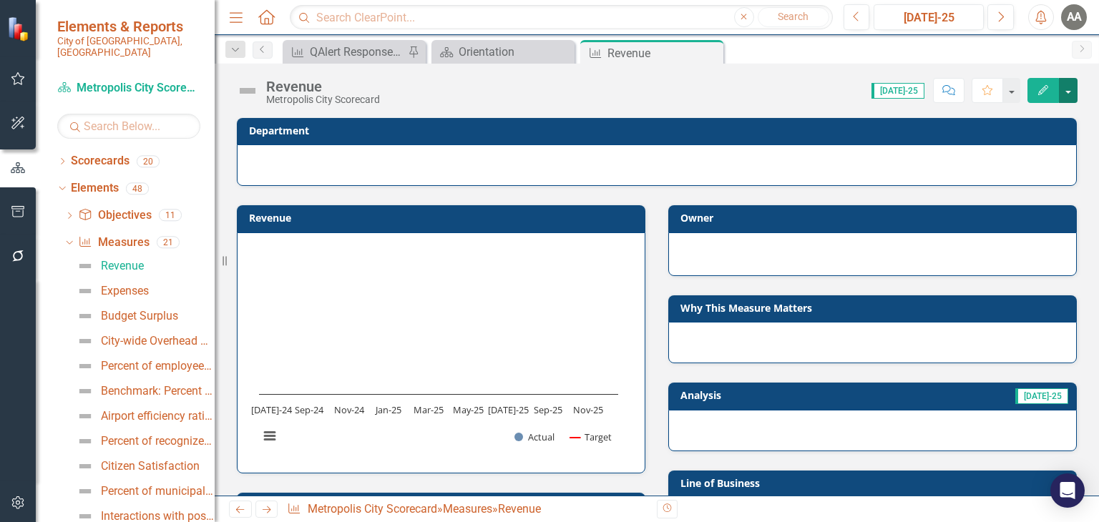
click at [1071, 90] on button "button" at bounding box center [1068, 90] width 19 height 25
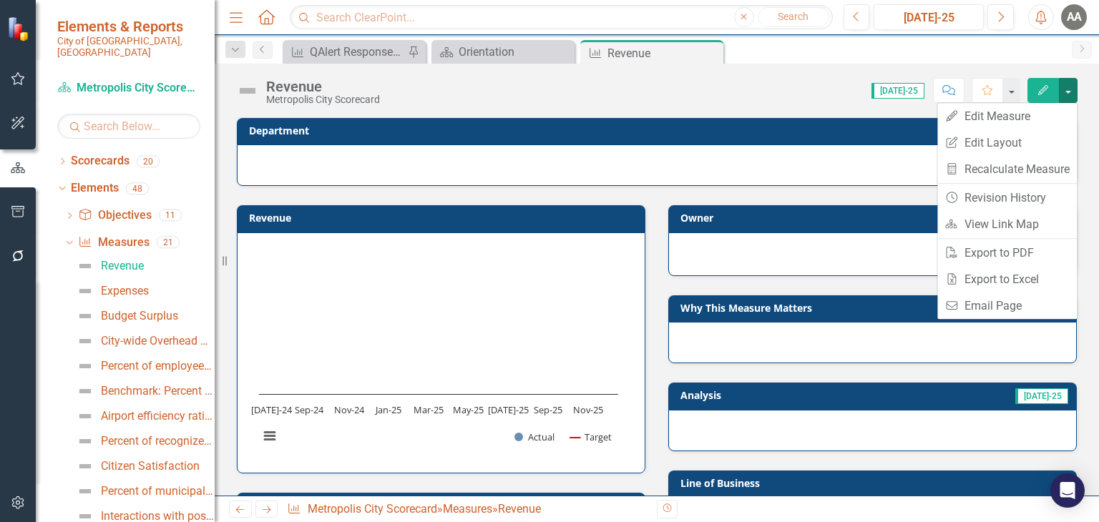
click at [1044, 92] on icon "Edit" at bounding box center [1043, 90] width 13 height 10
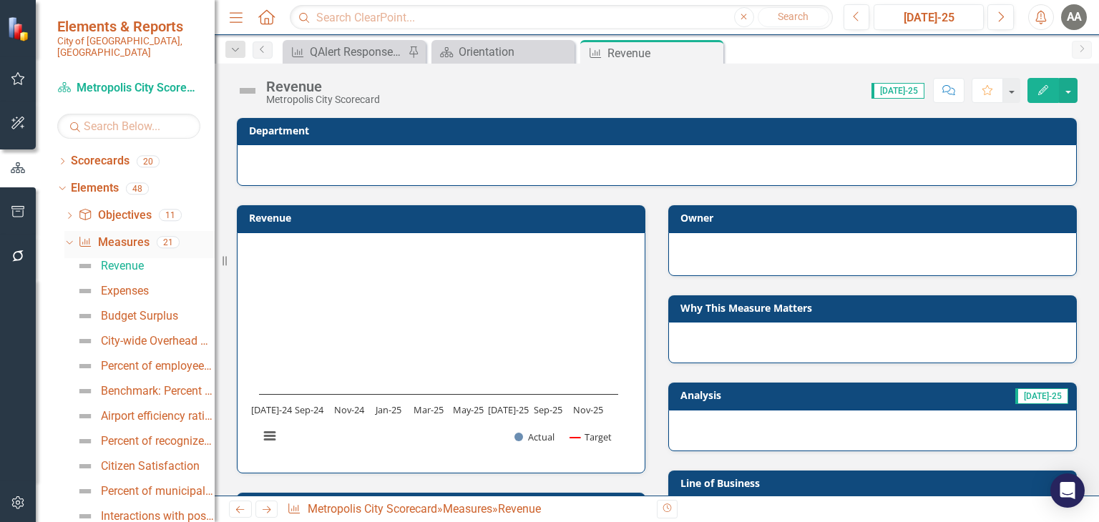
click at [64, 237] on icon "Dropdown" at bounding box center [68, 242] width 8 height 10
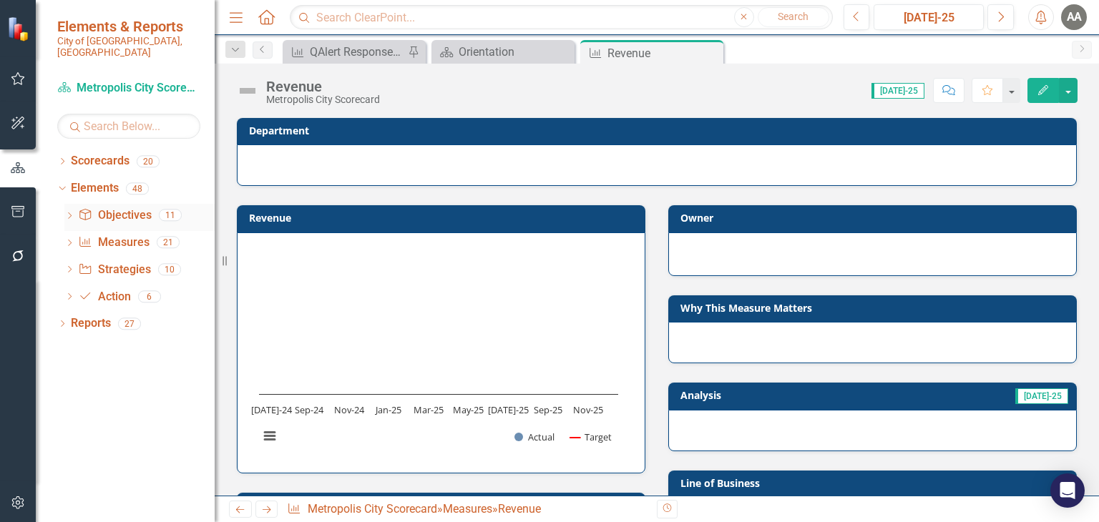
click at [69, 212] on icon at bounding box center [70, 215] width 4 height 6
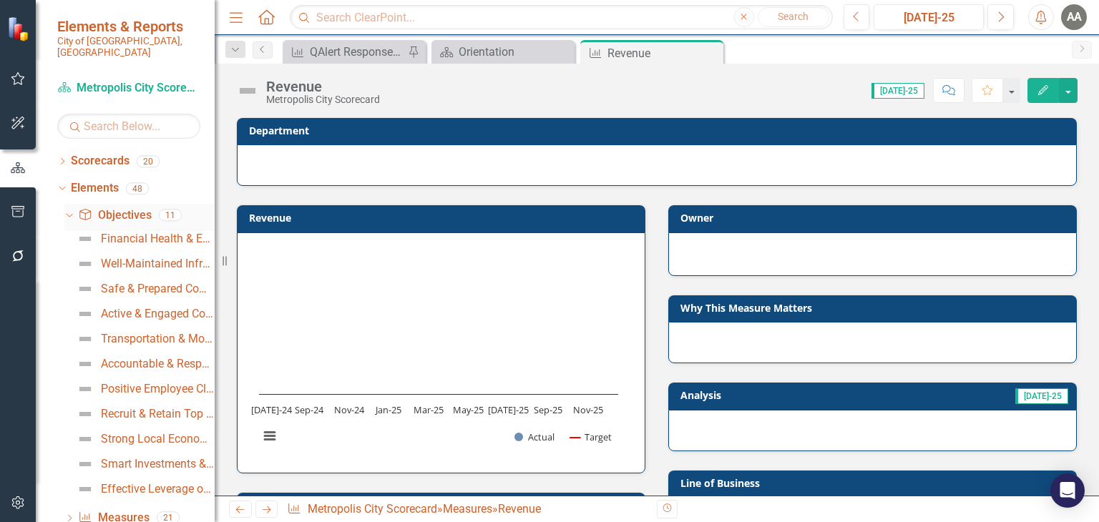
click at [69, 210] on icon "Dropdown" at bounding box center [68, 215] width 8 height 10
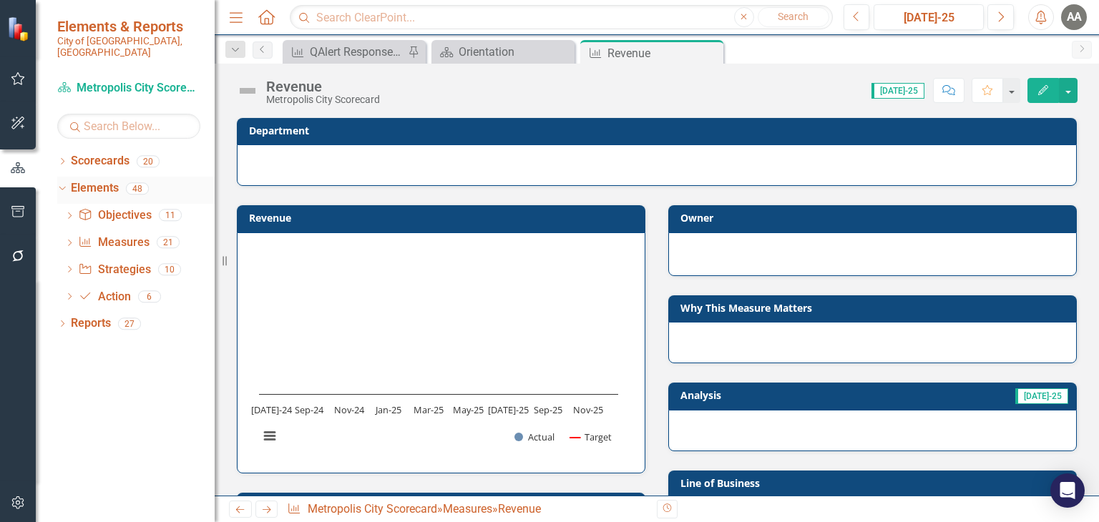
click at [62, 183] on icon "Dropdown" at bounding box center [61, 188] width 8 height 10
click at [63, 185] on div "Dropdown" at bounding box center [62, 191] width 10 height 12
click at [70, 240] on icon "Dropdown" at bounding box center [69, 244] width 10 height 8
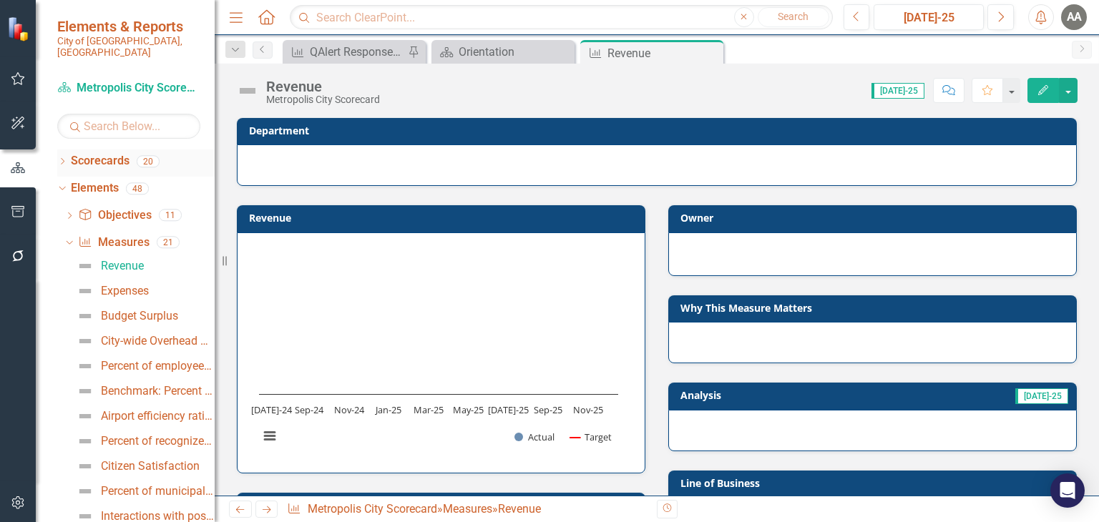
click at [69, 150] on div "Dropdown Scorecards 20" at bounding box center [135, 163] width 157 height 27
click at [60, 159] on icon "Dropdown" at bounding box center [62, 163] width 10 height 8
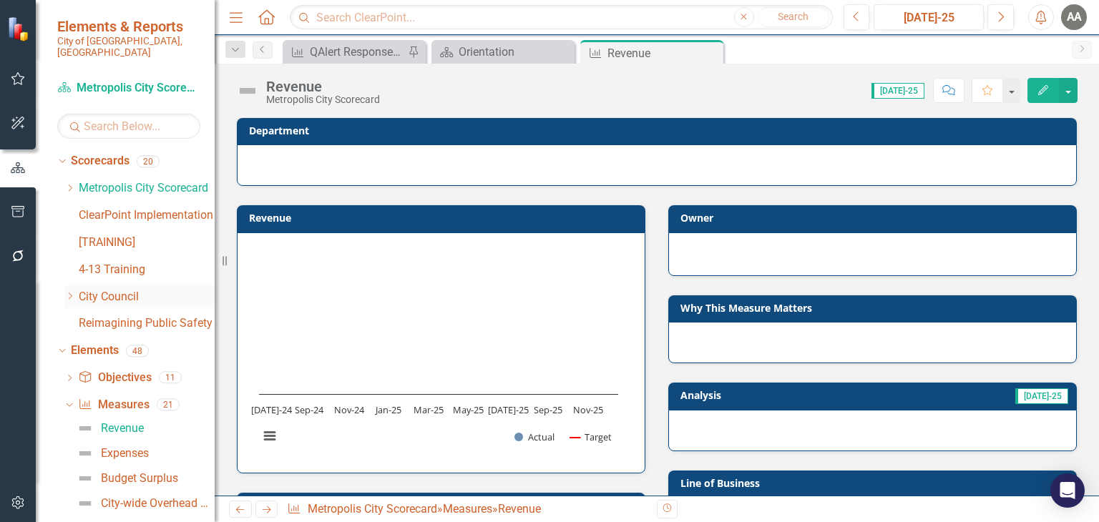
click at [69, 291] on div "Dropdown City Council" at bounding box center [139, 297] width 150 height 24
click at [70, 292] on icon "Dropdown" at bounding box center [69, 296] width 11 height 9
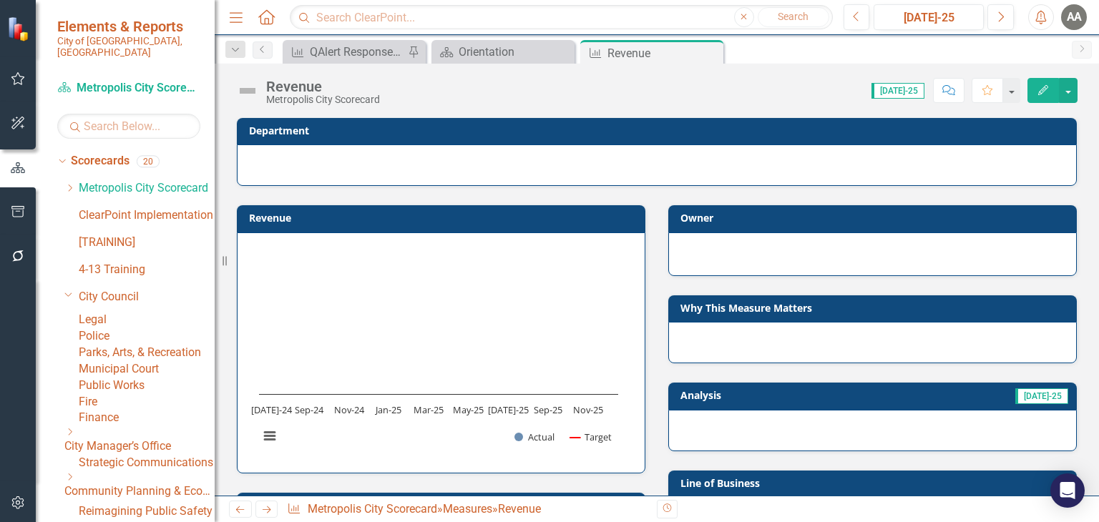
click at [109, 344] on link "Police" at bounding box center [147, 336] width 136 height 16
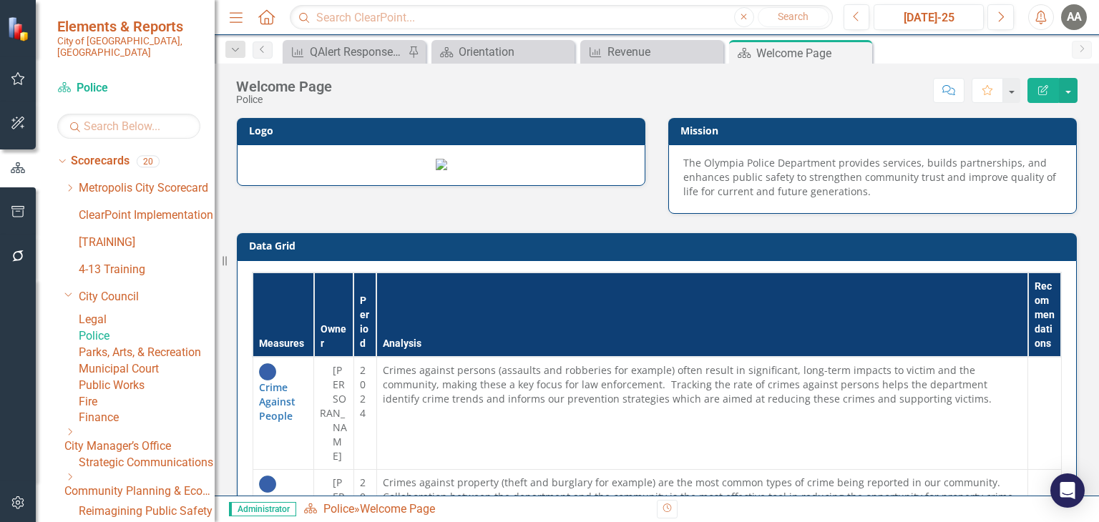
click at [1042, 88] on icon "Edit Report" at bounding box center [1043, 90] width 13 height 10
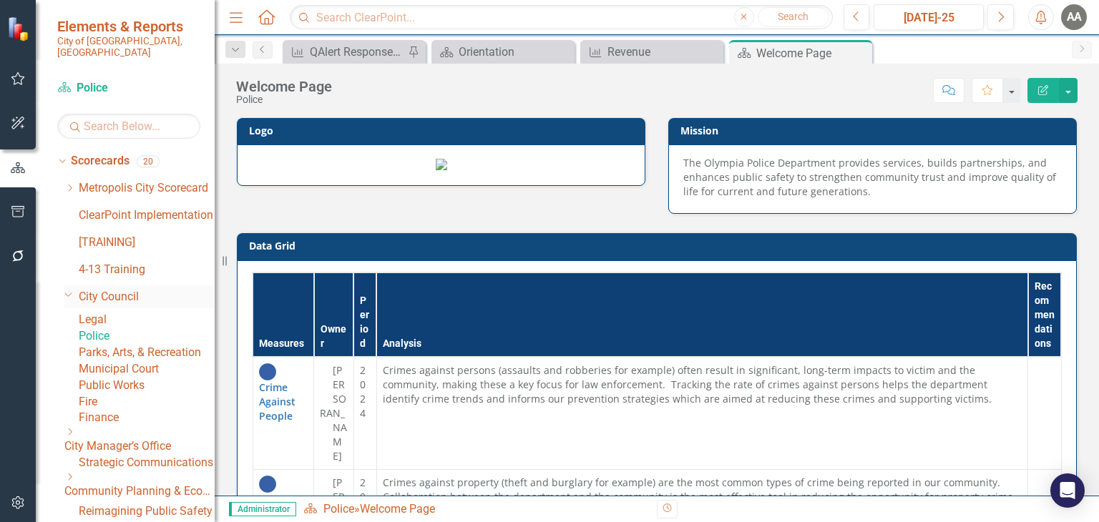
click at [69, 289] on icon "Dropdown" at bounding box center [68, 294] width 9 height 11
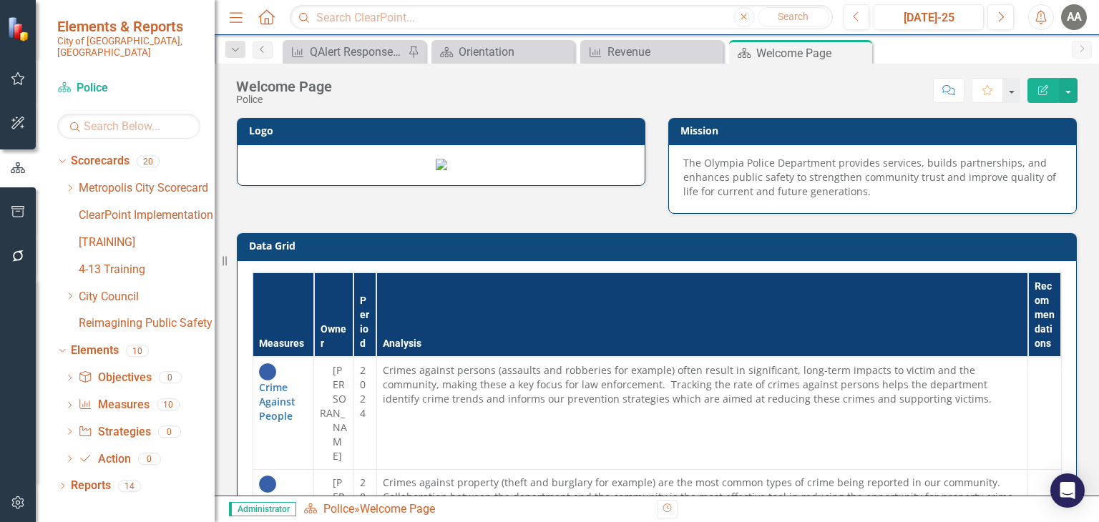
click at [63, 393] on div "Dropdown Objective Objectives 0 Dropdown Measure Measures 10 Crime Against Peop…" at bounding box center [135, 420] width 157 height 108
click at [66, 403] on icon "Dropdown" at bounding box center [69, 407] width 10 height 8
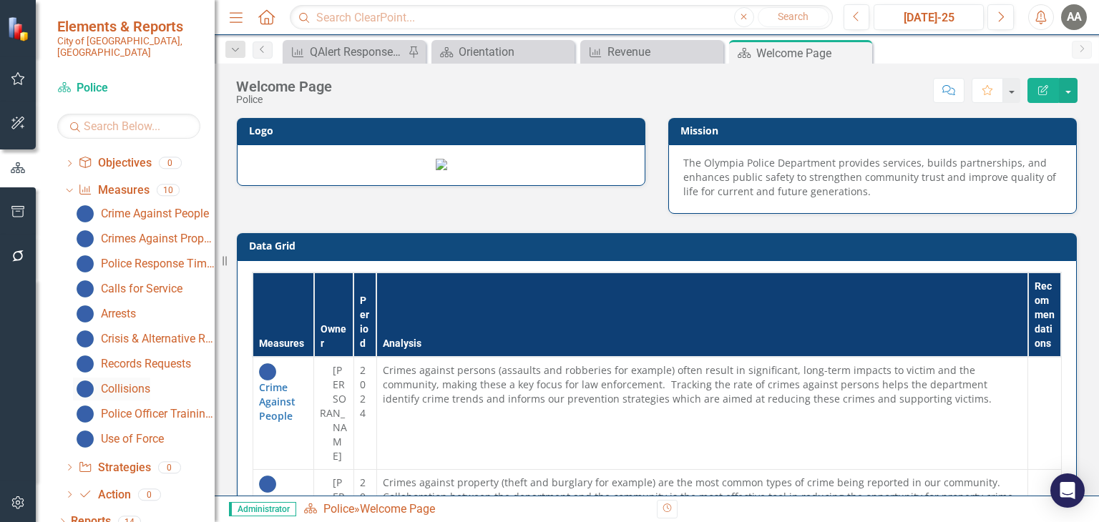
scroll to position [217, 0]
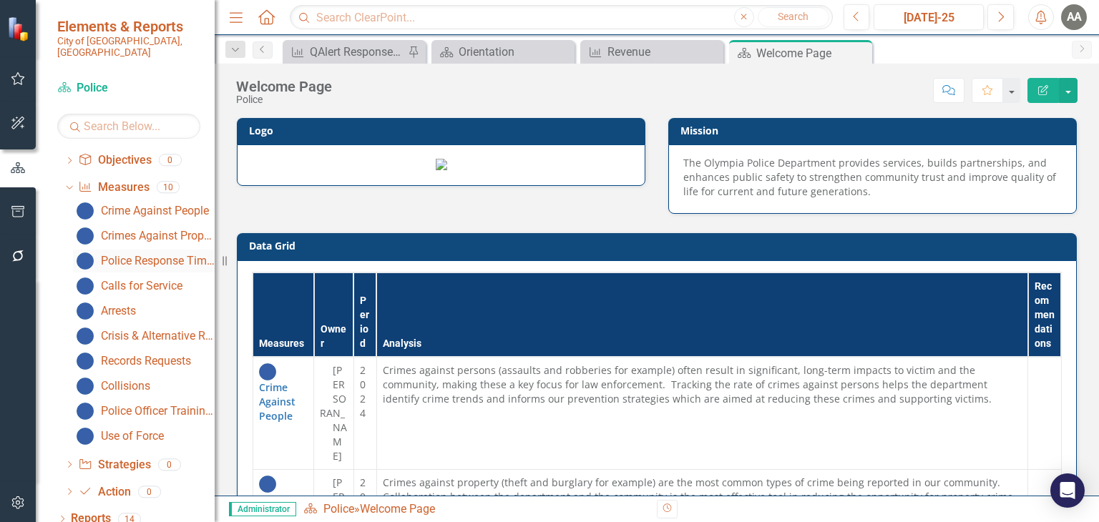
click at [155, 255] on div "Police Response Times" at bounding box center [158, 261] width 114 height 13
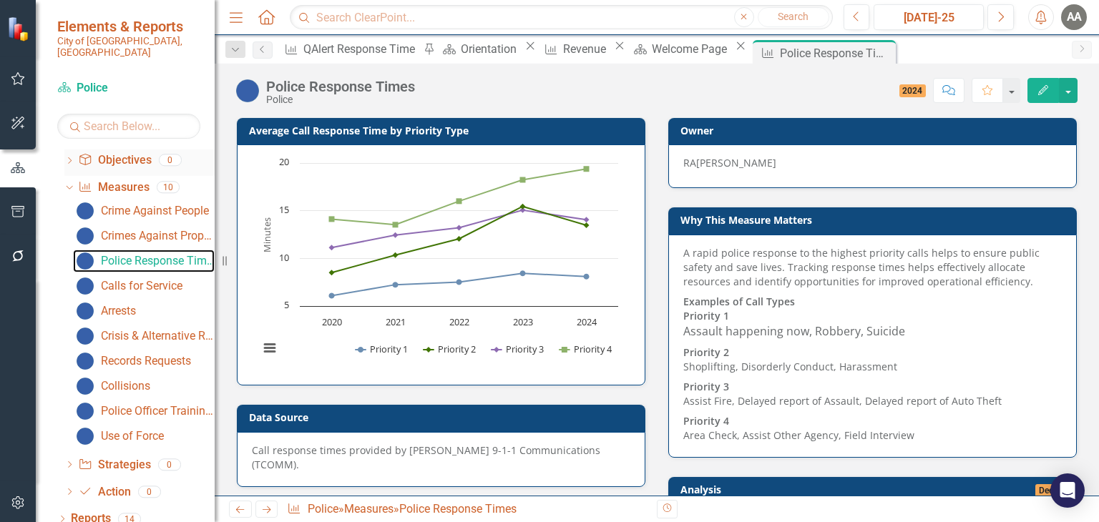
scroll to position [217, 0]
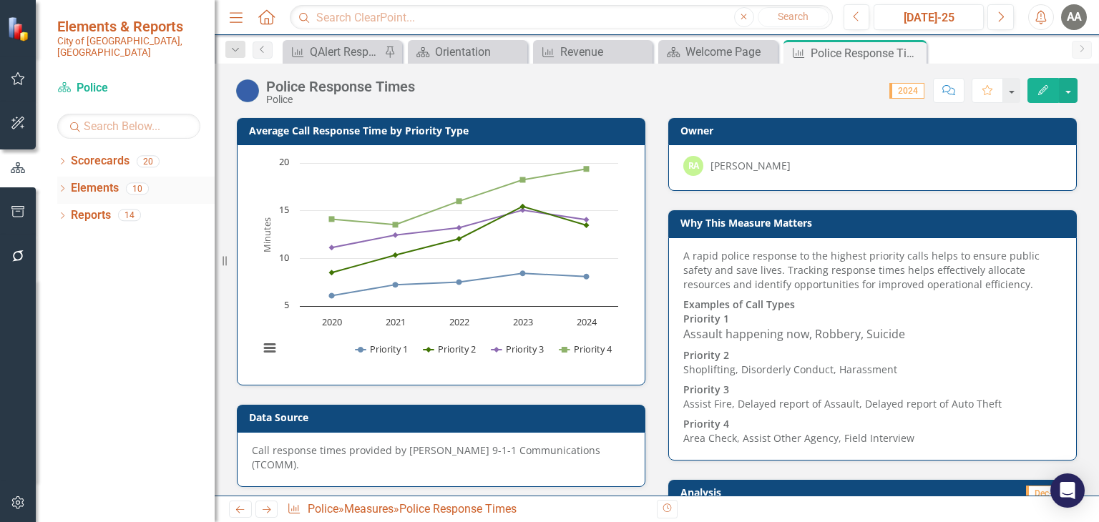
click at [63, 185] on icon at bounding box center [63, 188] width 4 height 6
click at [69, 240] on icon "Dropdown" at bounding box center [69, 244] width 10 height 8
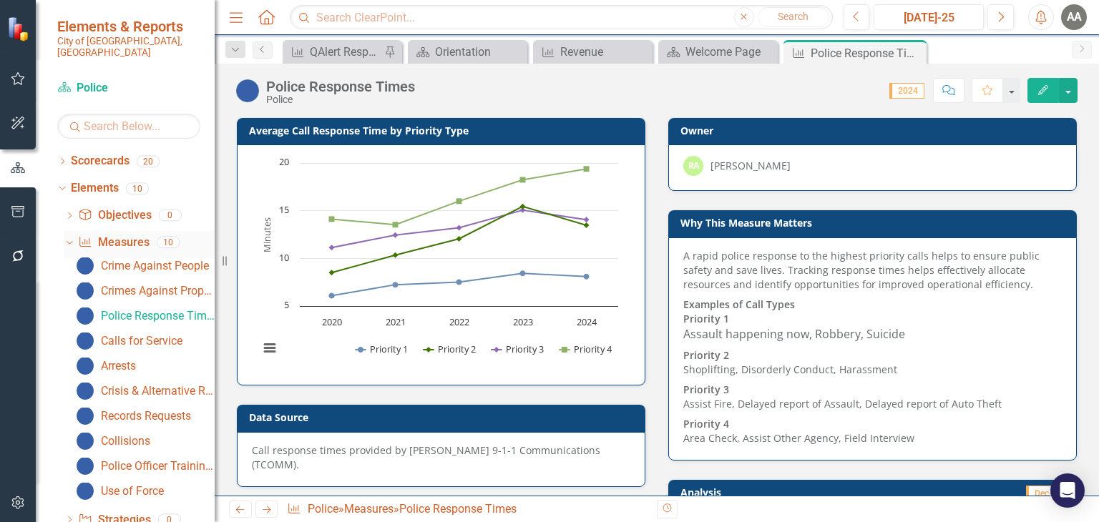
click at [129, 235] on link "Measure Measures" at bounding box center [113, 243] width 71 height 16
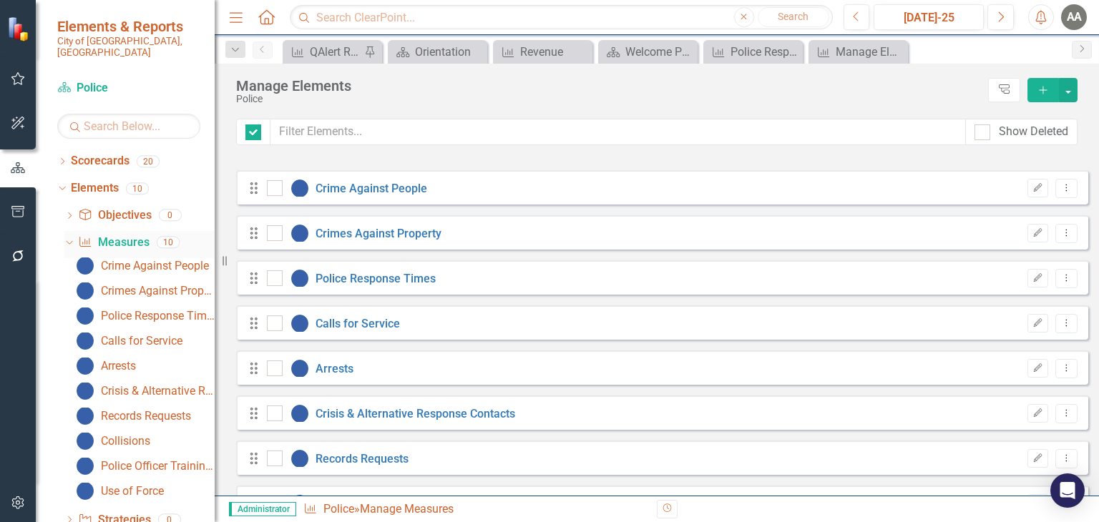
checkbox input "false"
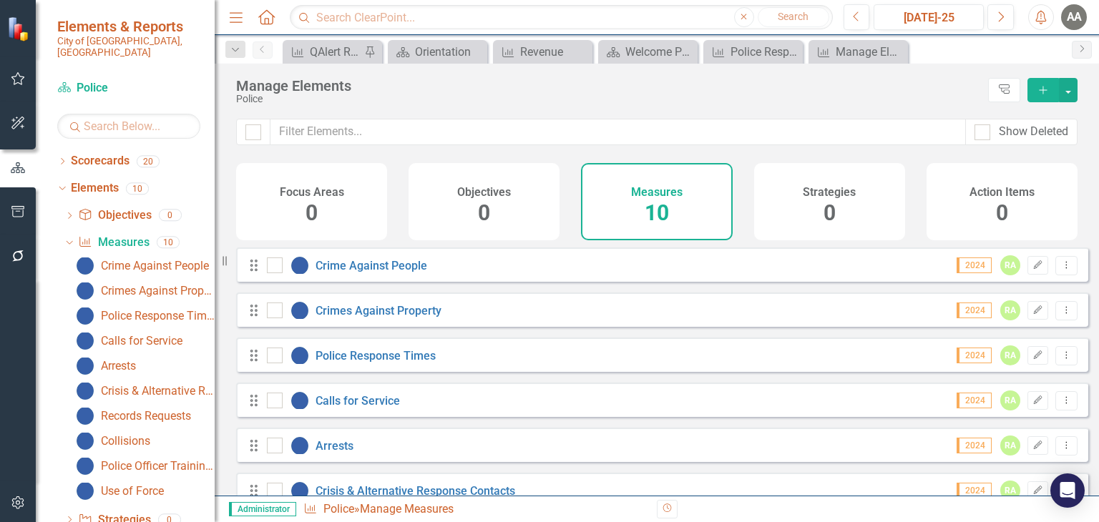
click at [1047, 87] on icon "Add" at bounding box center [1043, 90] width 13 height 10
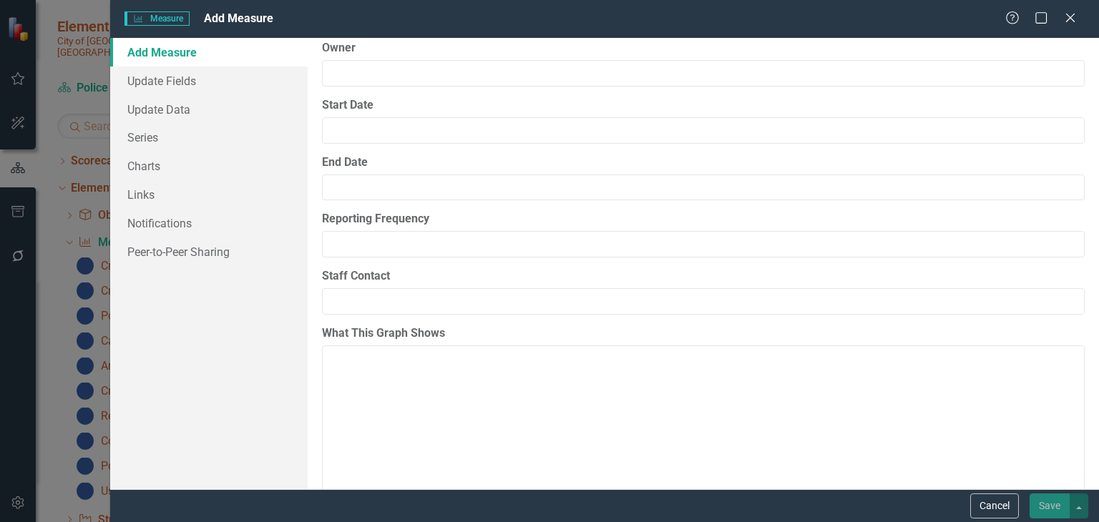
scroll to position [2175, 0]
